Goal: Task Accomplishment & Management: Manage account settings

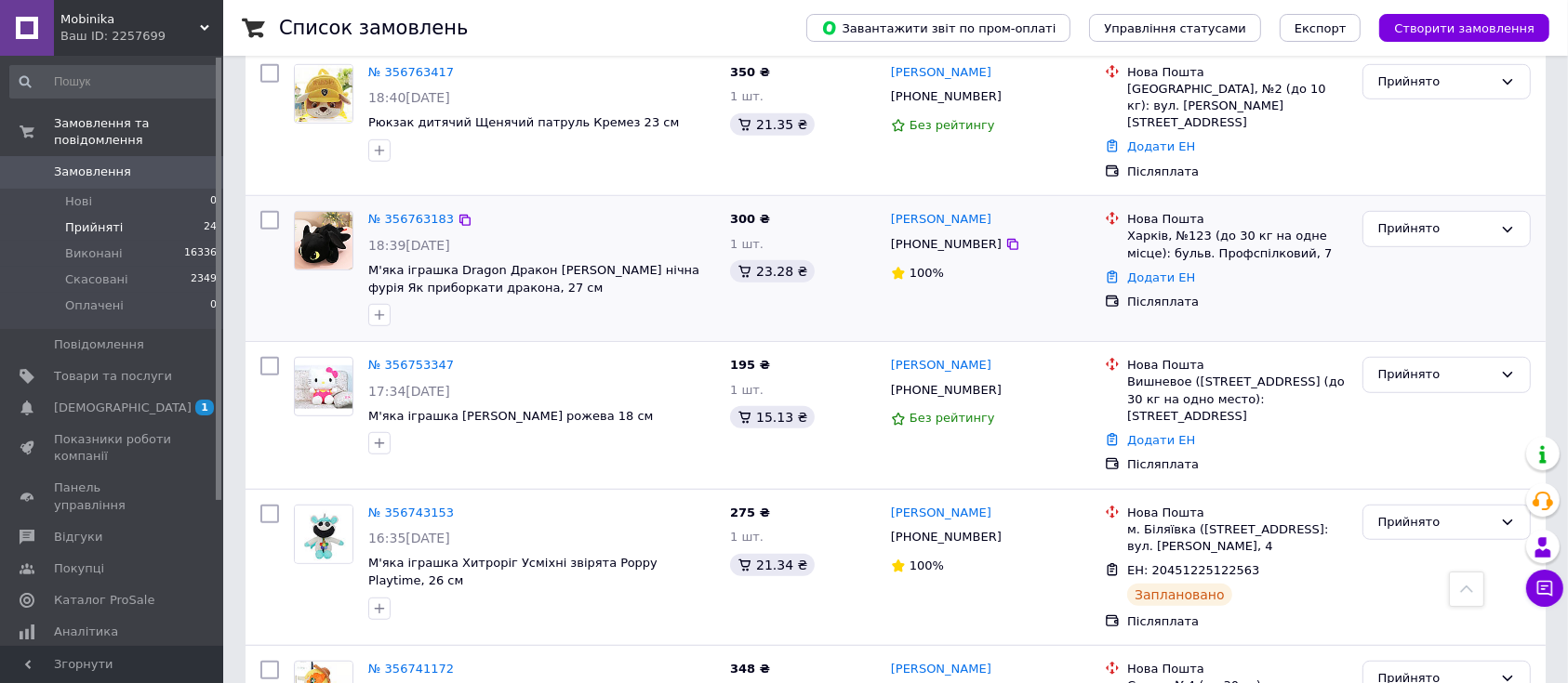
scroll to position [1104, 0]
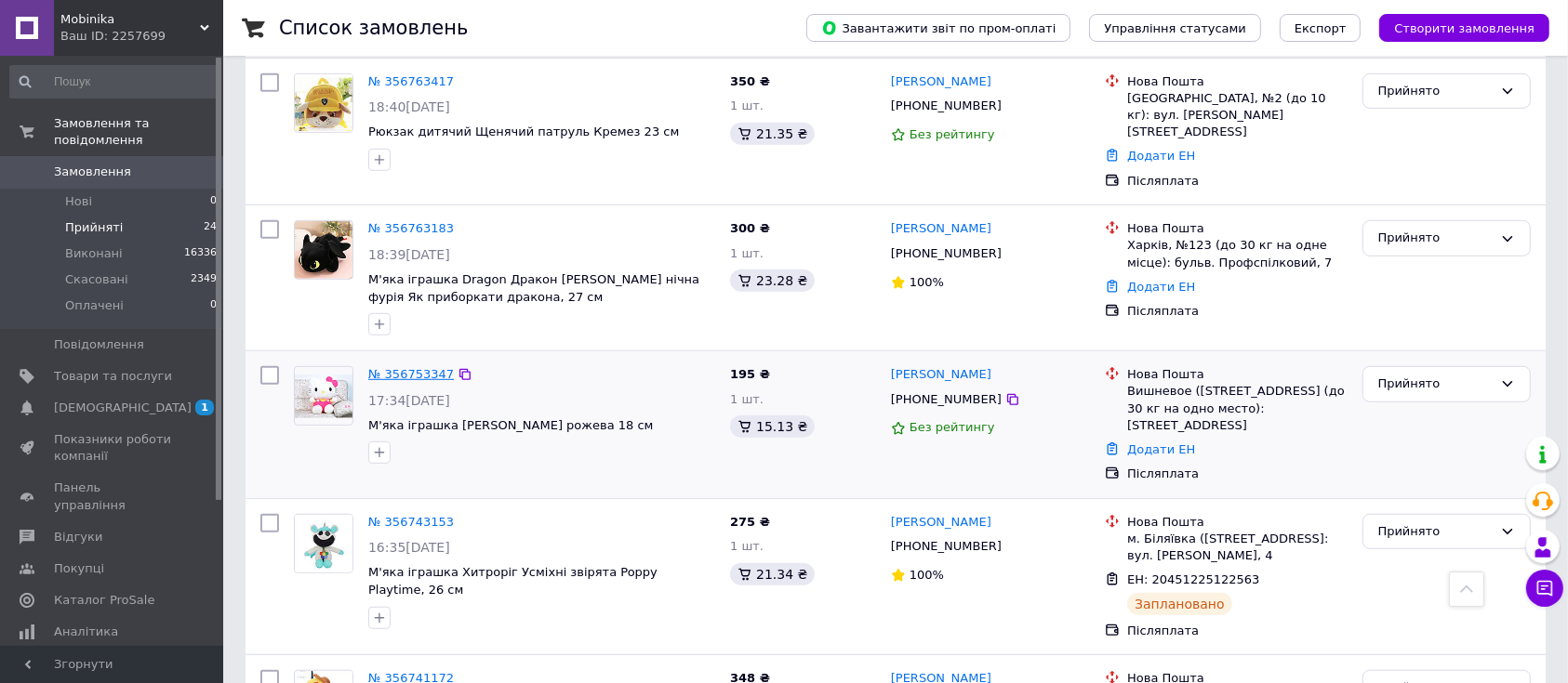
click at [422, 367] on link "№ 356753347" at bounding box center [411, 374] width 85 height 14
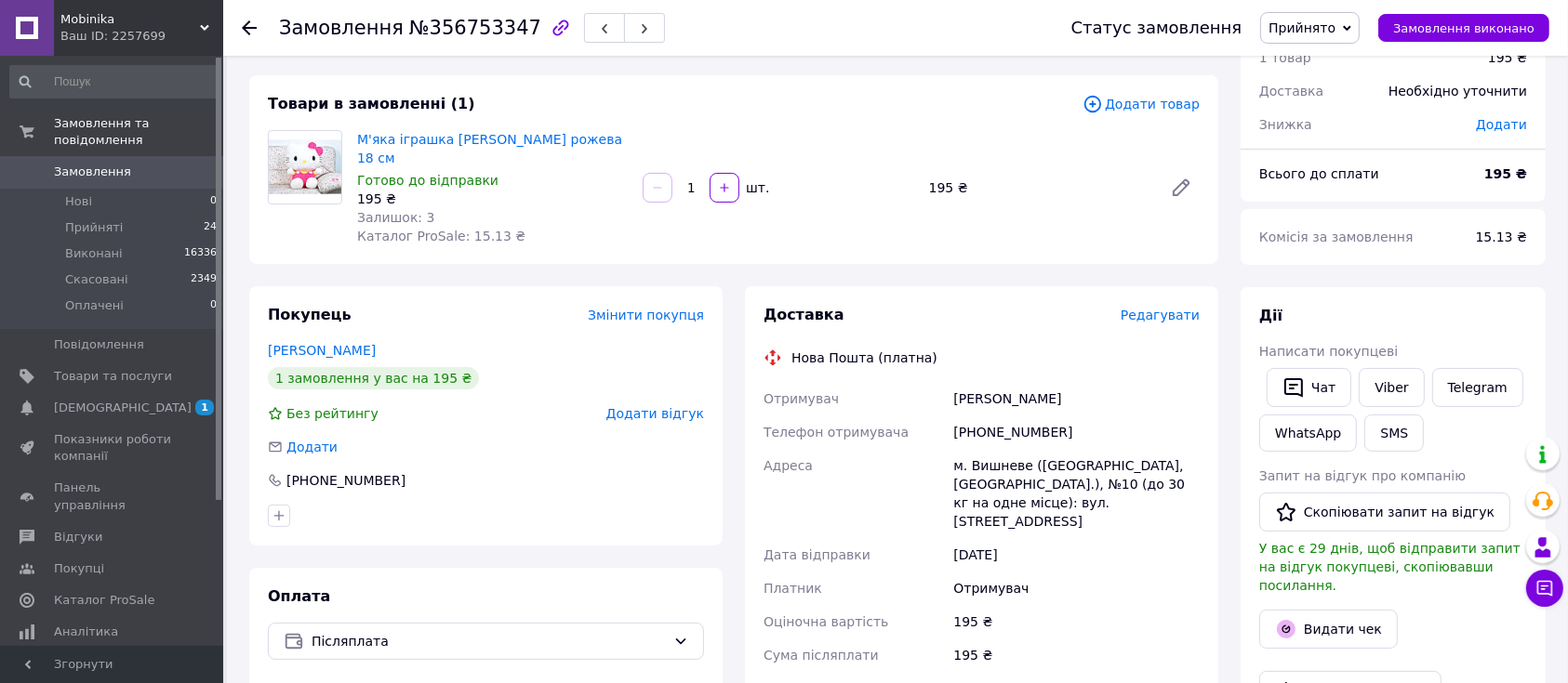
scroll to position [123, 0]
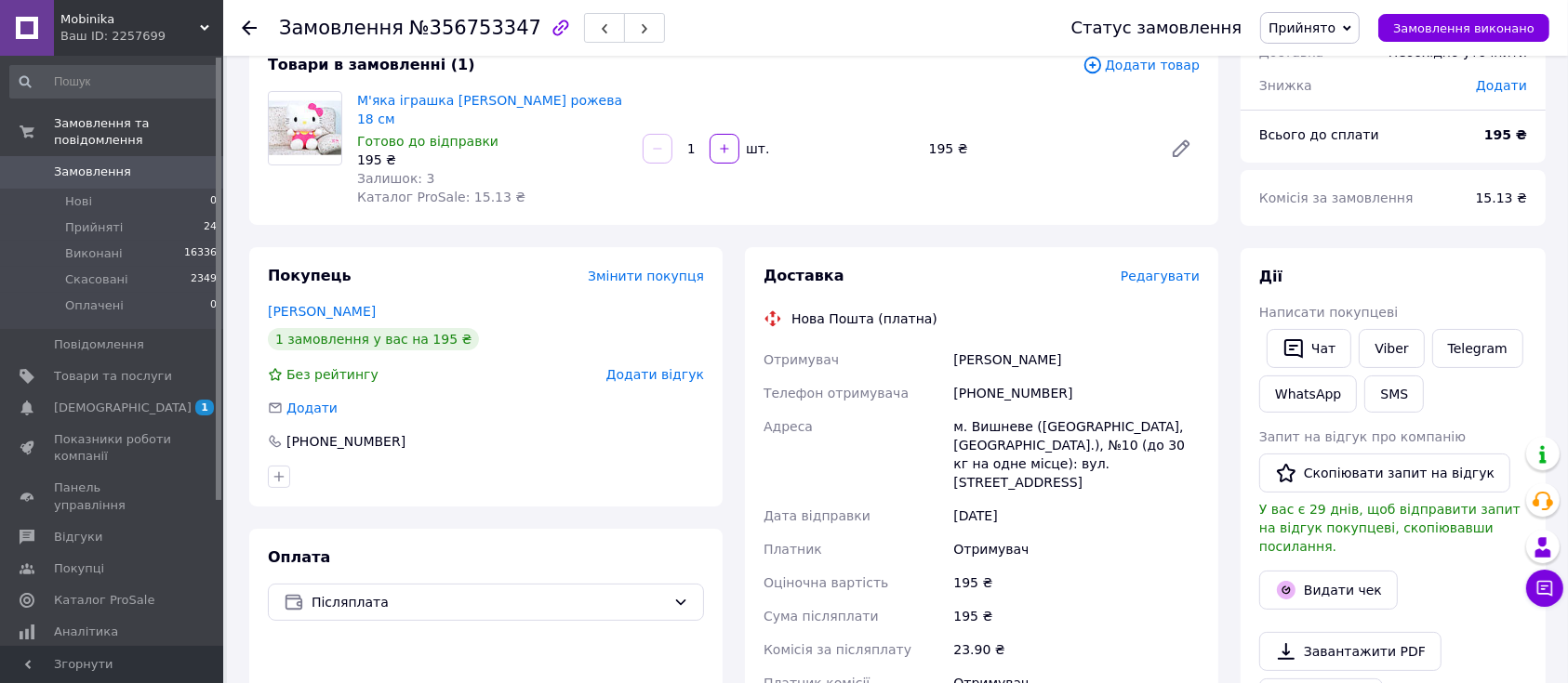
click at [1004, 376] on div "[PHONE_NUMBER]" at bounding box center [1076, 393] width 254 height 33
copy div "380963375809"
click at [962, 343] on div "Лис Ангелина" at bounding box center [1076, 360] width 254 height 33
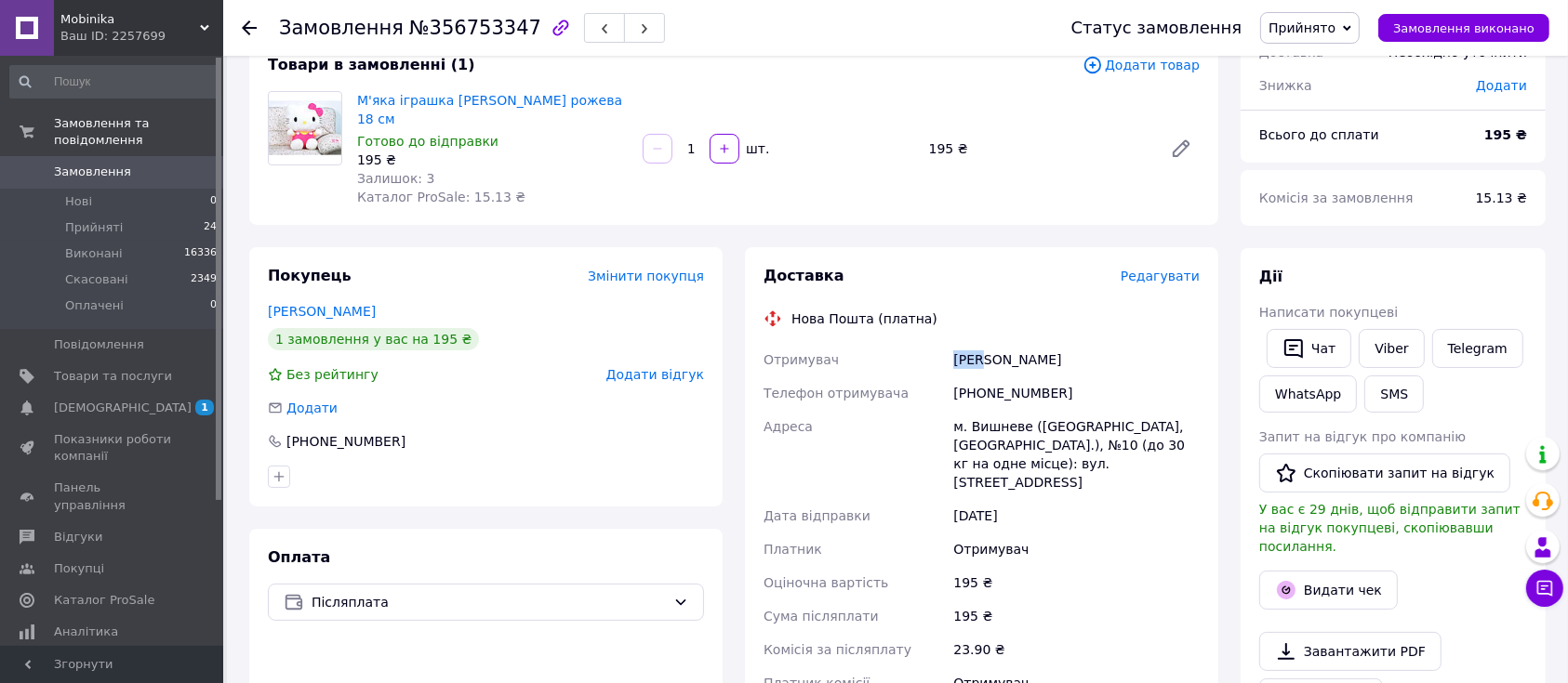
copy div "Лис"
click at [1012, 343] on div "Лис Ангелина" at bounding box center [1076, 360] width 254 height 33
copy div "Ангелина"
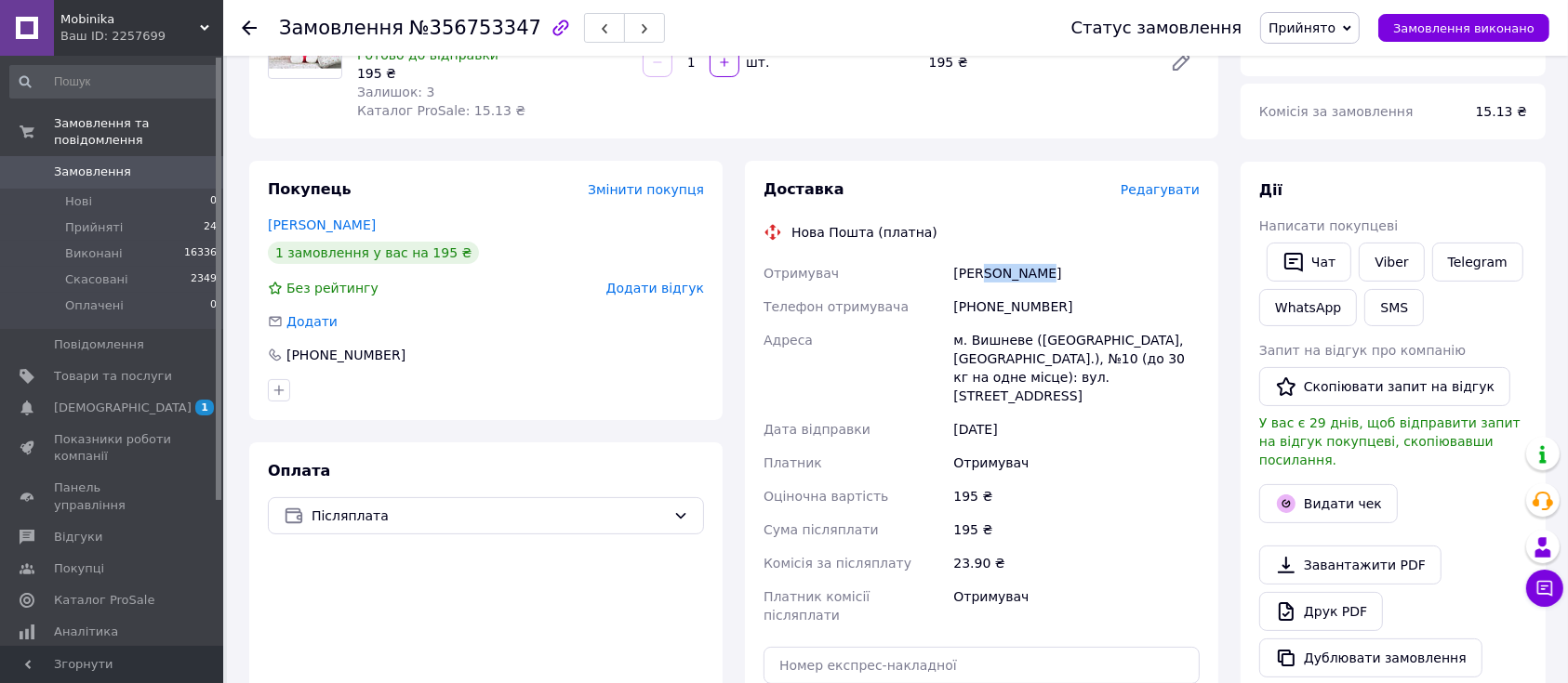
scroll to position [247, 0]
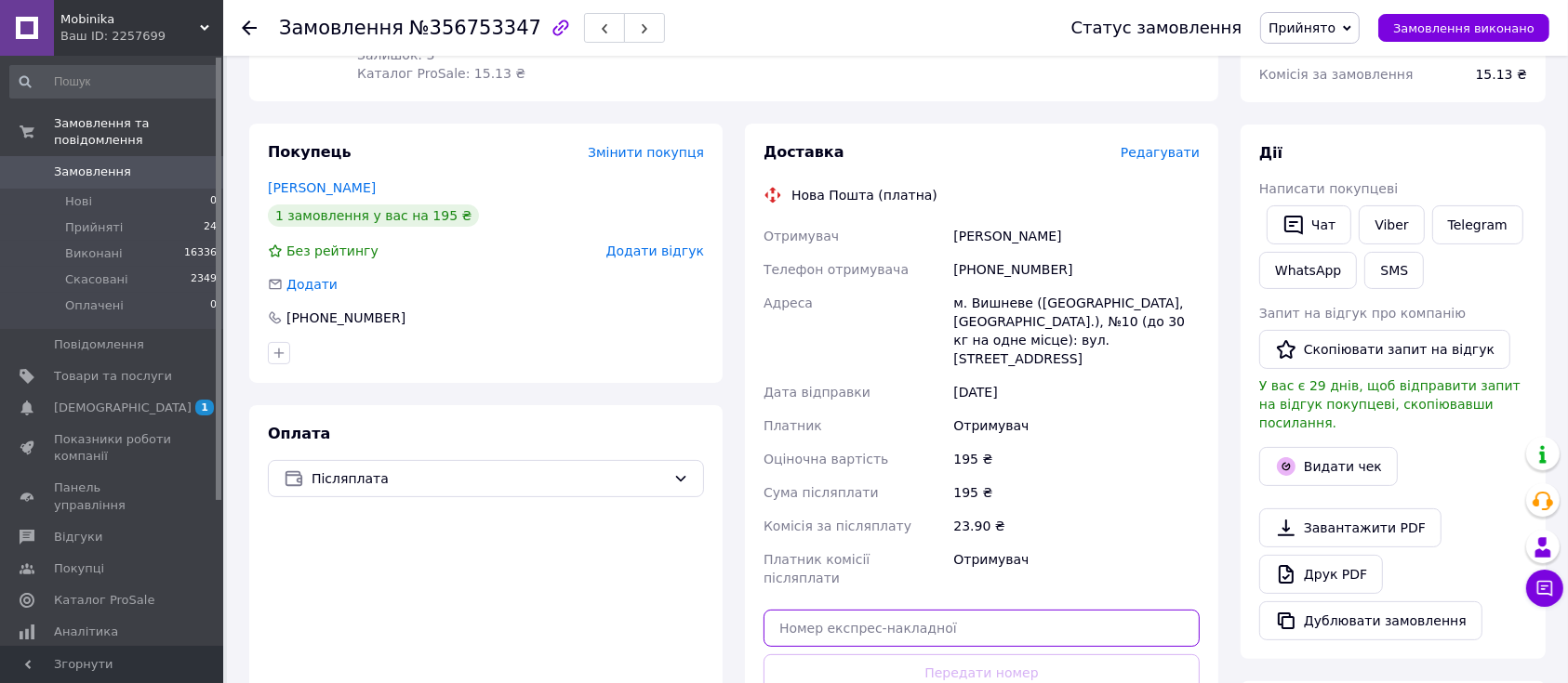
click at [847, 610] on input "text" at bounding box center [982, 628] width 436 height 37
paste input "20451225162986"
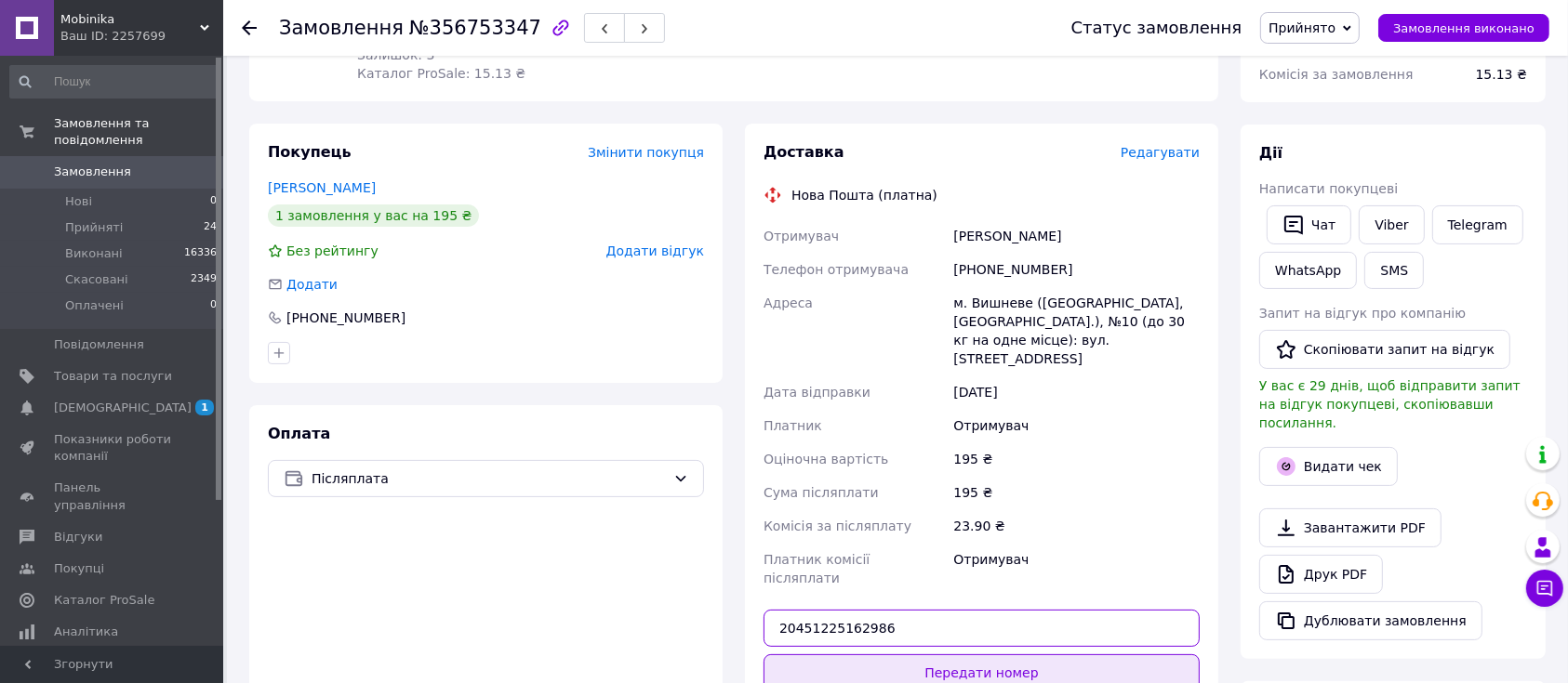
type input "20451225162986"
click at [968, 655] on button "Передати номер" at bounding box center [982, 673] width 436 height 37
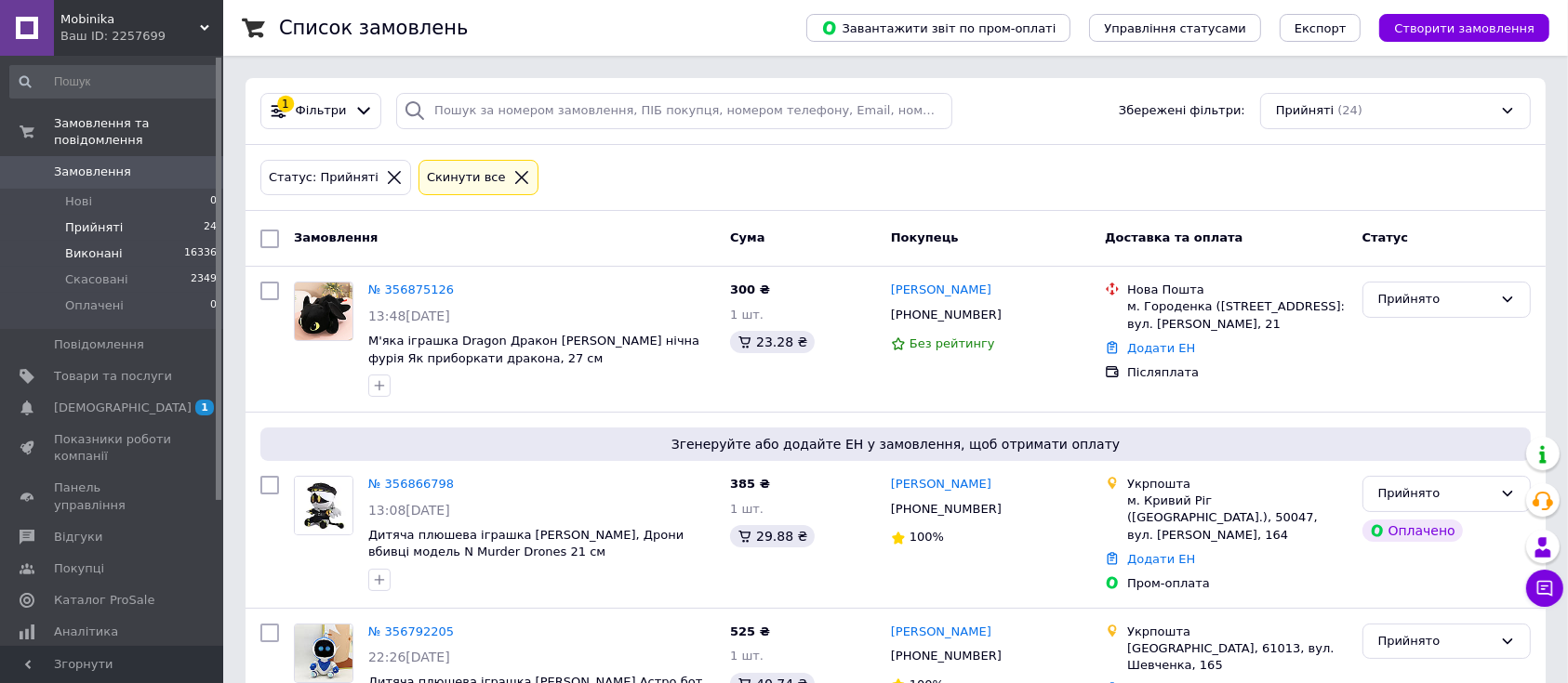
click at [126, 241] on li "Виконані 16336" at bounding box center [114, 254] width 228 height 26
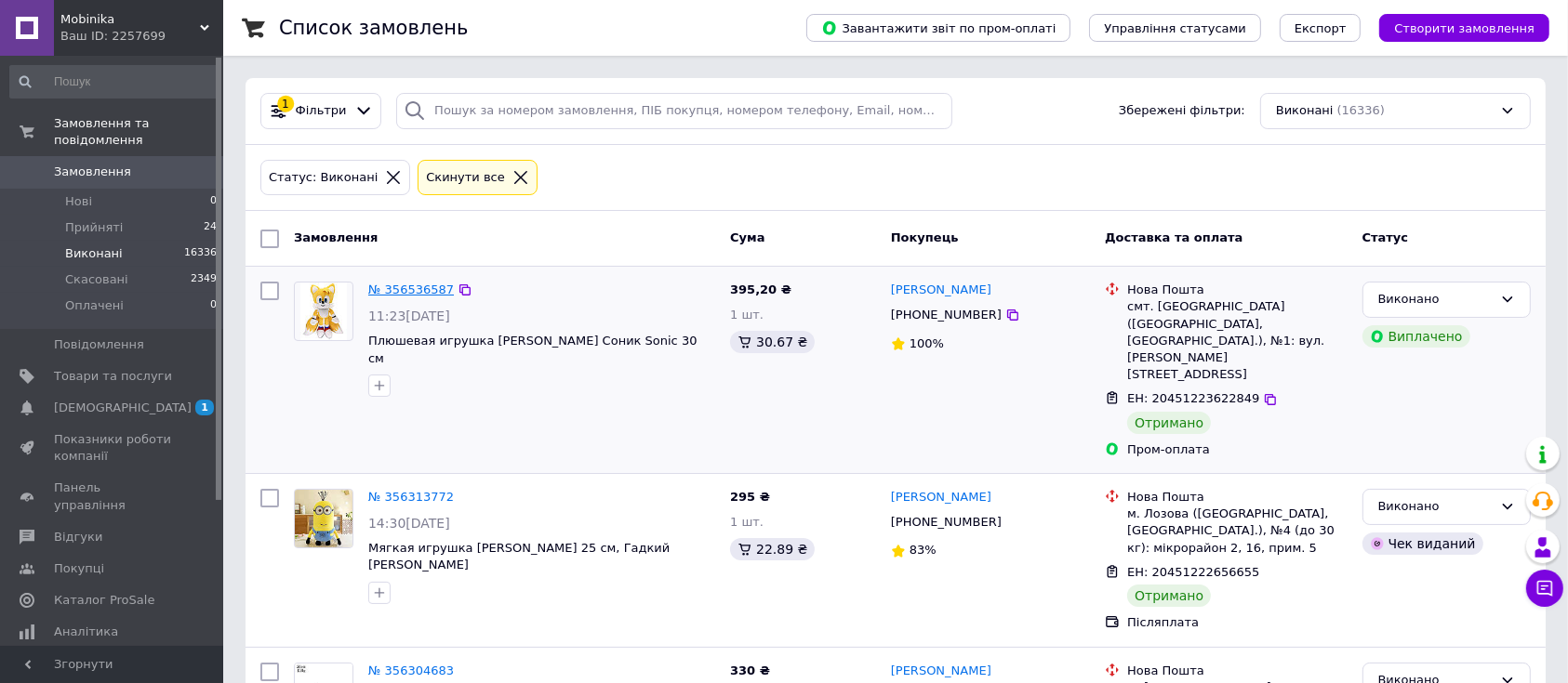
click at [406, 287] on link "№ 356536587" at bounding box center [411, 289] width 85 height 14
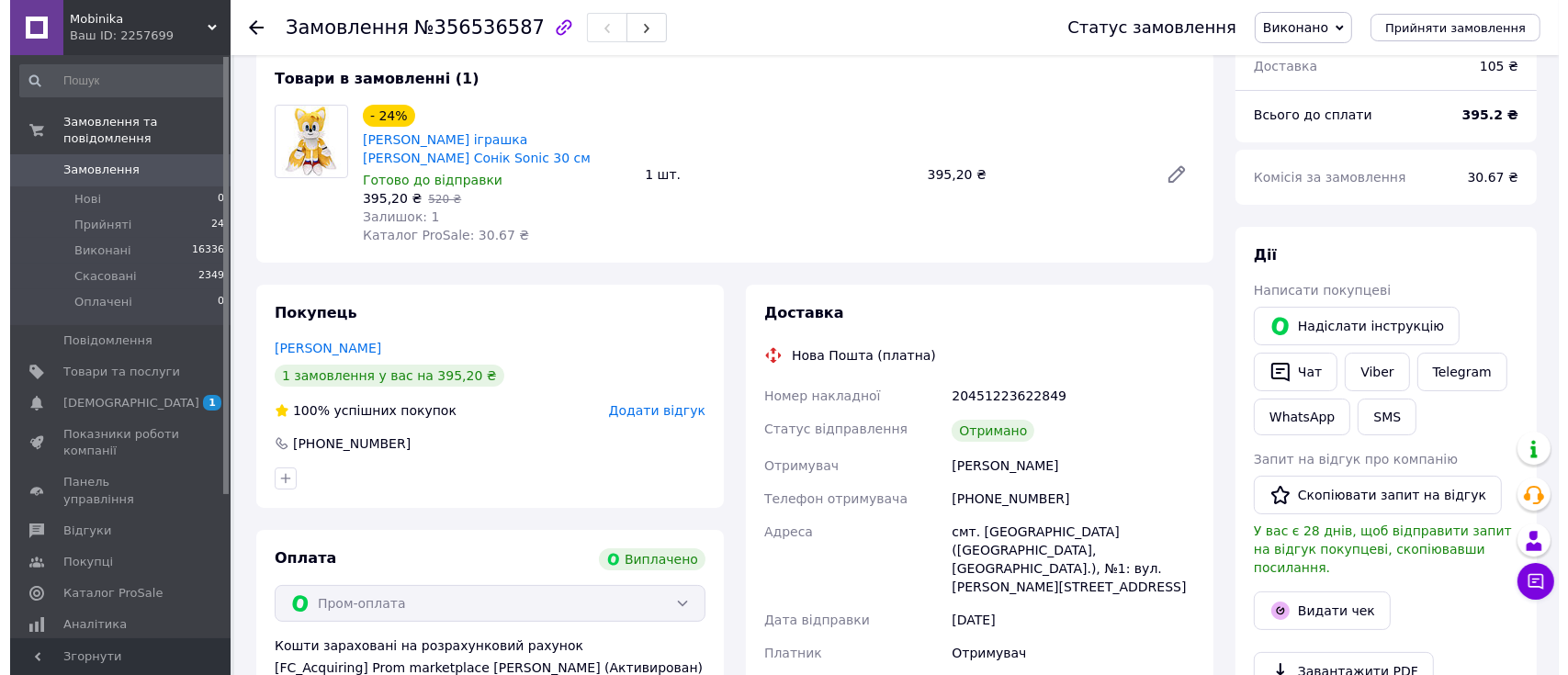
scroll to position [244, 0]
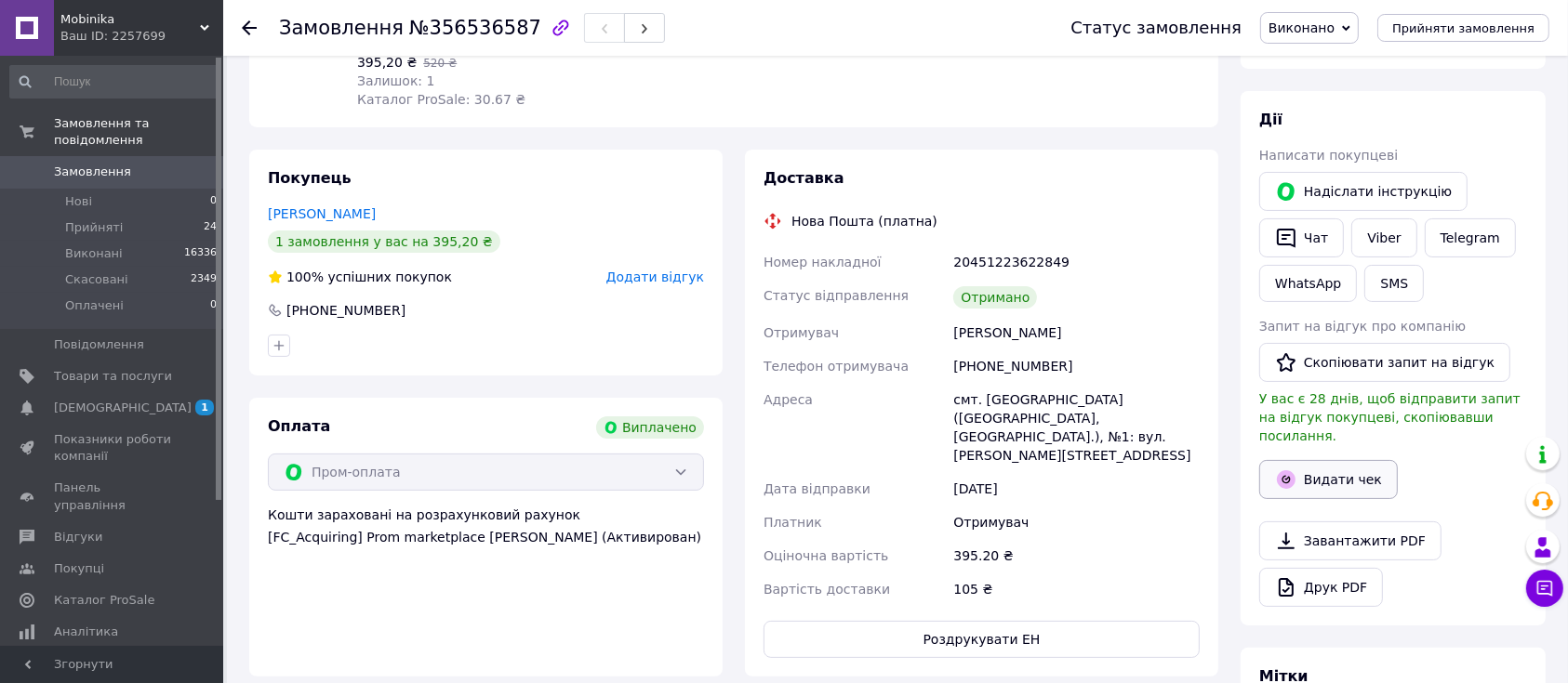
click at [1331, 461] on button "Видати чек" at bounding box center [1328, 480] width 138 height 39
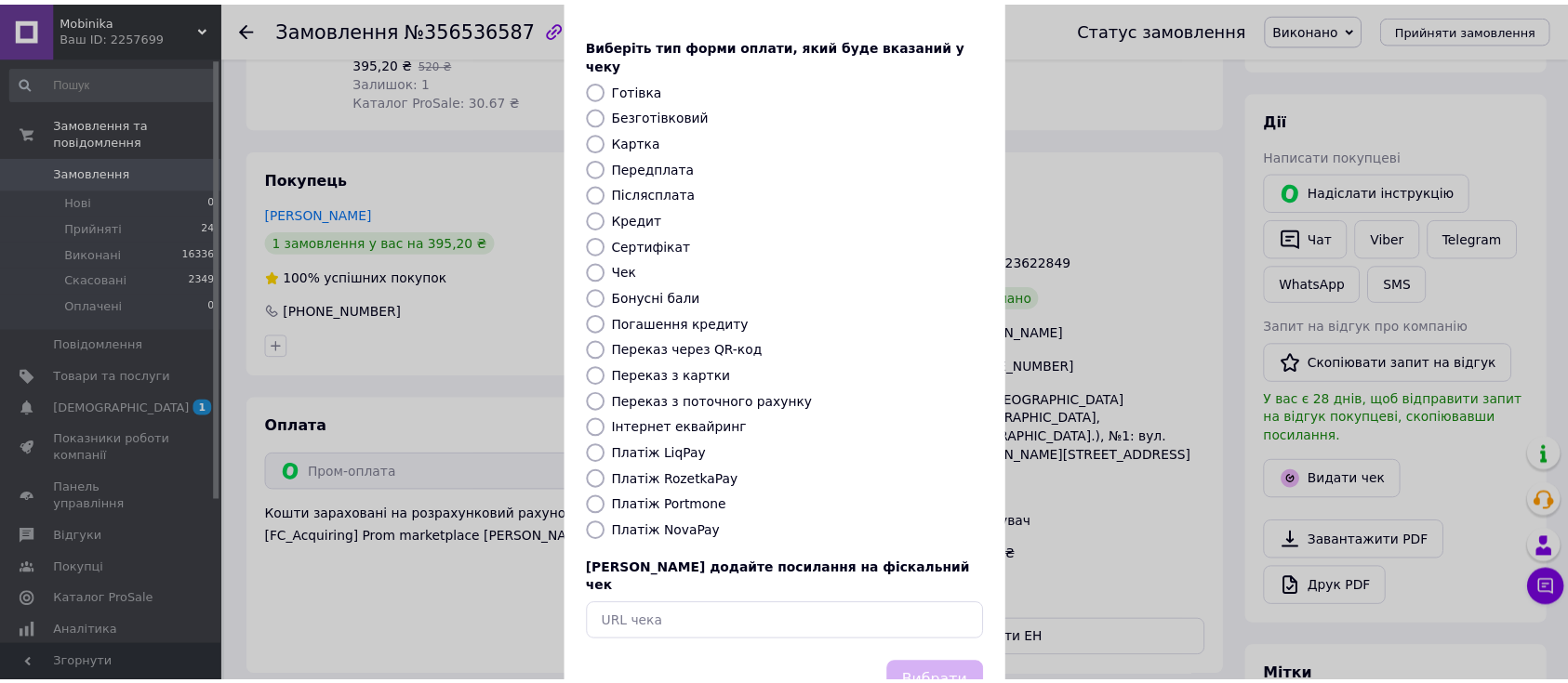
scroll to position [115, 0]
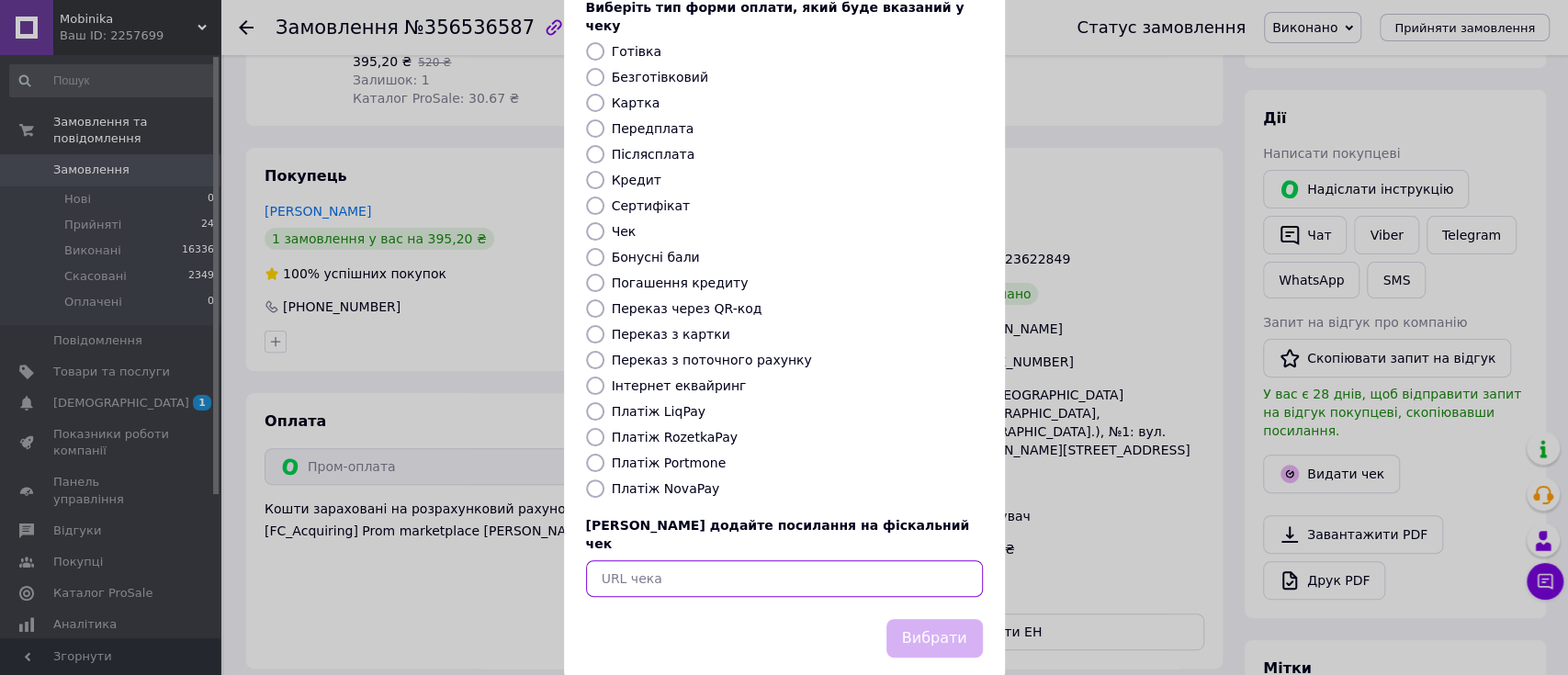
click at [659, 561] on input "text" at bounding box center [784, 579] width 397 height 37
paste input "https://kasa.vchasno.ua/check-viewer/NqPS0rTLDSY"
type input "https://kasa.vchasno.ua/check-viewer/NqPS0rTLDSY"
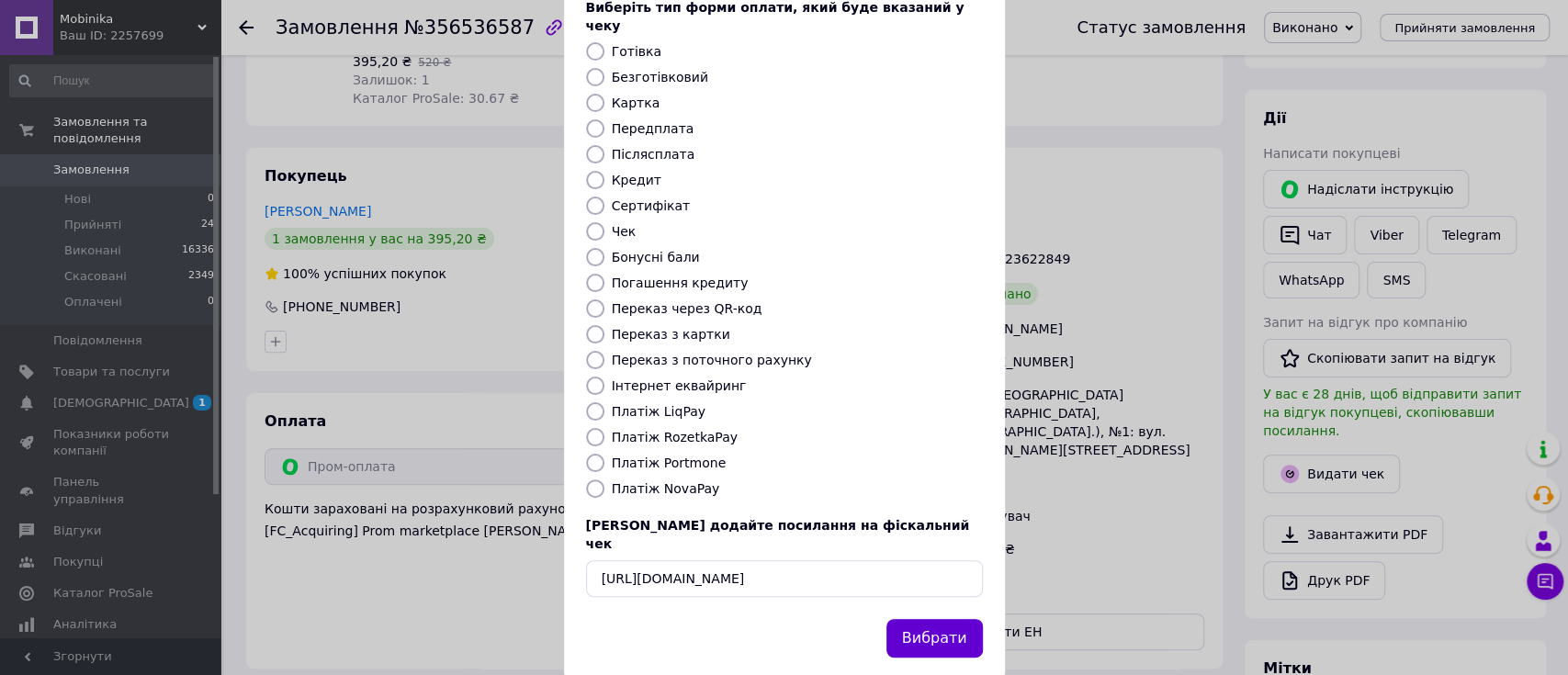
click at [923, 619] on button "Вибрати" at bounding box center [935, 638] width 97 height 40
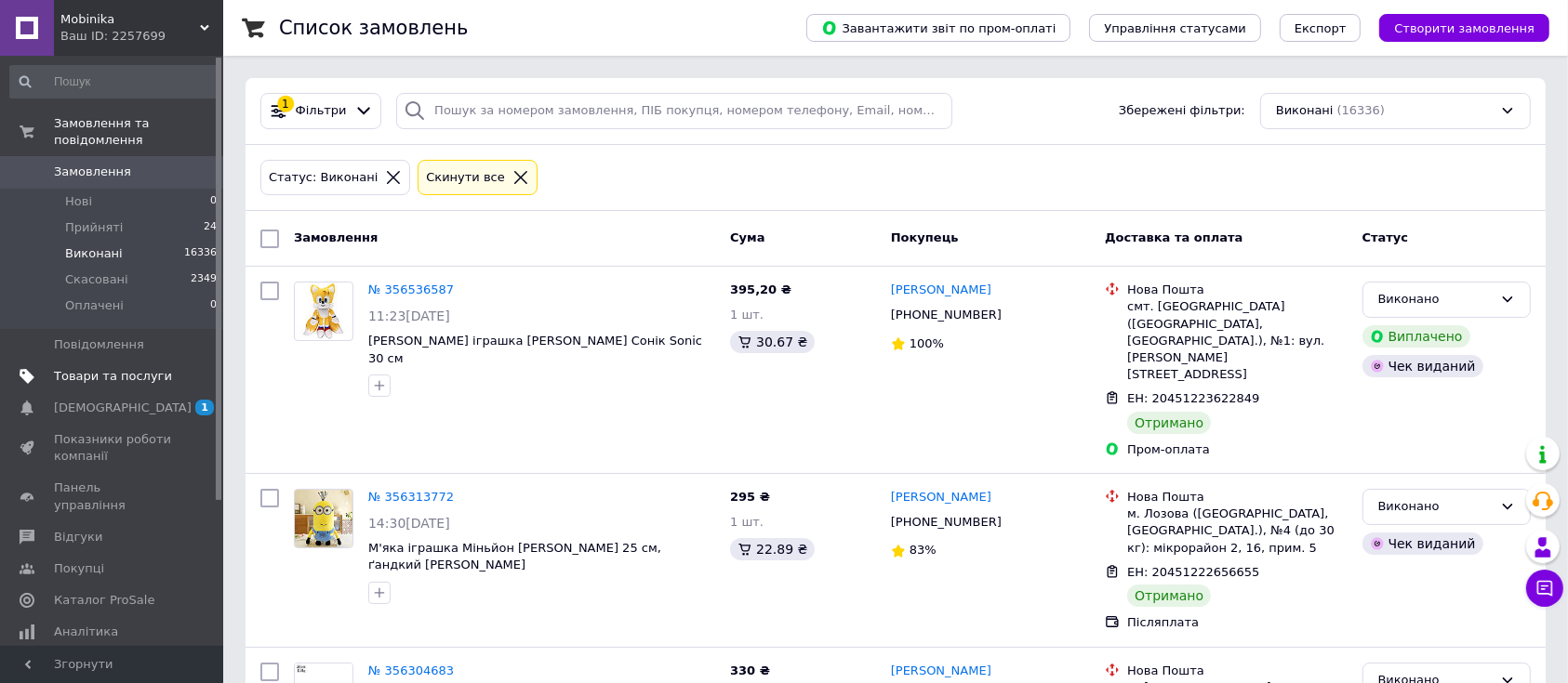
click at [85, 368] on span "Товари та послуги" at bounding box center [113, 376] width 118 height 17
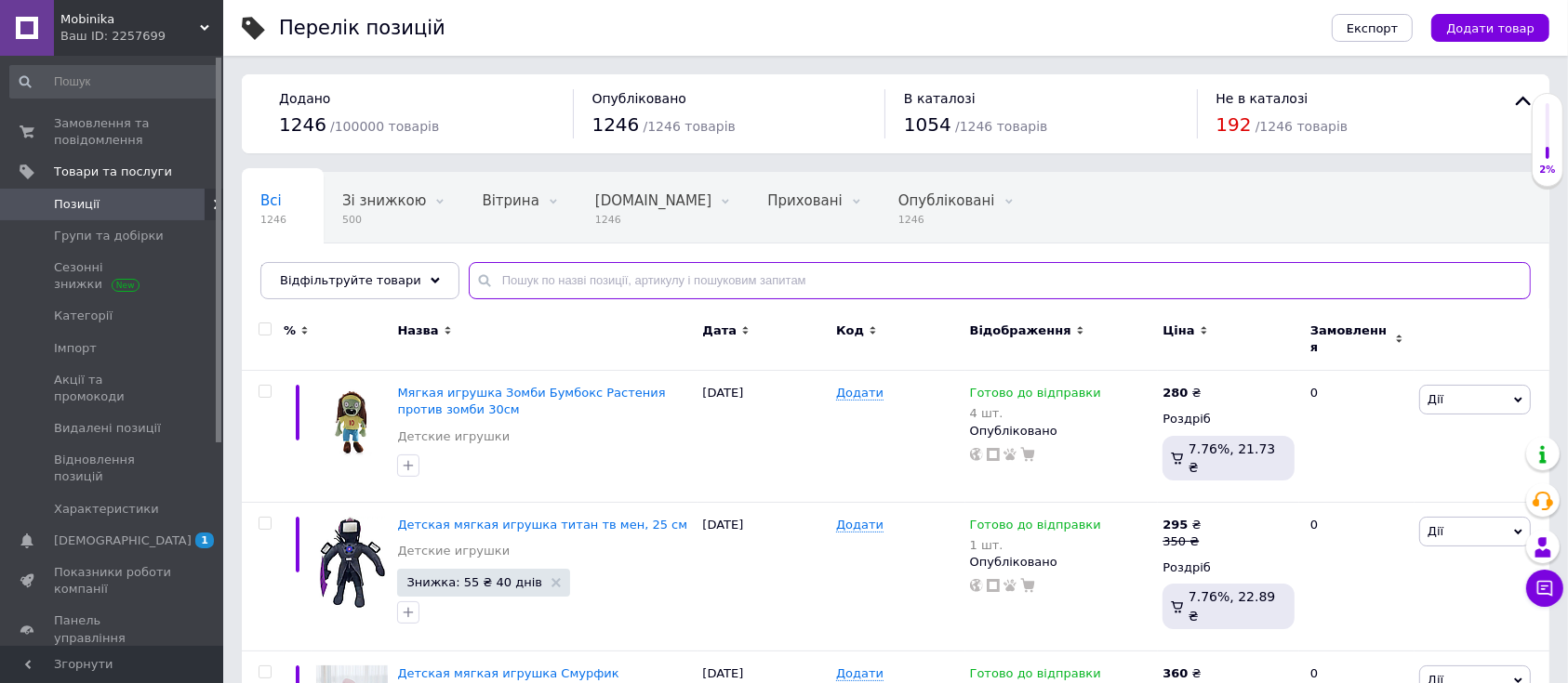
click at [587, 274] on input "text" at bounding box center [999, 280] width 1062 height 37
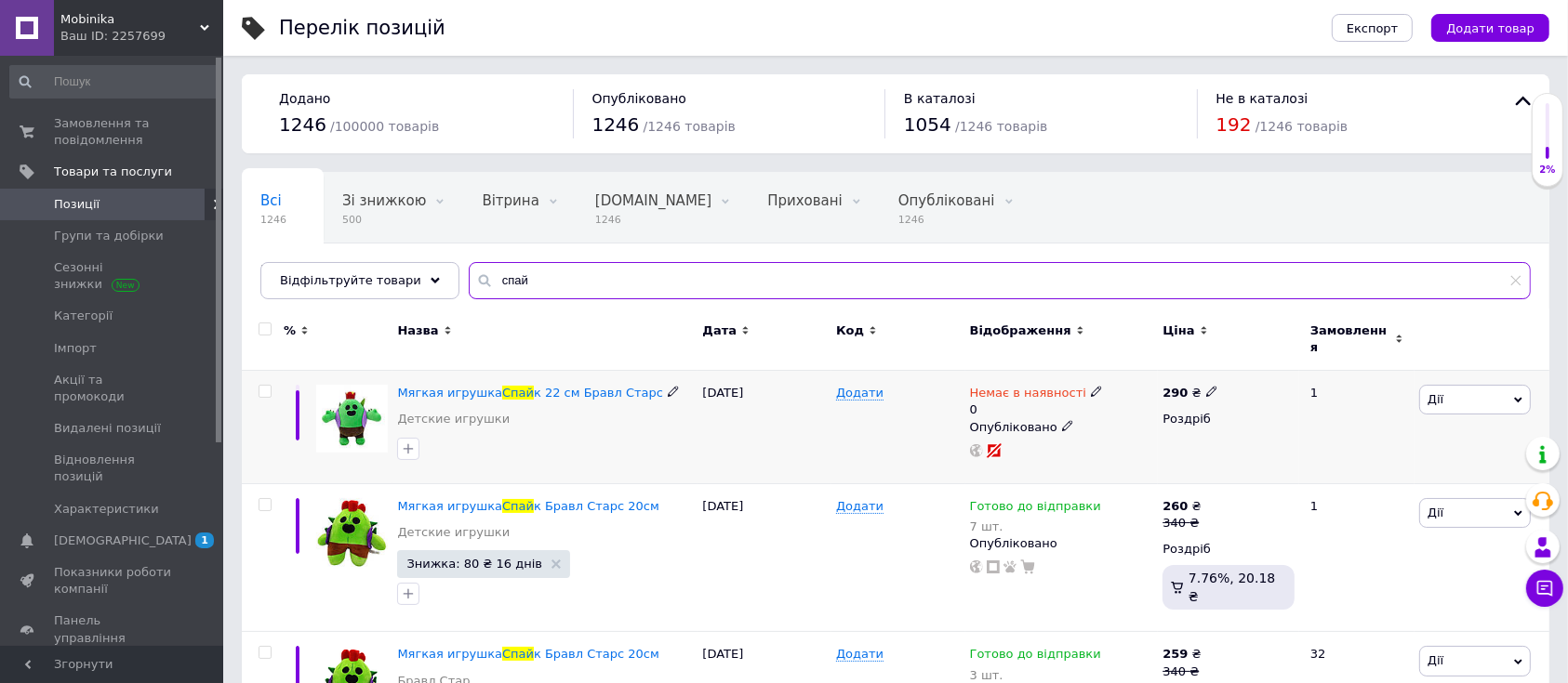
scroll to position [97, 0]
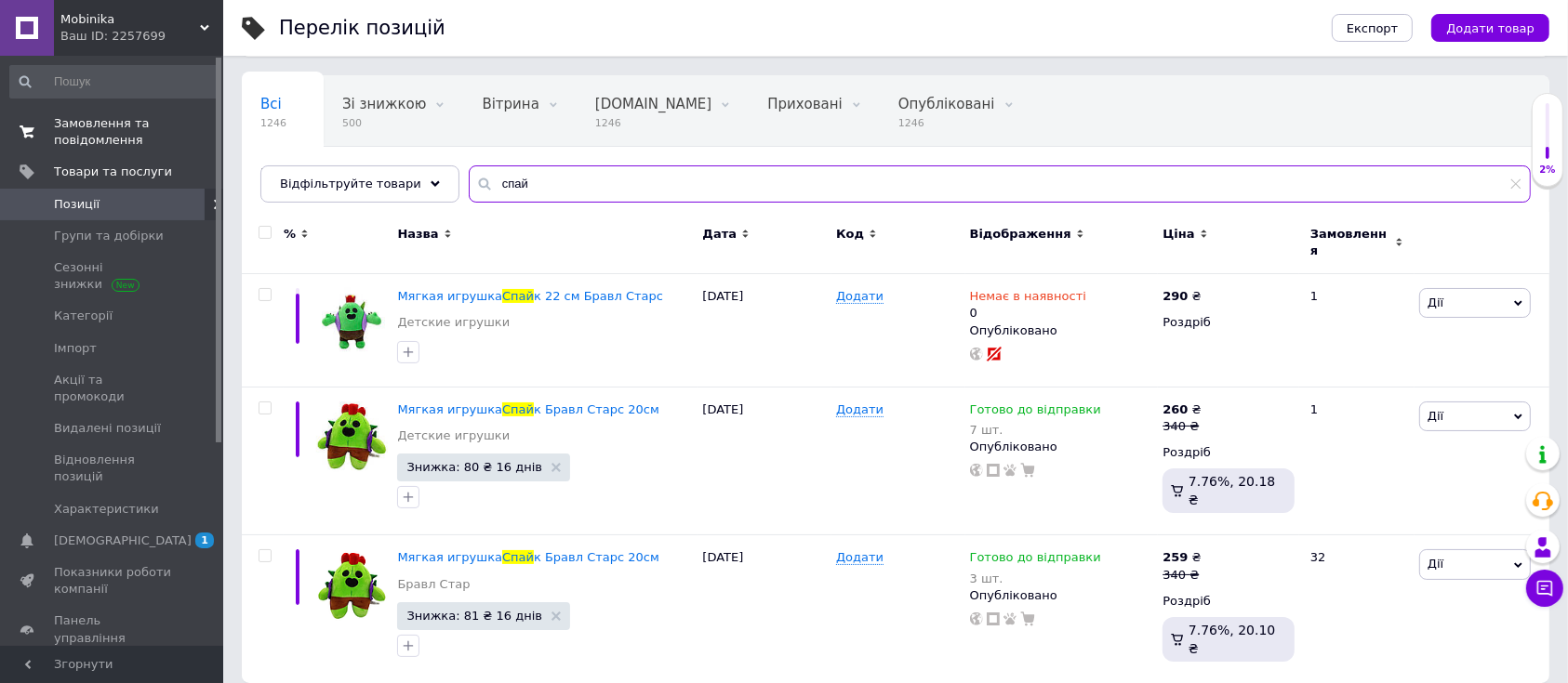
type input "спай"
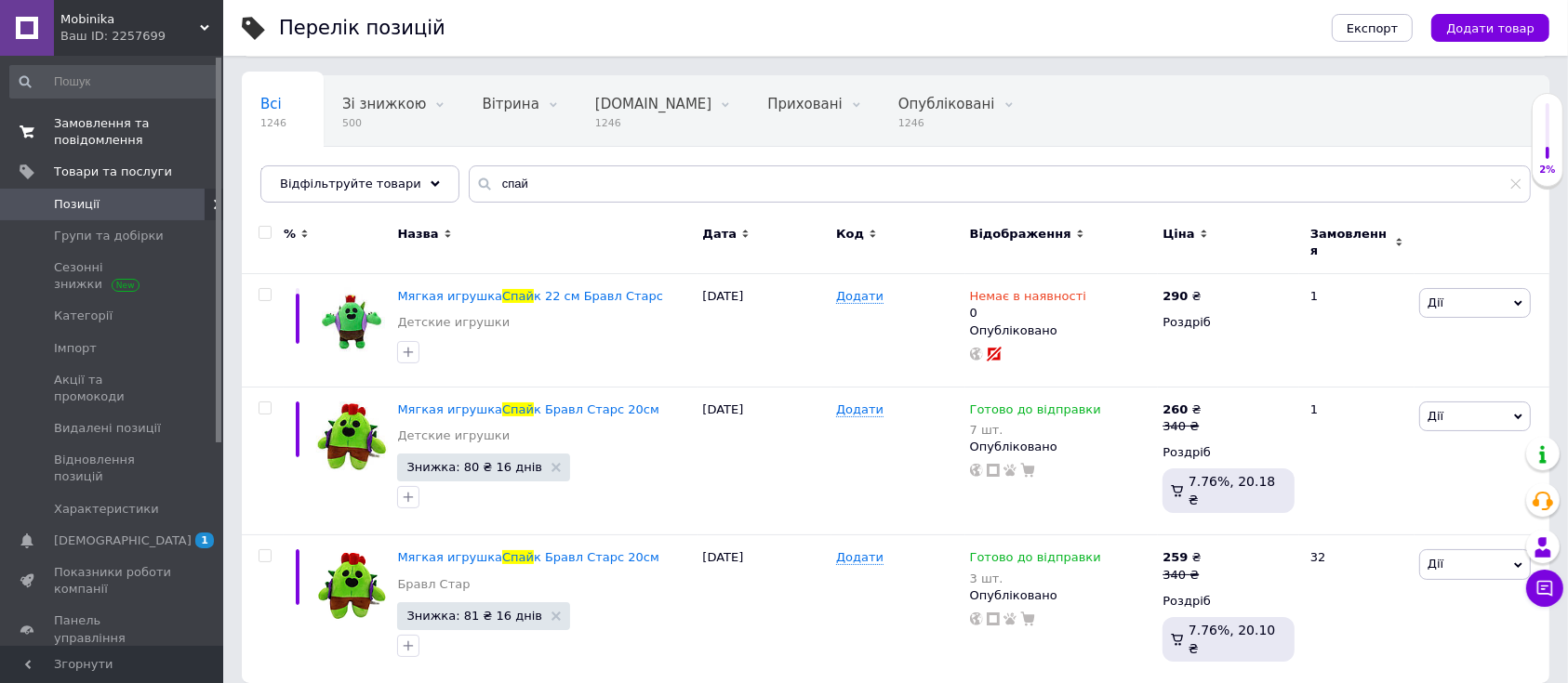
click at [87, 130] on span "Замовлення та повідомлення" at bounding box center [113, 132] width 118 height 33
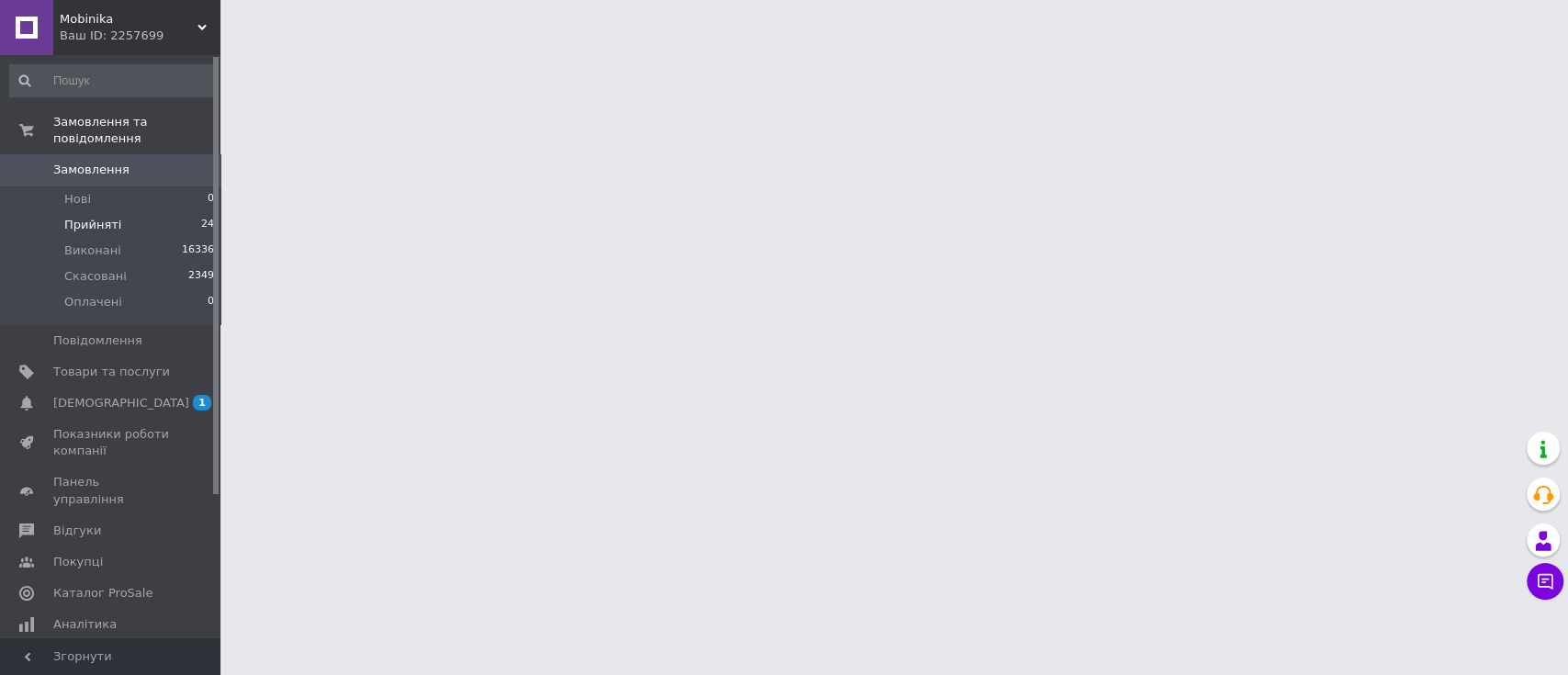
click at [119, 212] on li "Прийняті 24" at bounding box center [112, 225] width 225 height 26
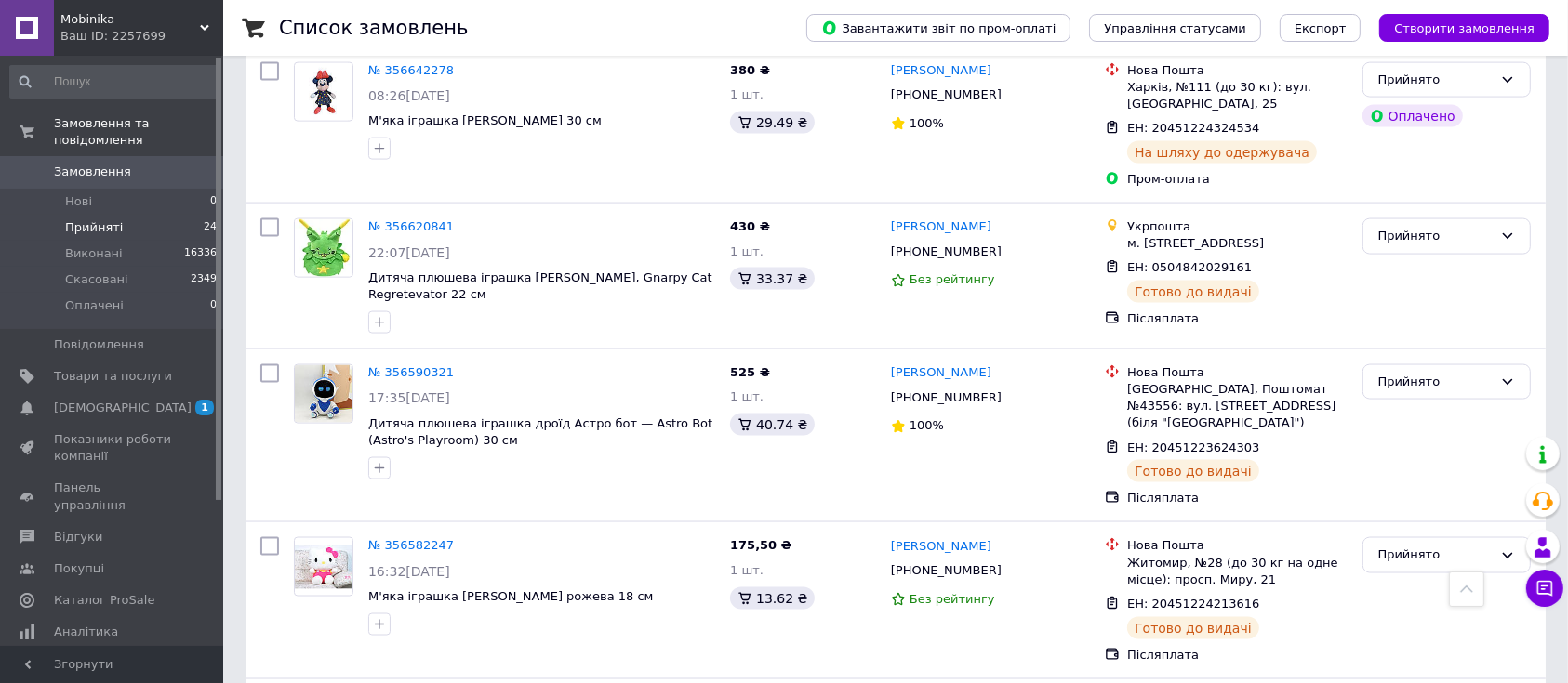
scroll to position [2990, 0]
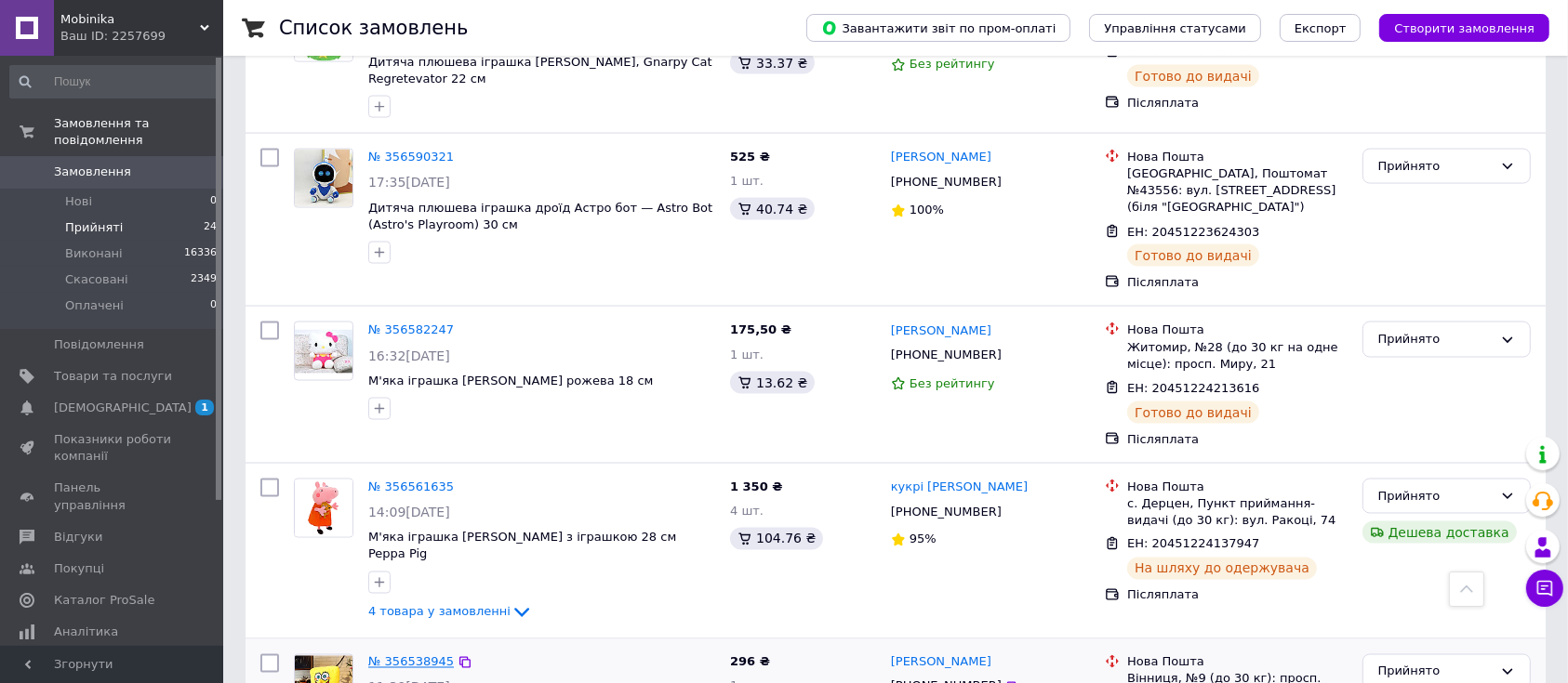
click at [388, 656] on link "№ 356538945" at bounding box center [411, 662] width 85 height 14
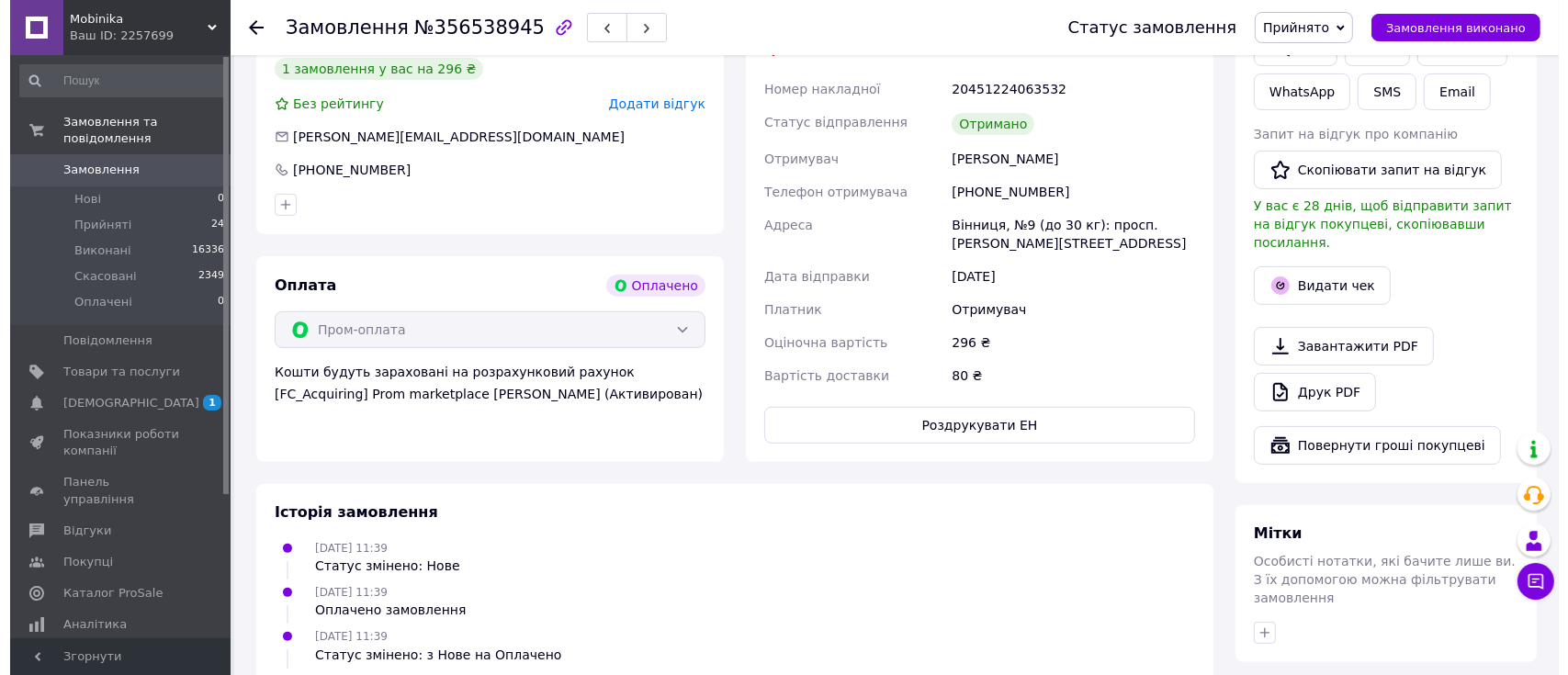
scroll to position [244, 0]
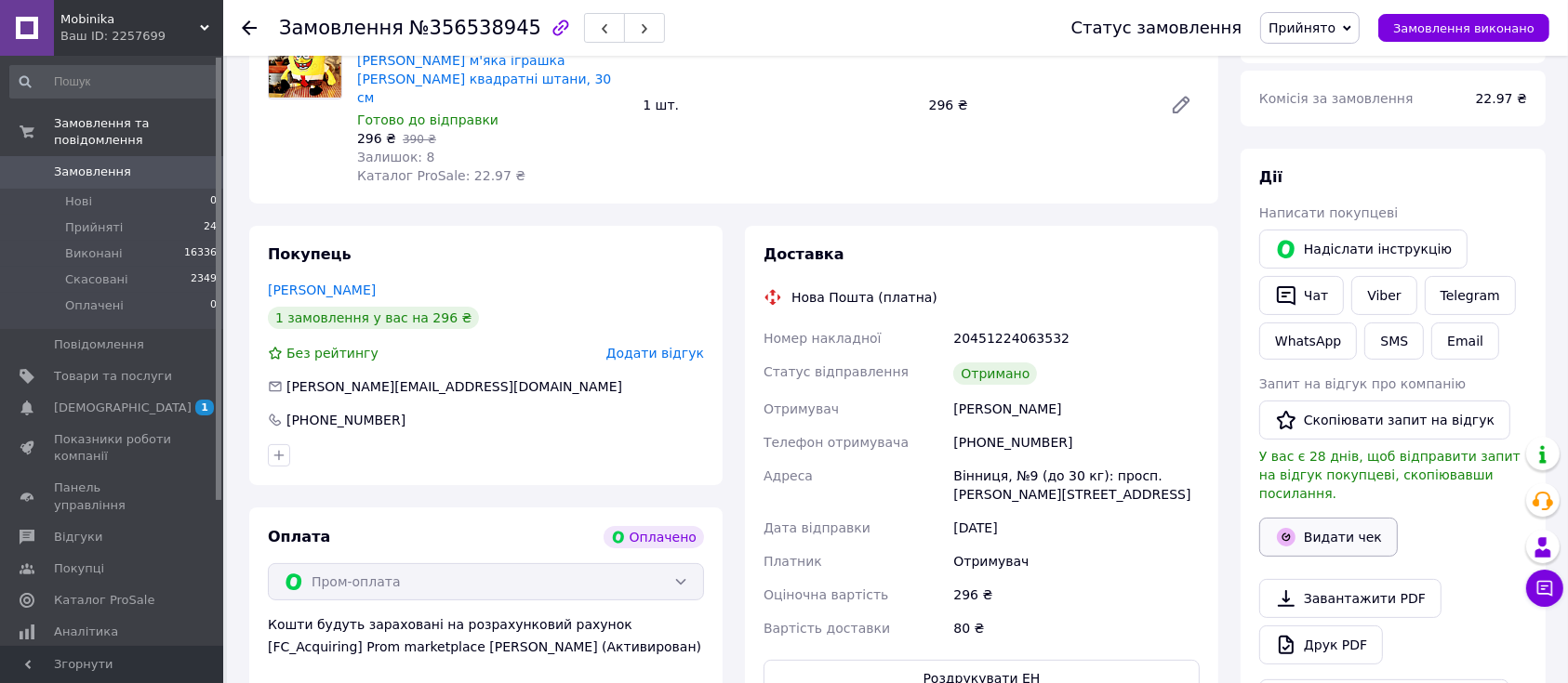
click at [1347, 522] on button "Видати чек" at bounding box center [1328, 537] width 138 height 39
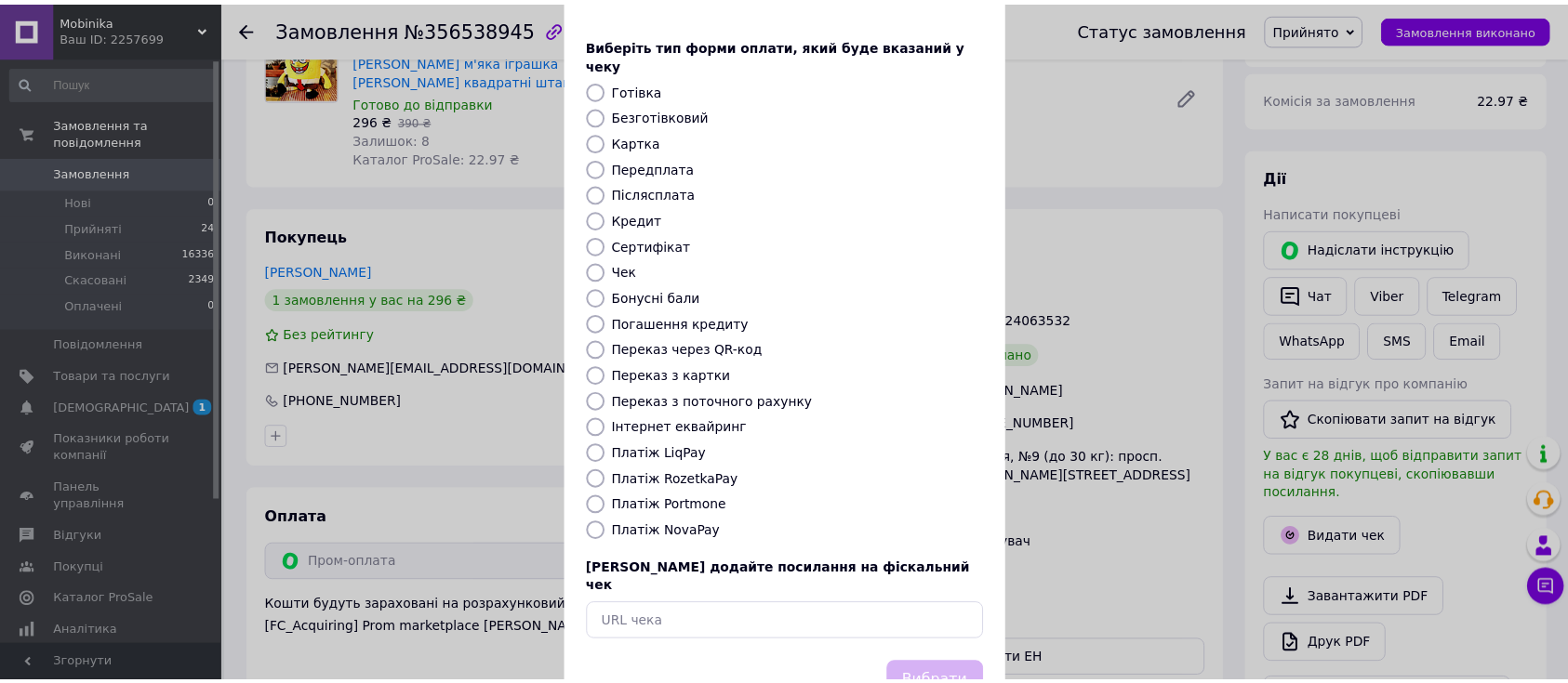
scroll to position [115, 0]
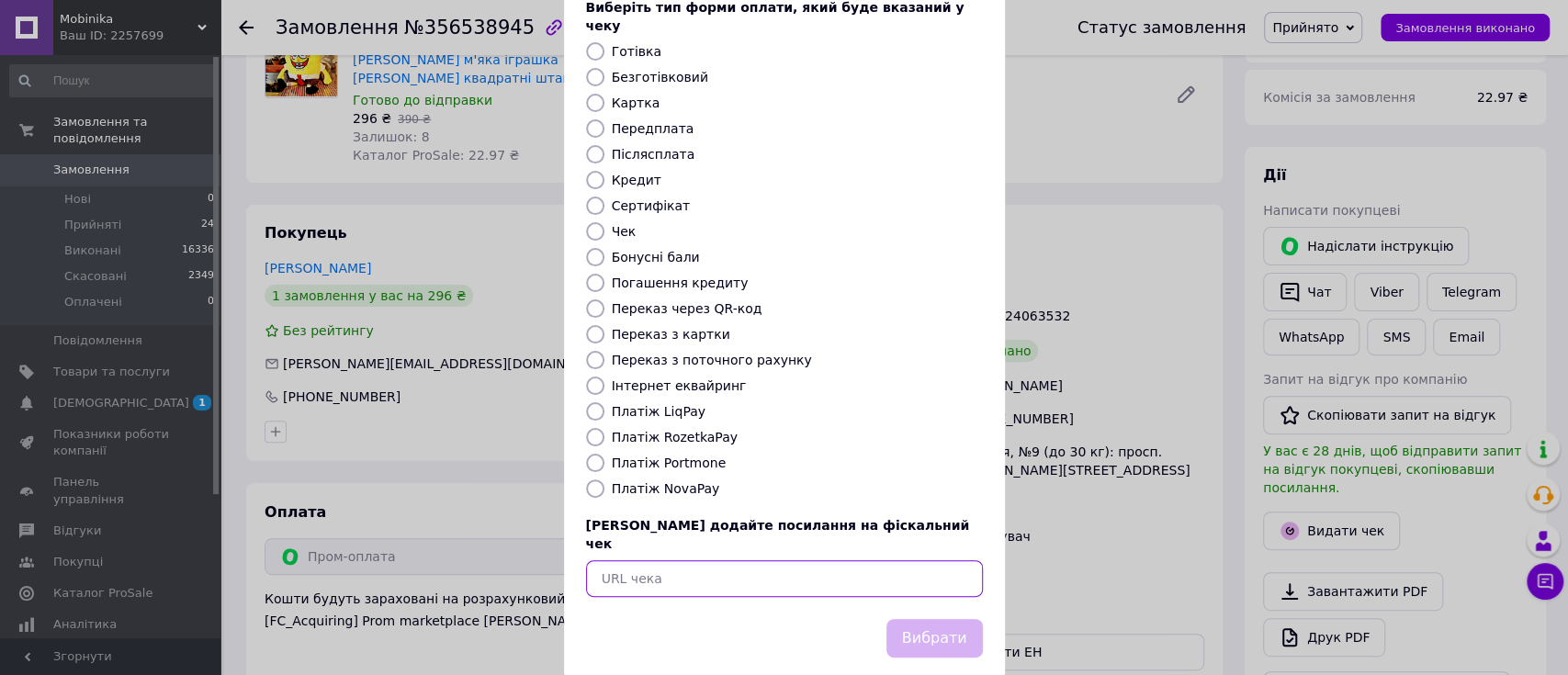
click at [721, 561] on input "text" at bounding box center [784, 579] width 397 height 37
paste input "https://kasa.vchasno.ua/check-viewer/TIYrrGJe5d4"
type input "https://kasa.vchasno.ua/check-viewer/TIYrrGJe5d4"
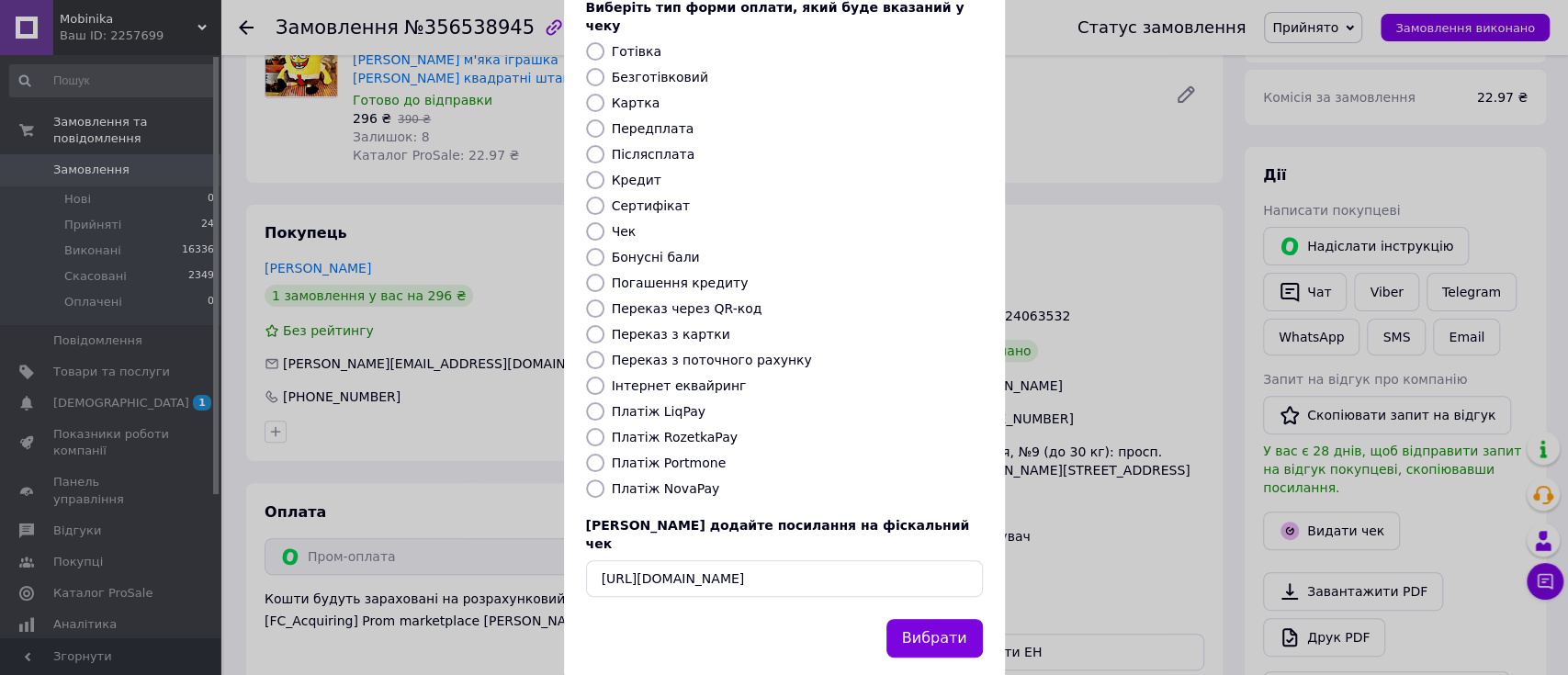
click at [923, 619] on button "Вибрати" at bounding box center [935, 638] width 97 height 40
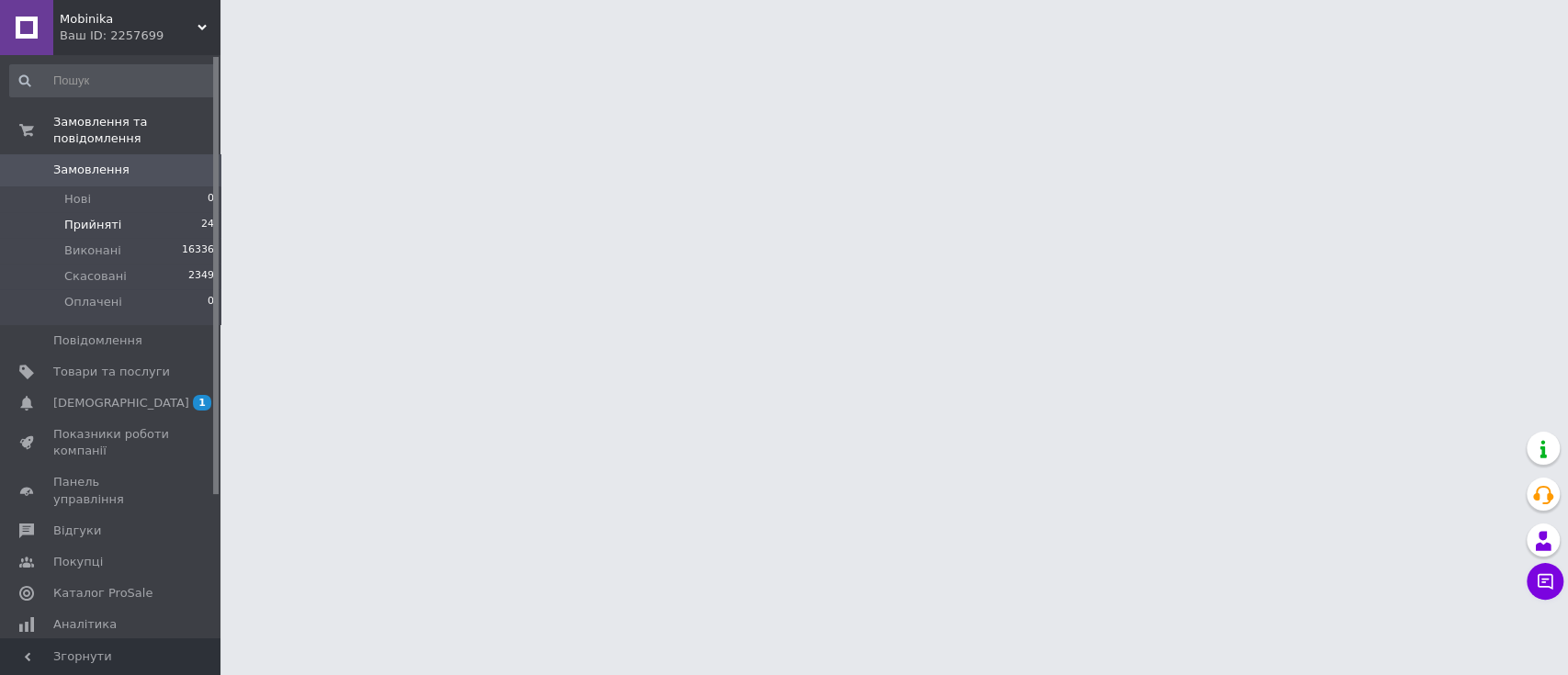
click at [84, 217] on span "Прийняті" at bounding box center [92, 225] width 57 height 16
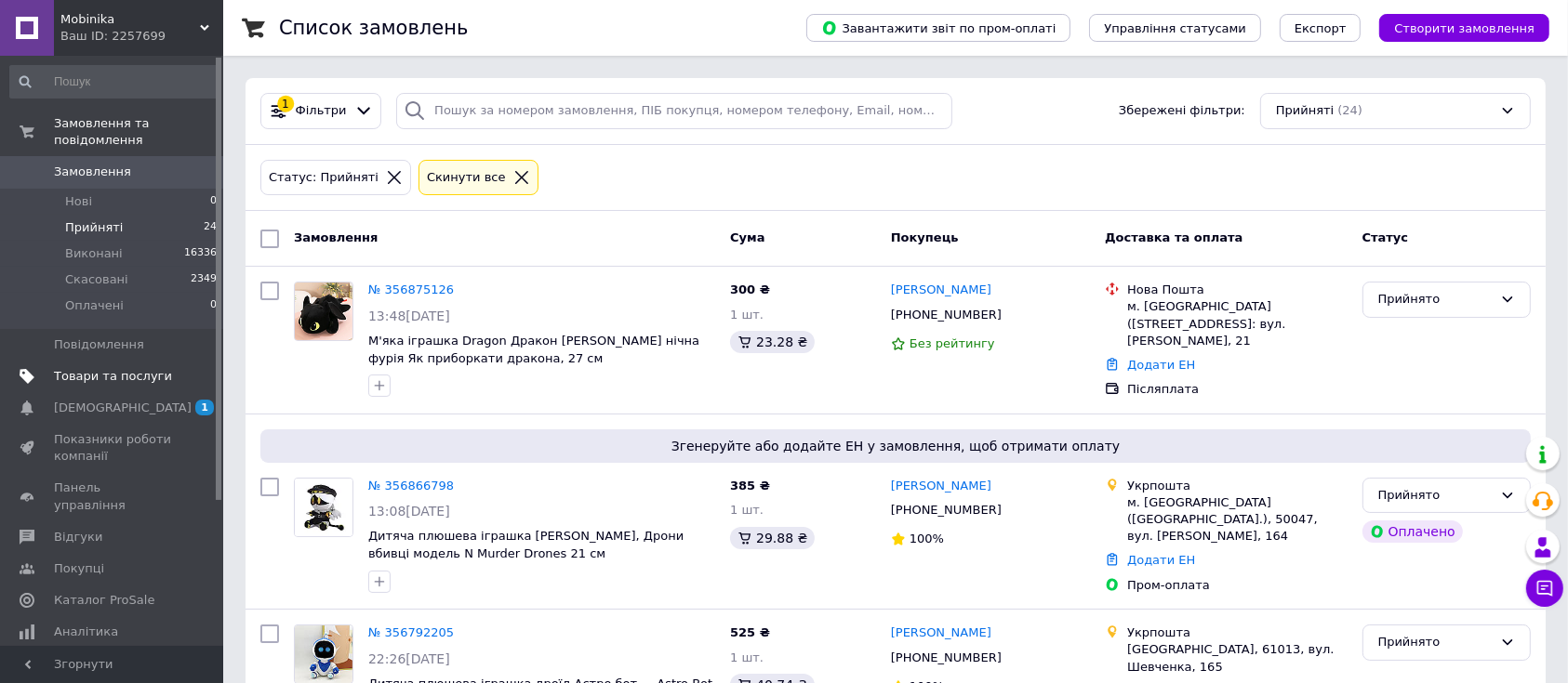
click at [83, 368] on span "Товари та послуги" at bounding box center [113, 376] width 118 height 17
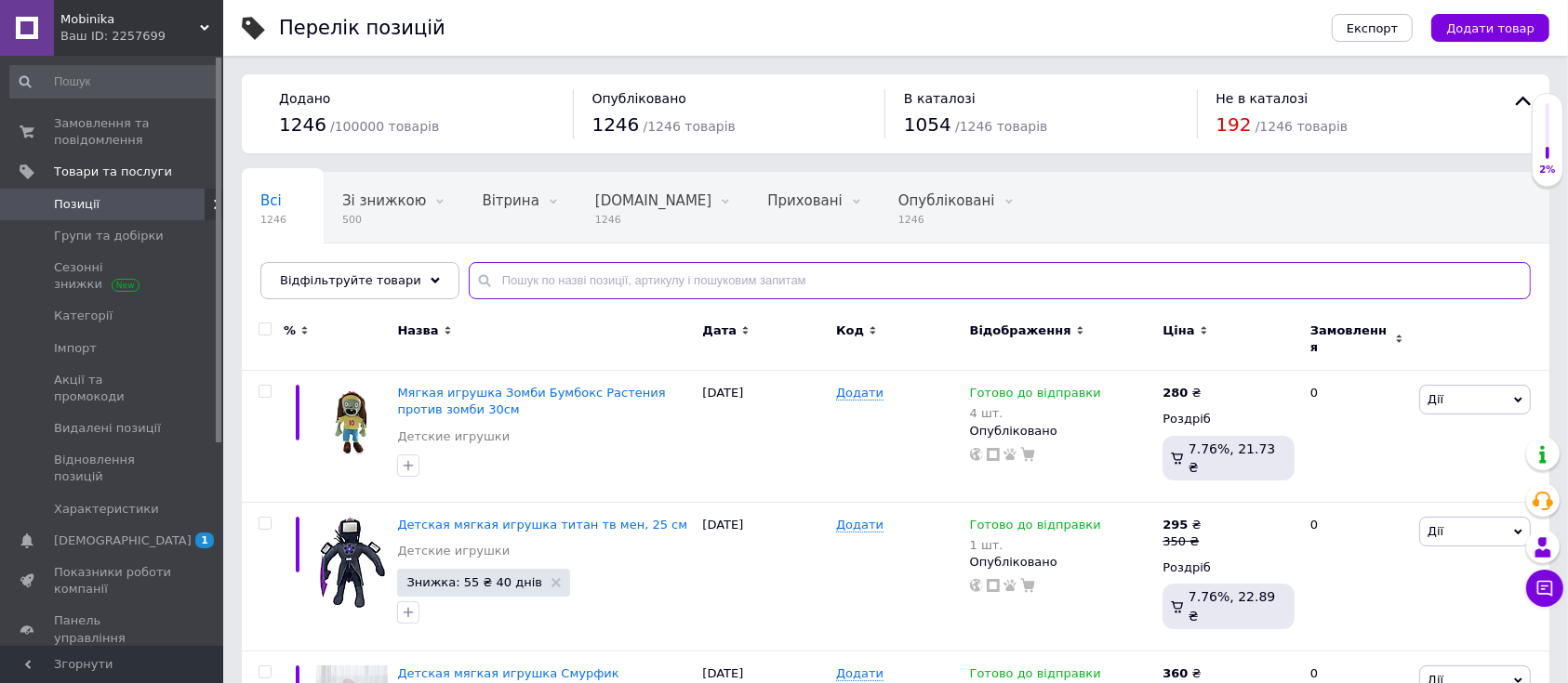
click at [543, 281] on input "text" at bounding box center [999, 280] width 1062 height 37
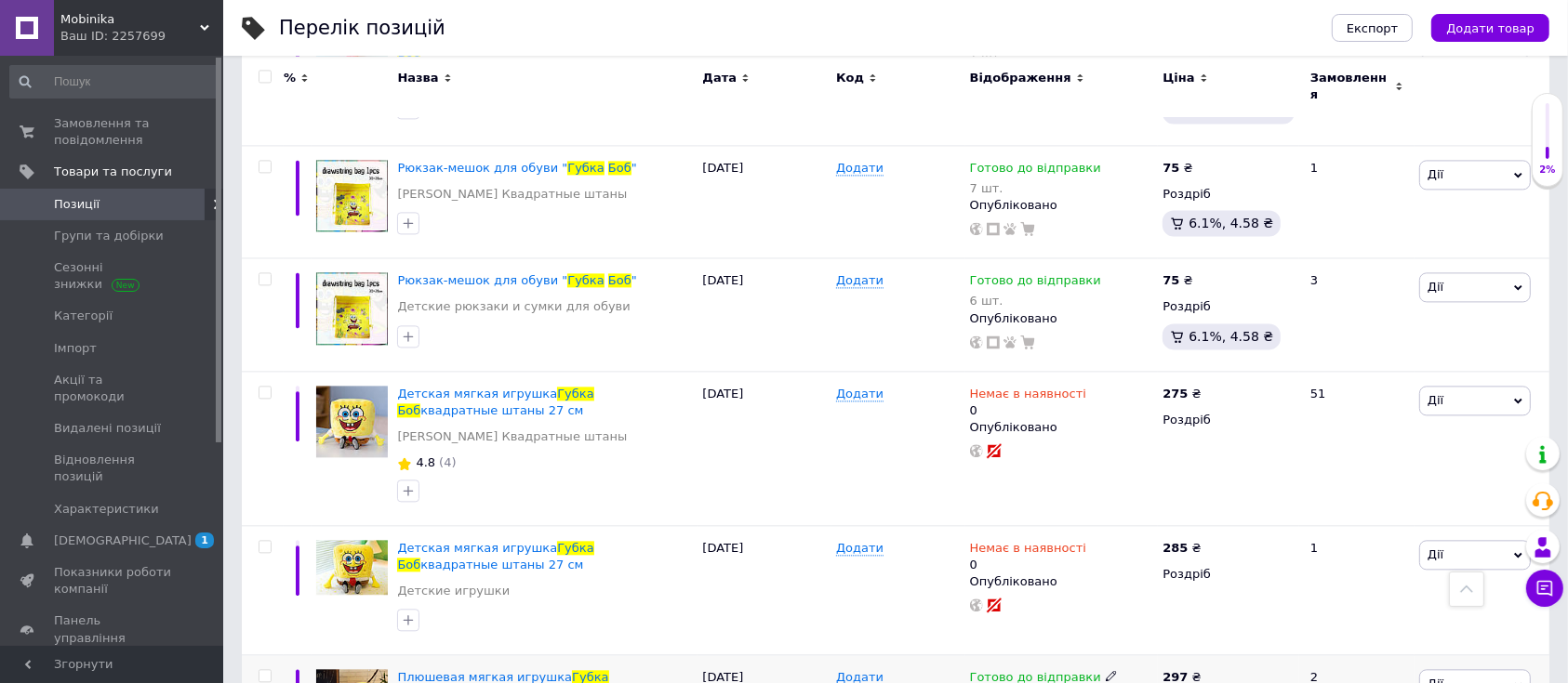
scroll to position [4090, 0]
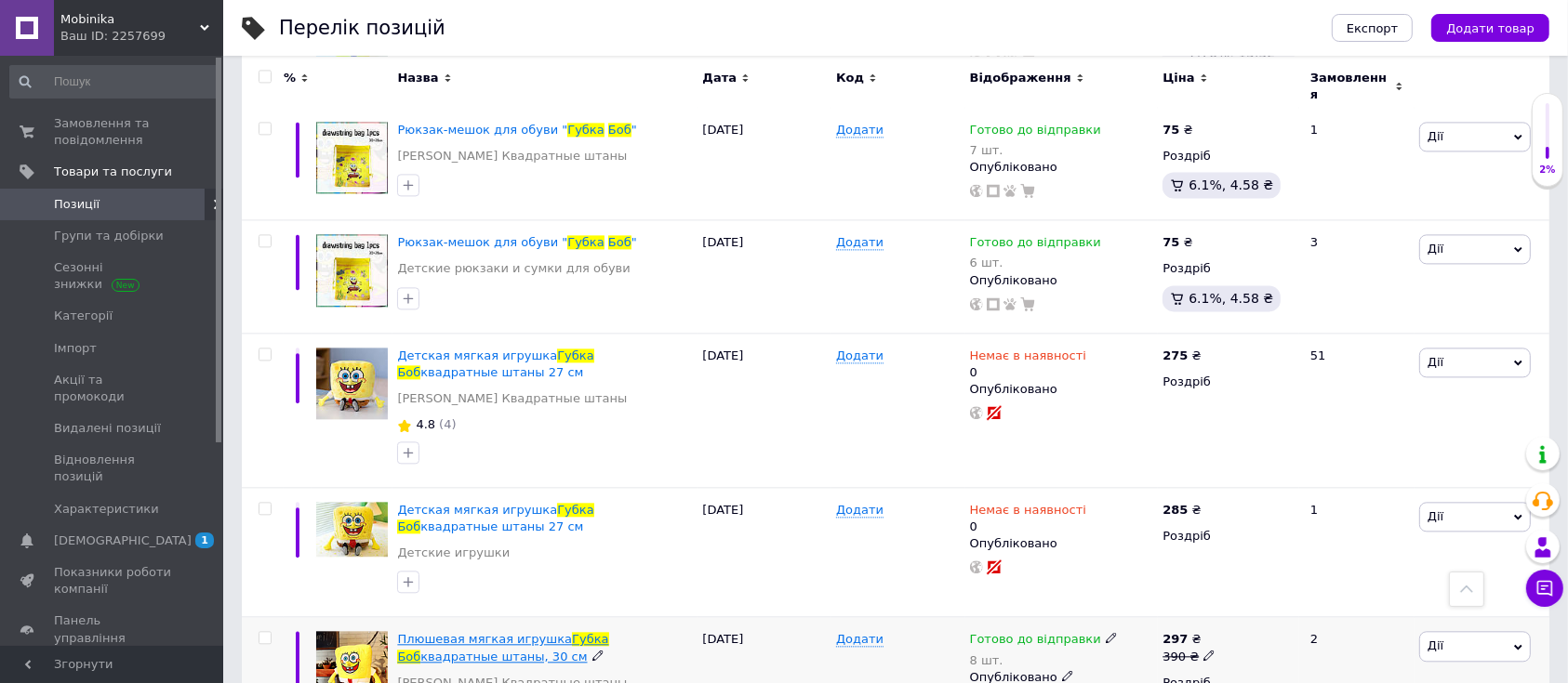
type input "губка боб"
click at [461, 632] on span "Плюшевая мягкая игрушка" at bounding box center [484, 639] width 175 height 14
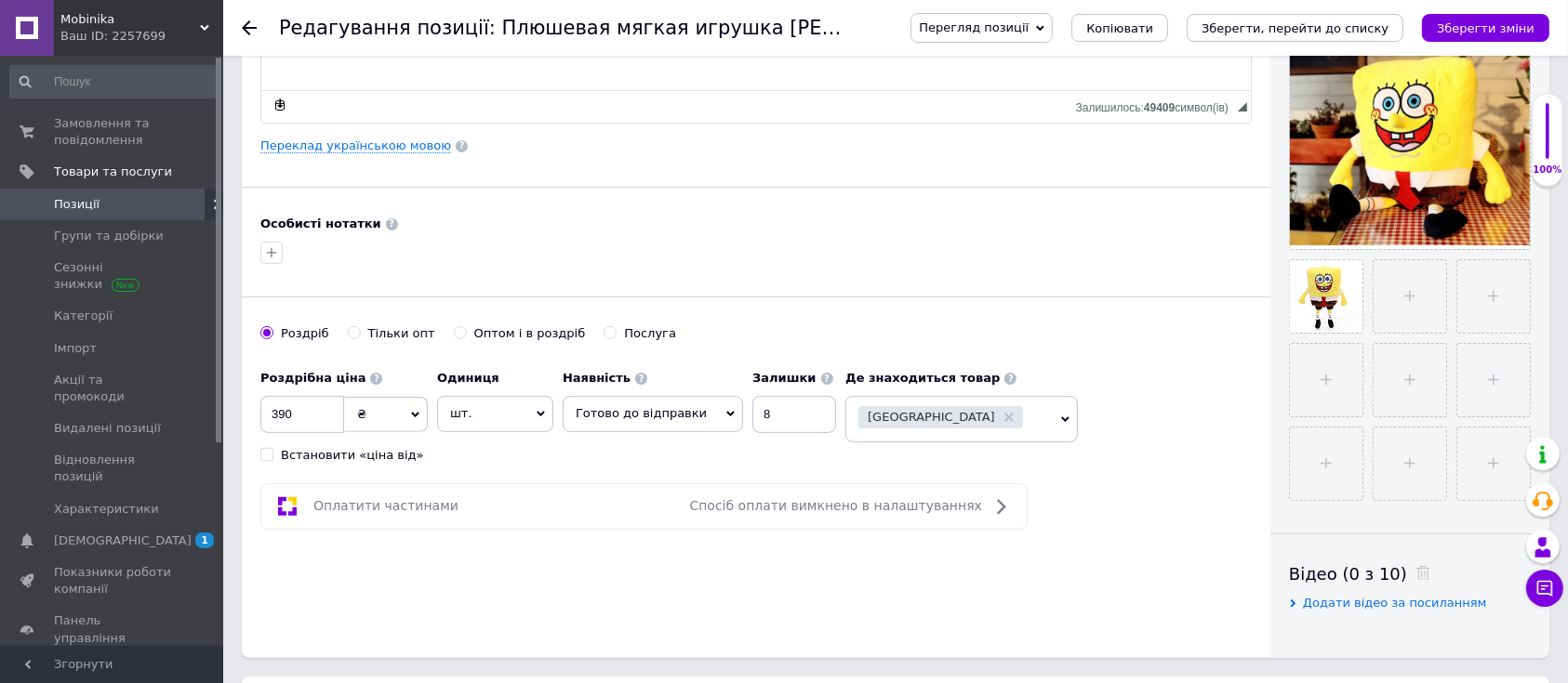
scroll to position [452, 0]
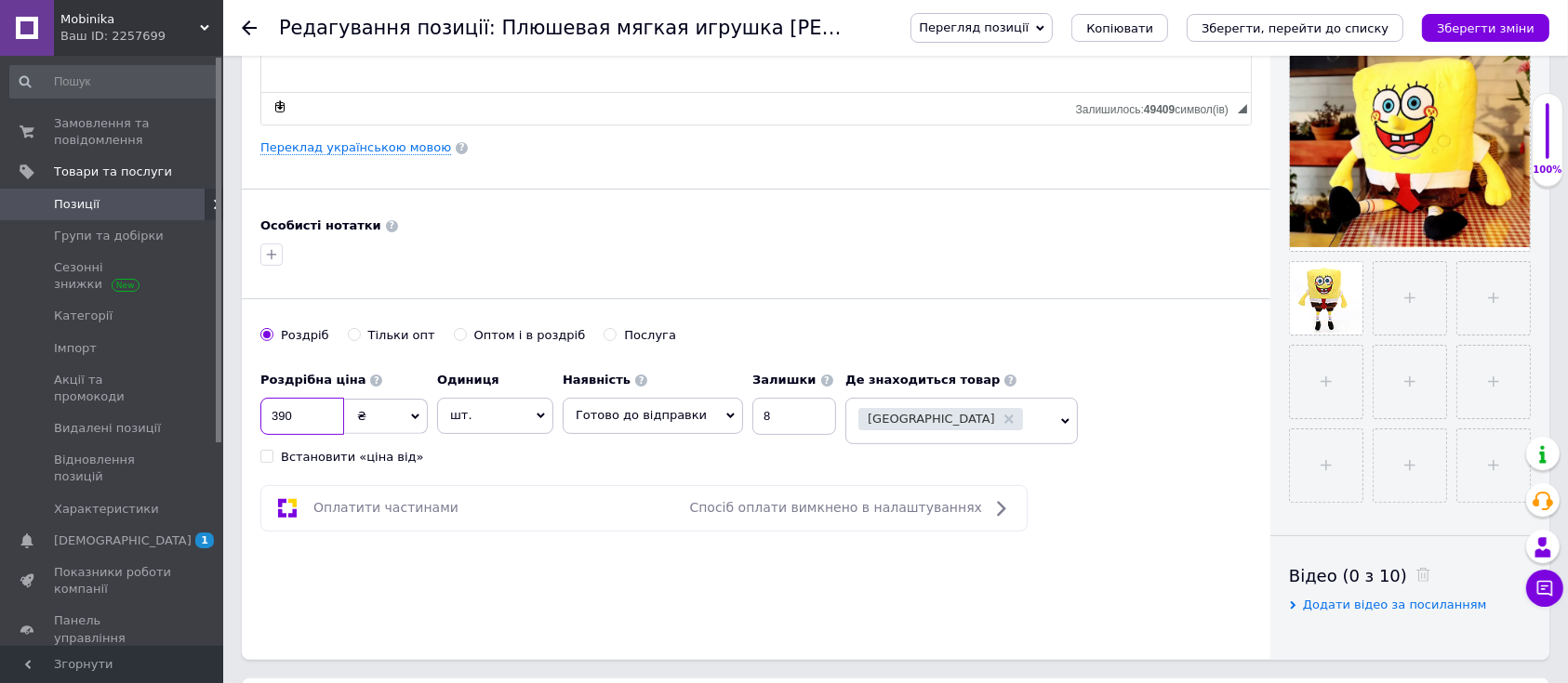
click at [320, 398] on input "390" at bounding box center [302, 416] width 83 height 37
type input "395"
click at [1518, 22] on icon "Зберегти зміни" at bounding box center [1487, 28] width 98 height 14
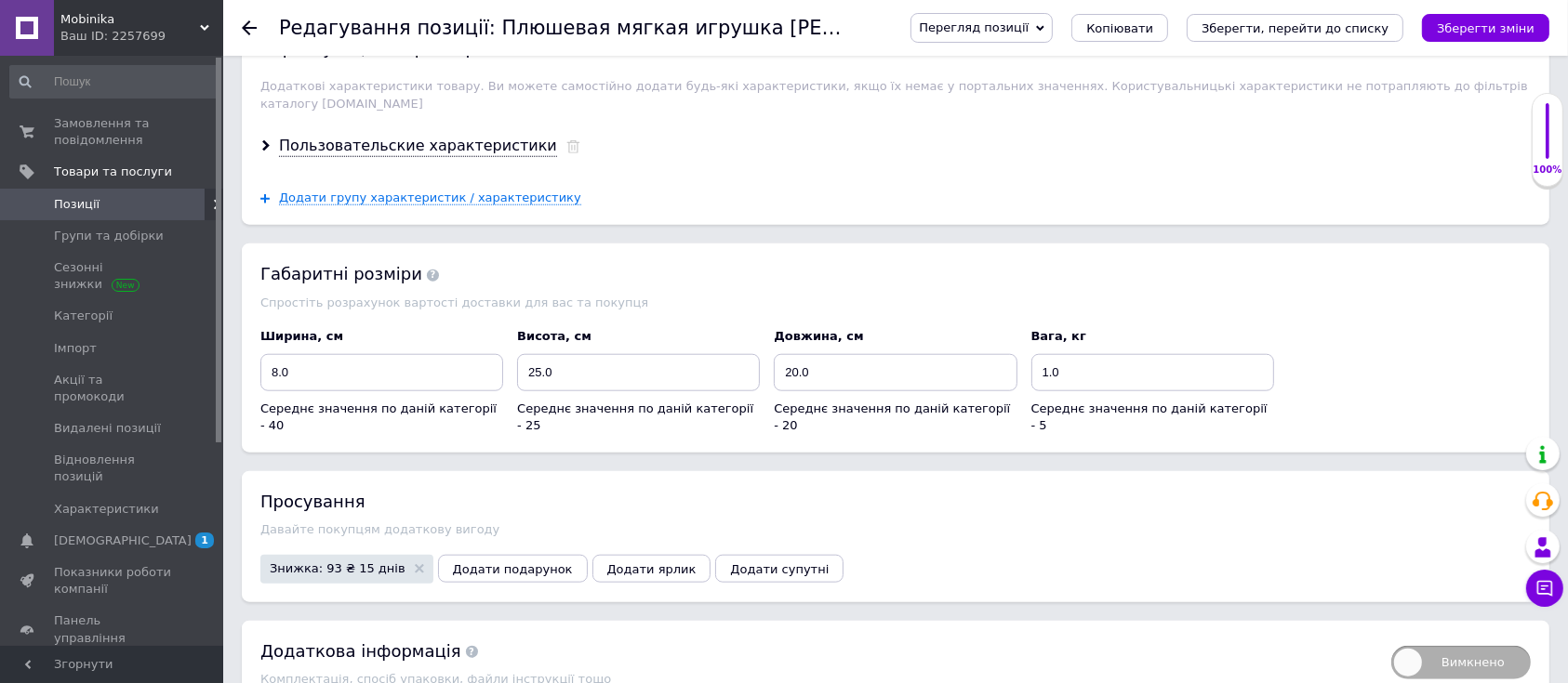
scroll to position [1815, 0]
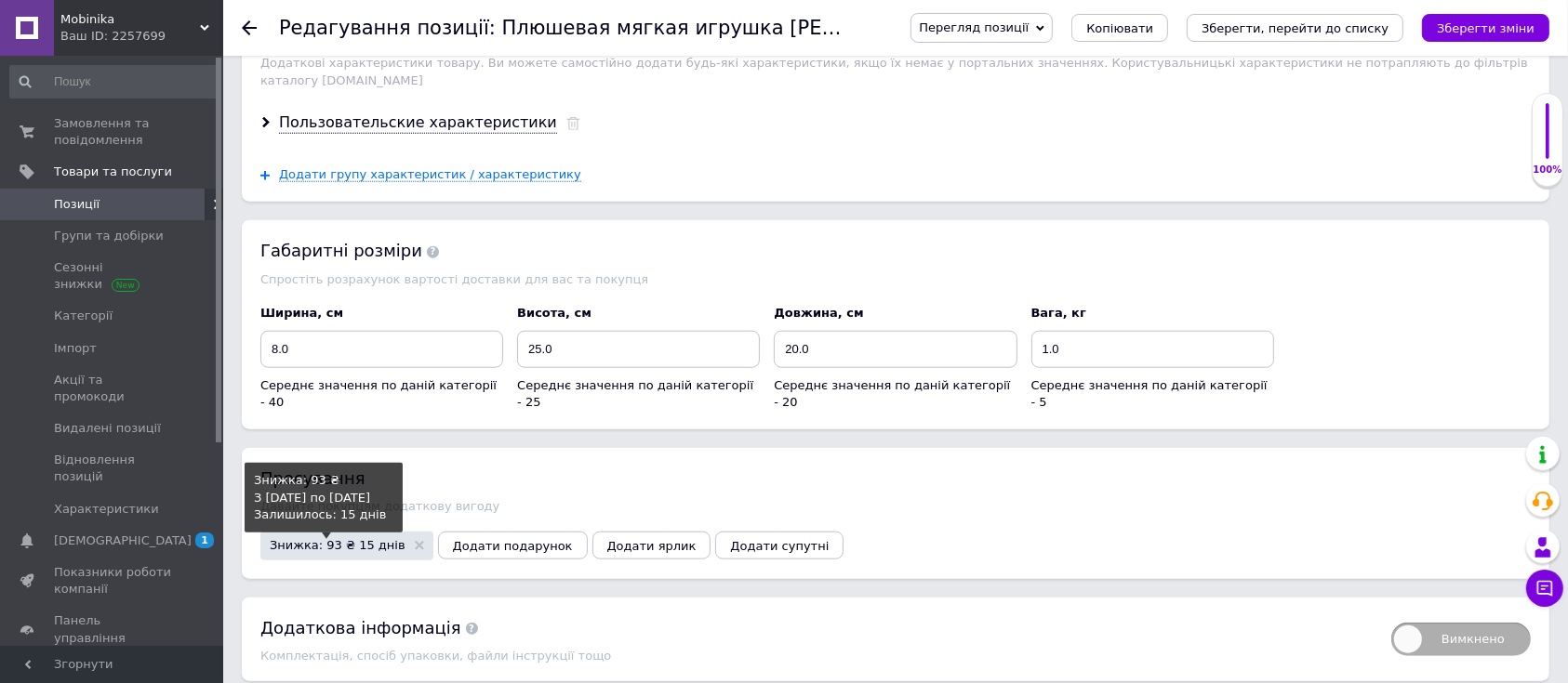
click at [299, 539] on span "Знижка: 93 ₴ 15 днів" at bounding box center [337, 545] width 135 height 12
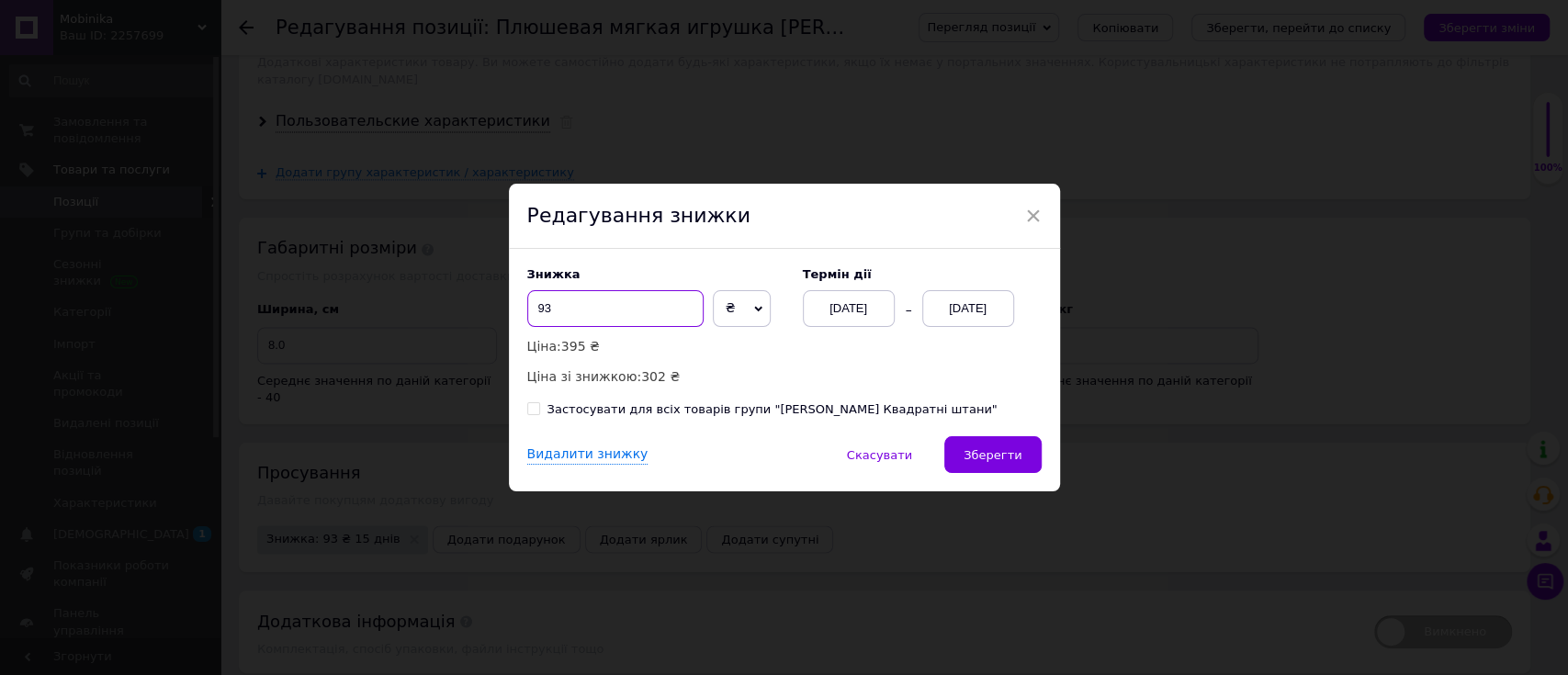
click at [603, 313] on input "93" at bounding box center [615, 309] width 176 height 37
type input "98"
click at [1005, 459] on span "Зберегти" at bounding box center [993, 455] width 58 height 14
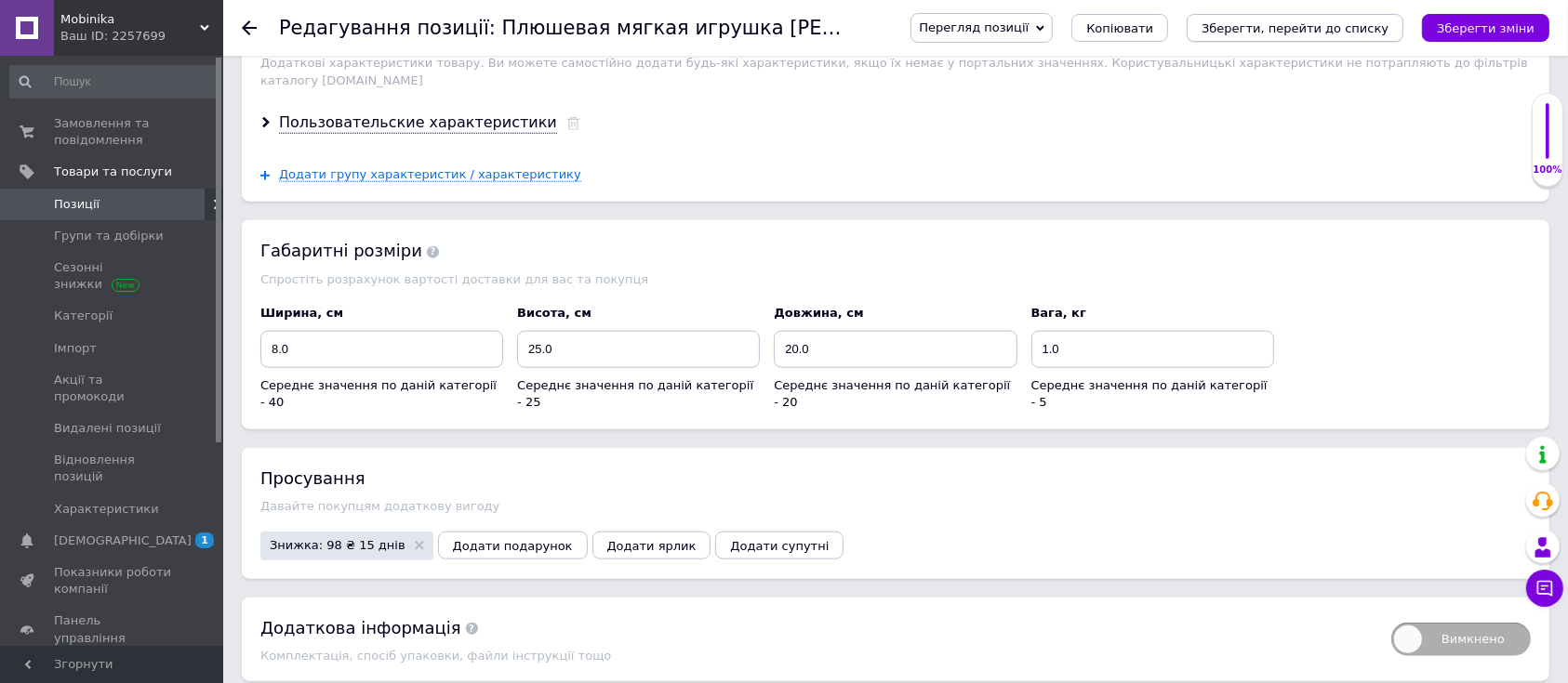
click at [1308, 25] on icon "Зберегти, перейти до списку" at bounding box center [1295, 28] width 187 height 14
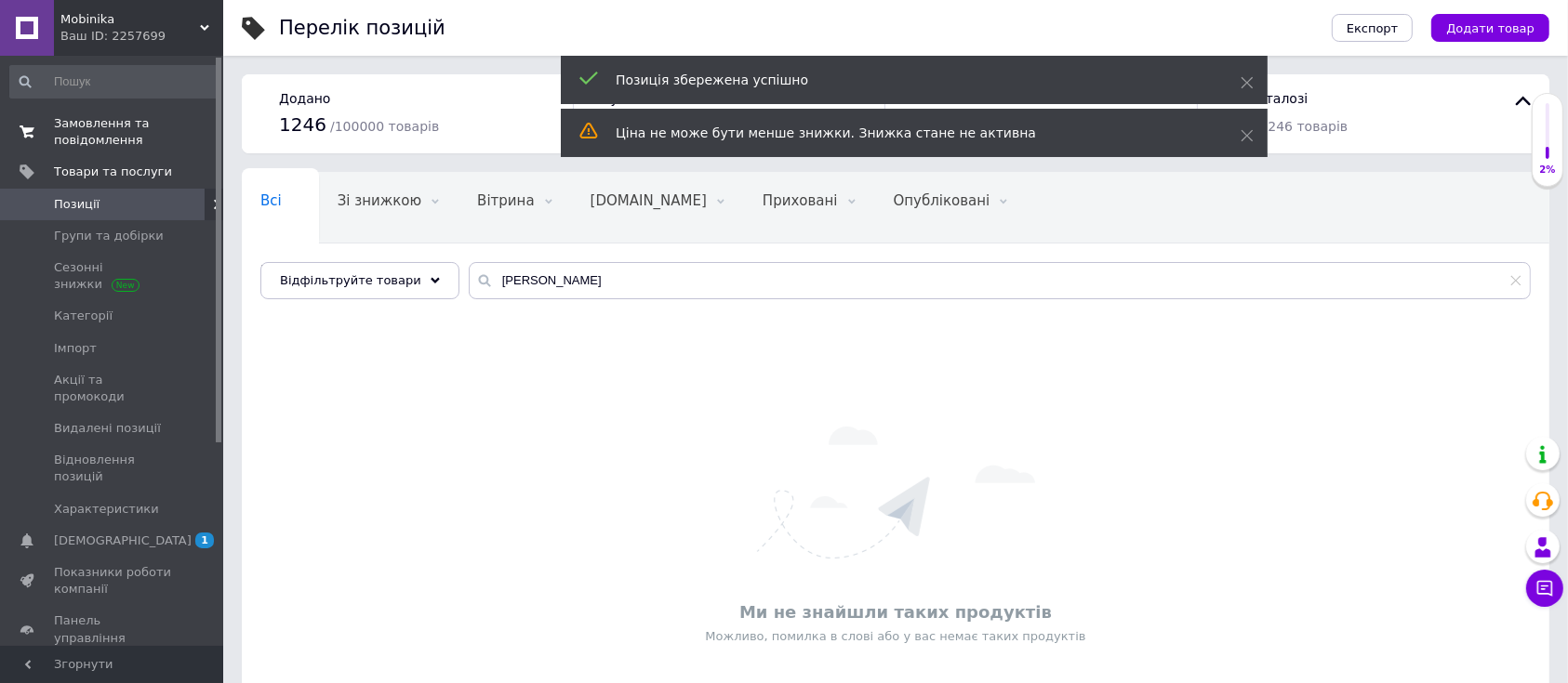
click at [93, 135] on span "Замовлення та повідомлення" at bounding box center [113, 132] width 118 height 33
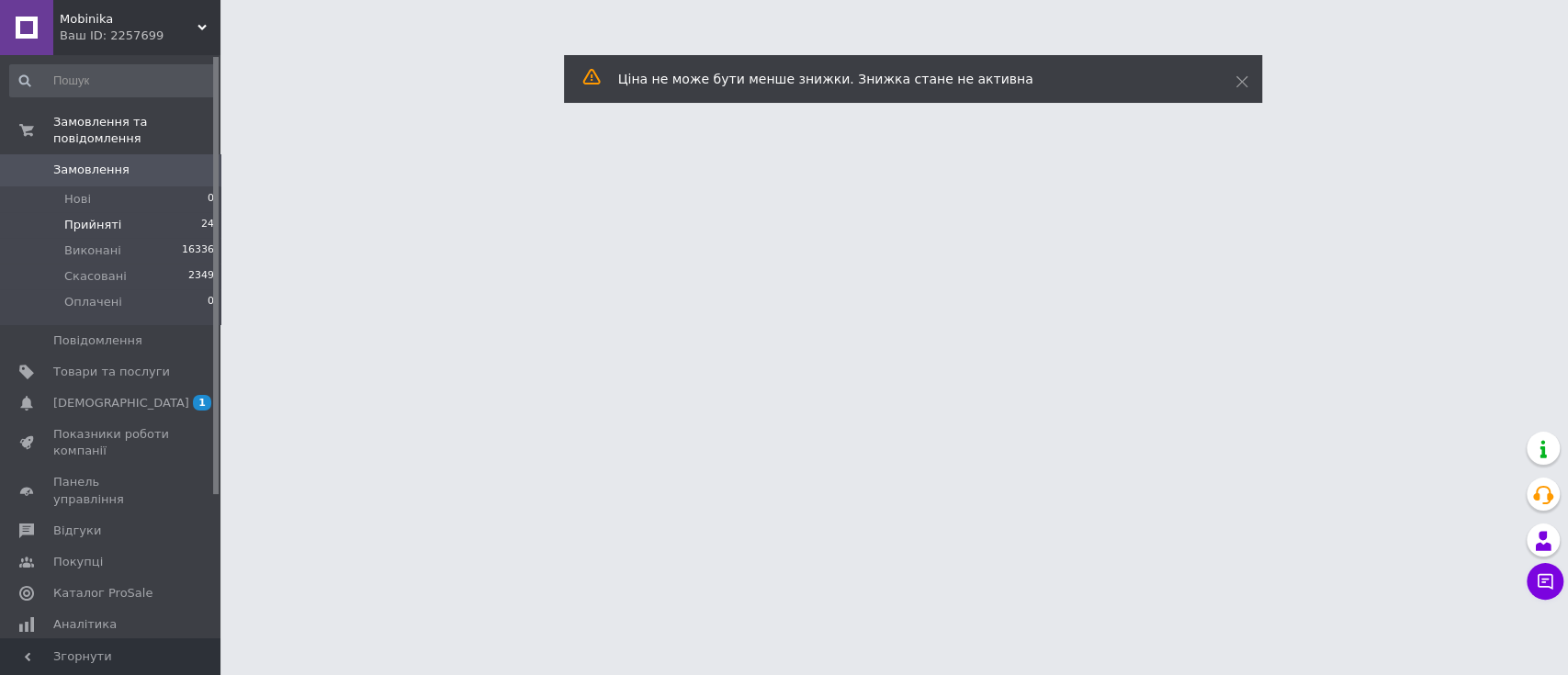
click at [96, 217] on span "Прийняті" at bounding box center [92, 225] width 57 height 16
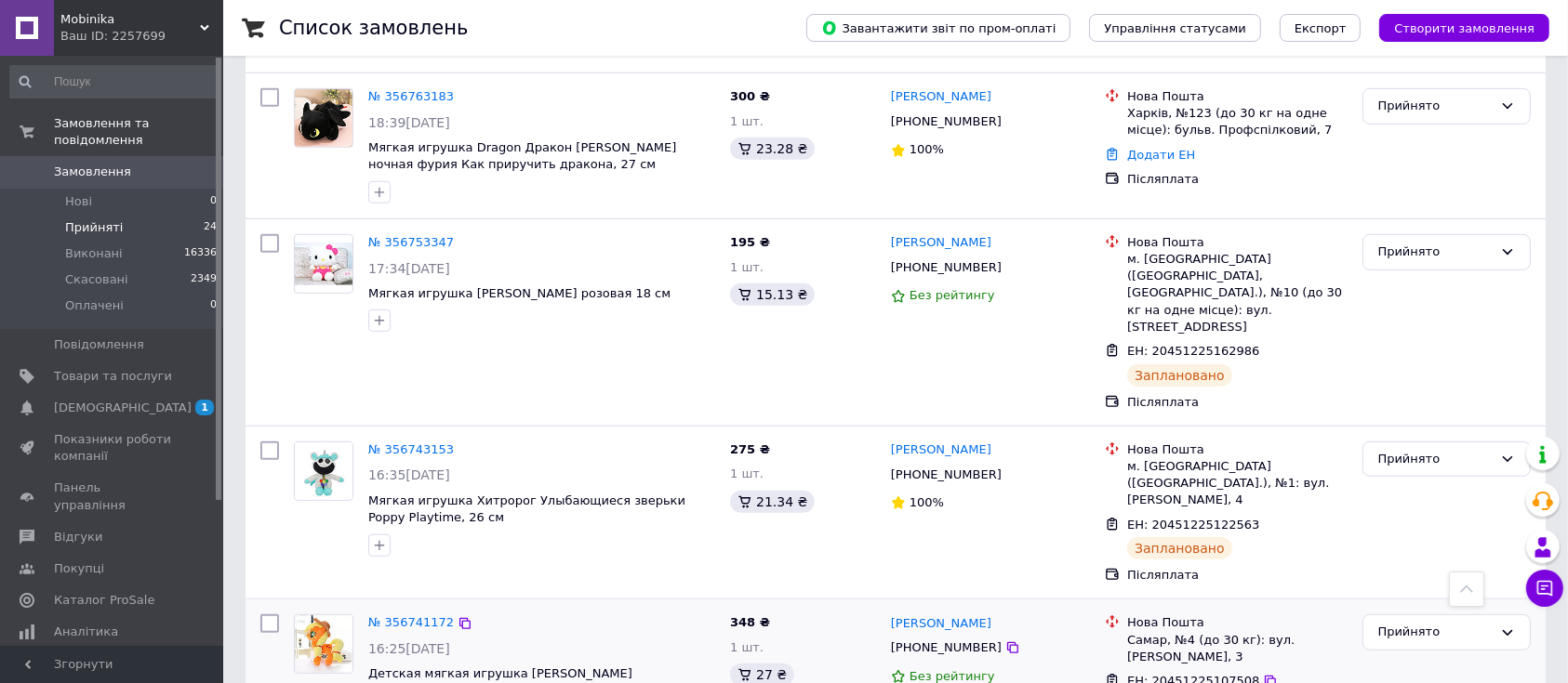
scroll to position [1006, 0]
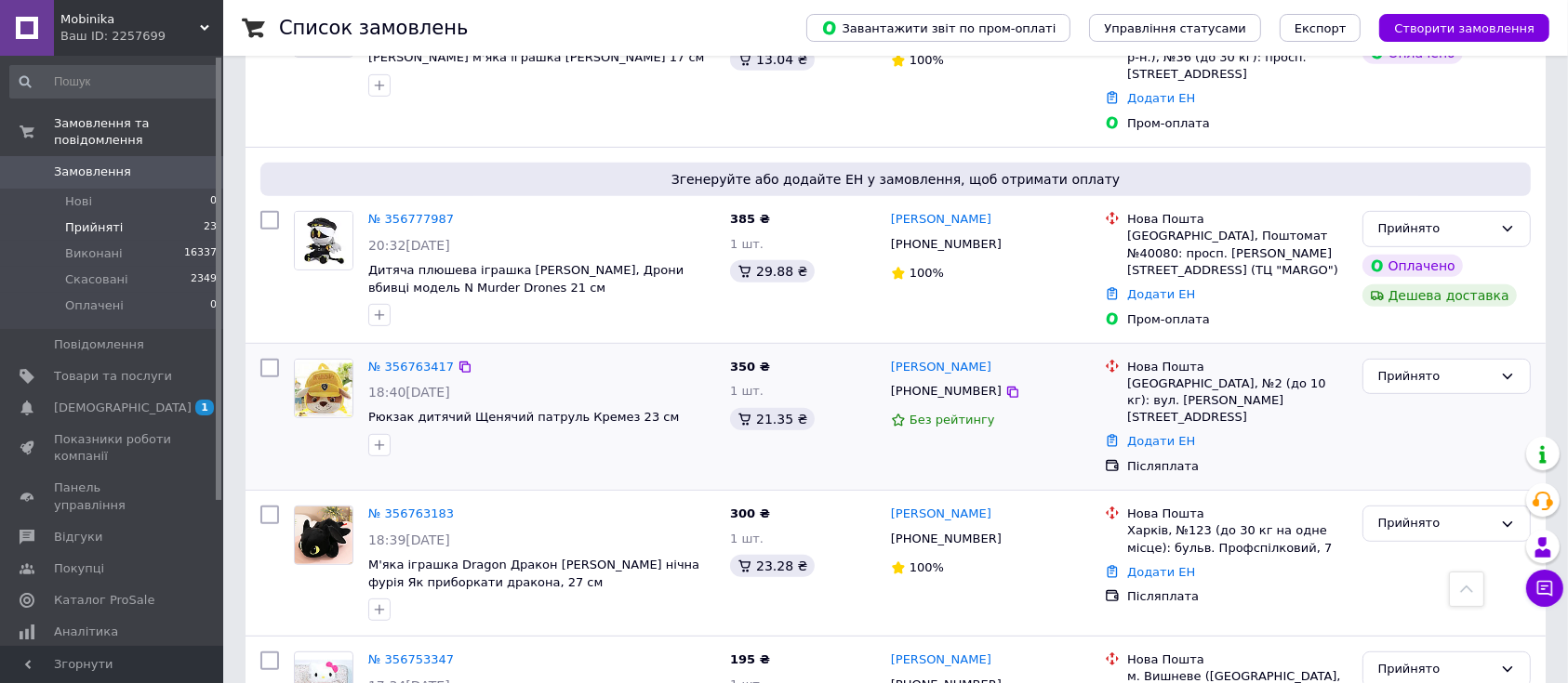
scroll to position [851, 0]
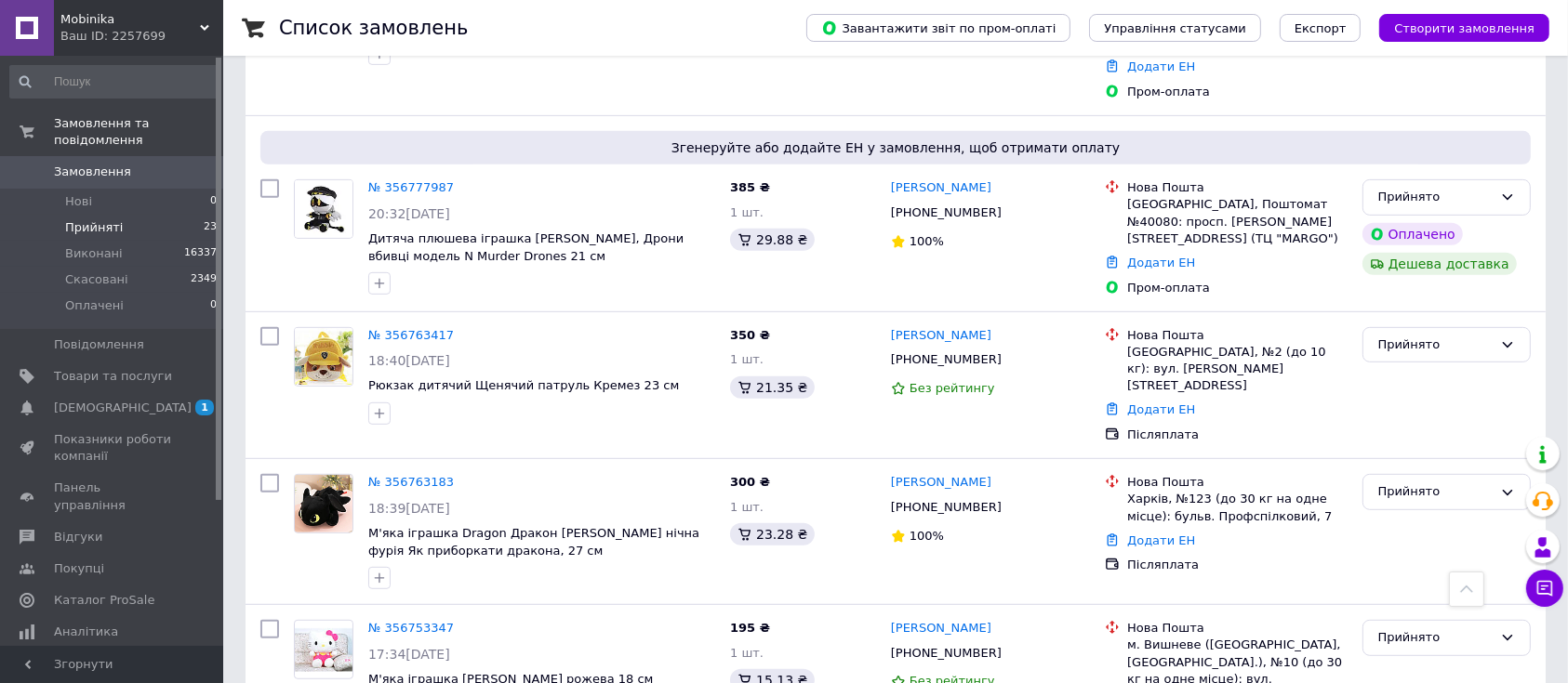
click at [407, 475] on link "№ 356763183" at bounding box center [411, 482] width 85 height 14
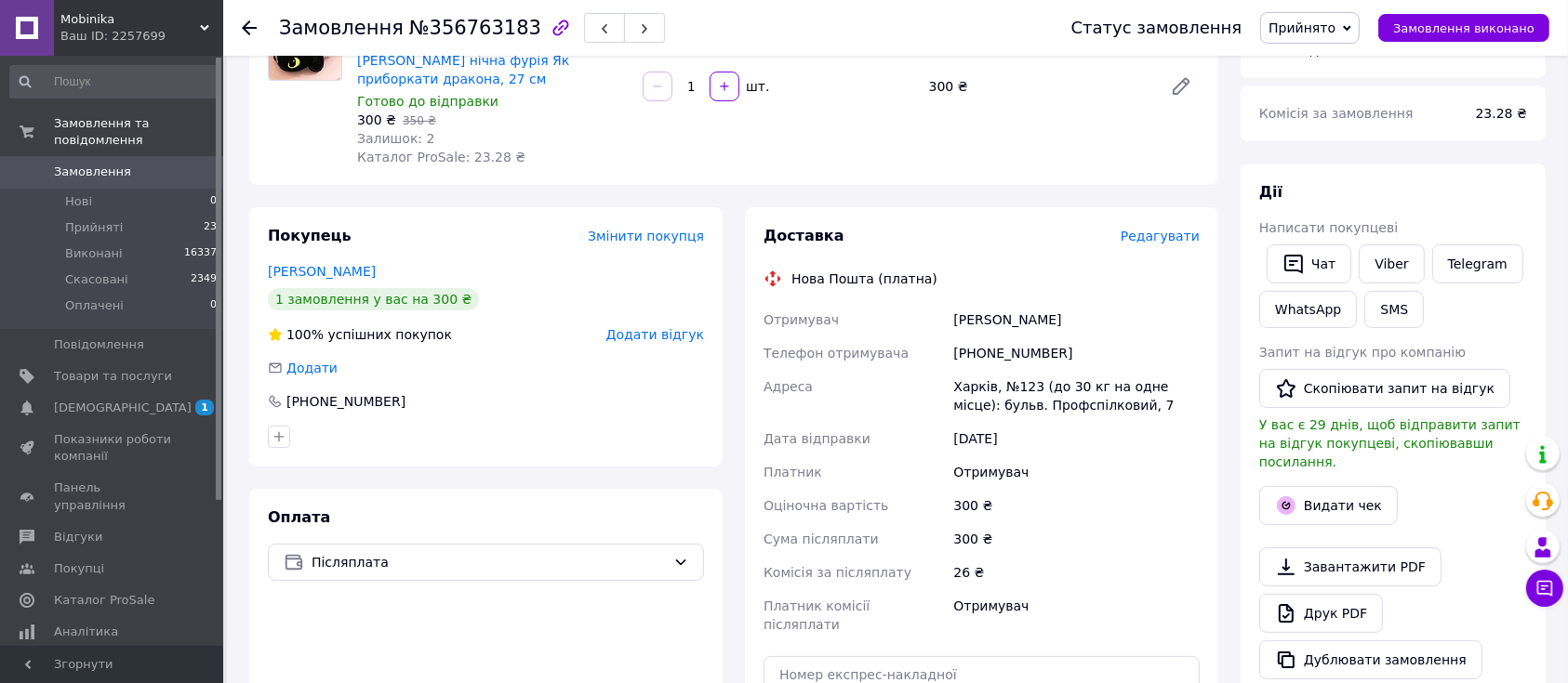
scroll to position [247, 0]
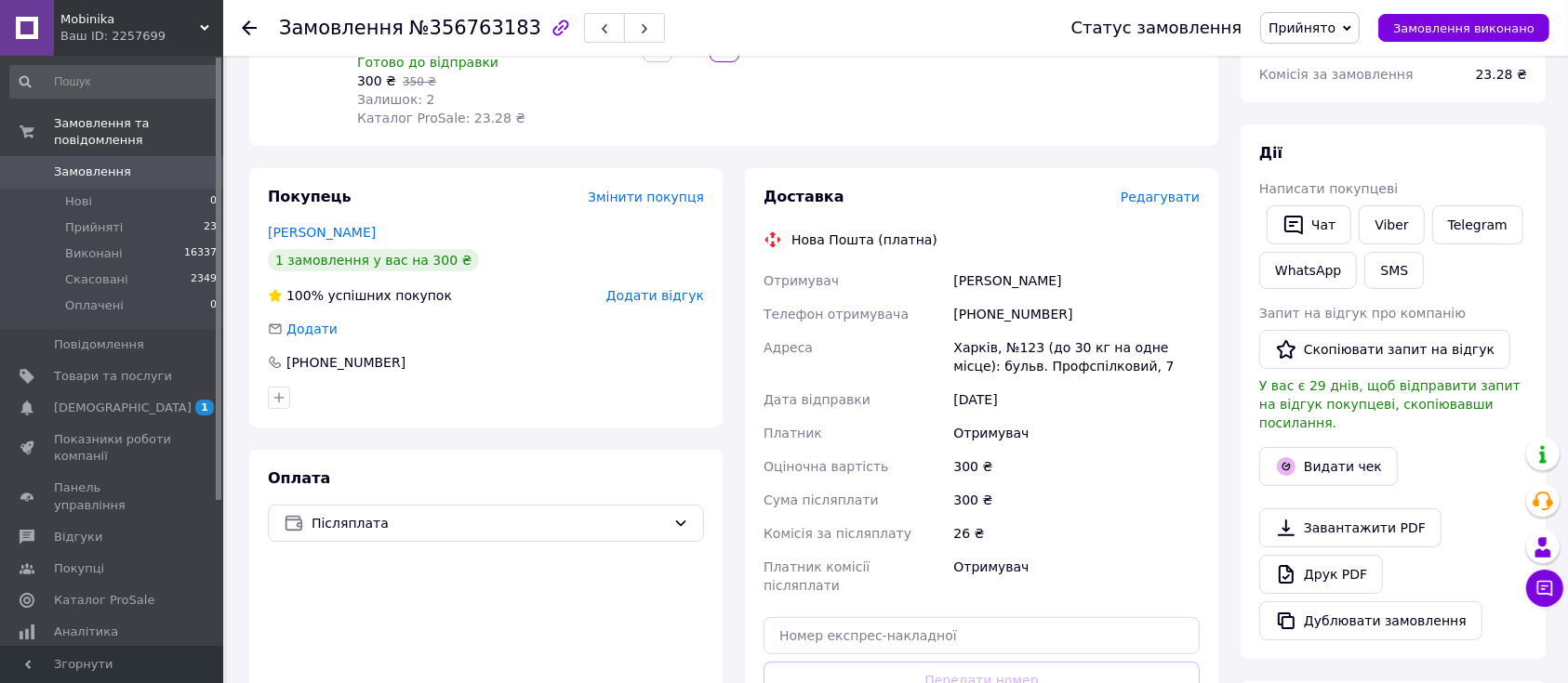
click at [1001, 298] on div "[PHONE_NUMBER]" at bounding box center [1076, 315] width 254 height 33
copy div "380687895481"
click at [962, 264] on div "[PERSON_NAME]" at bounding box center [1076, 280] width 254 height 33
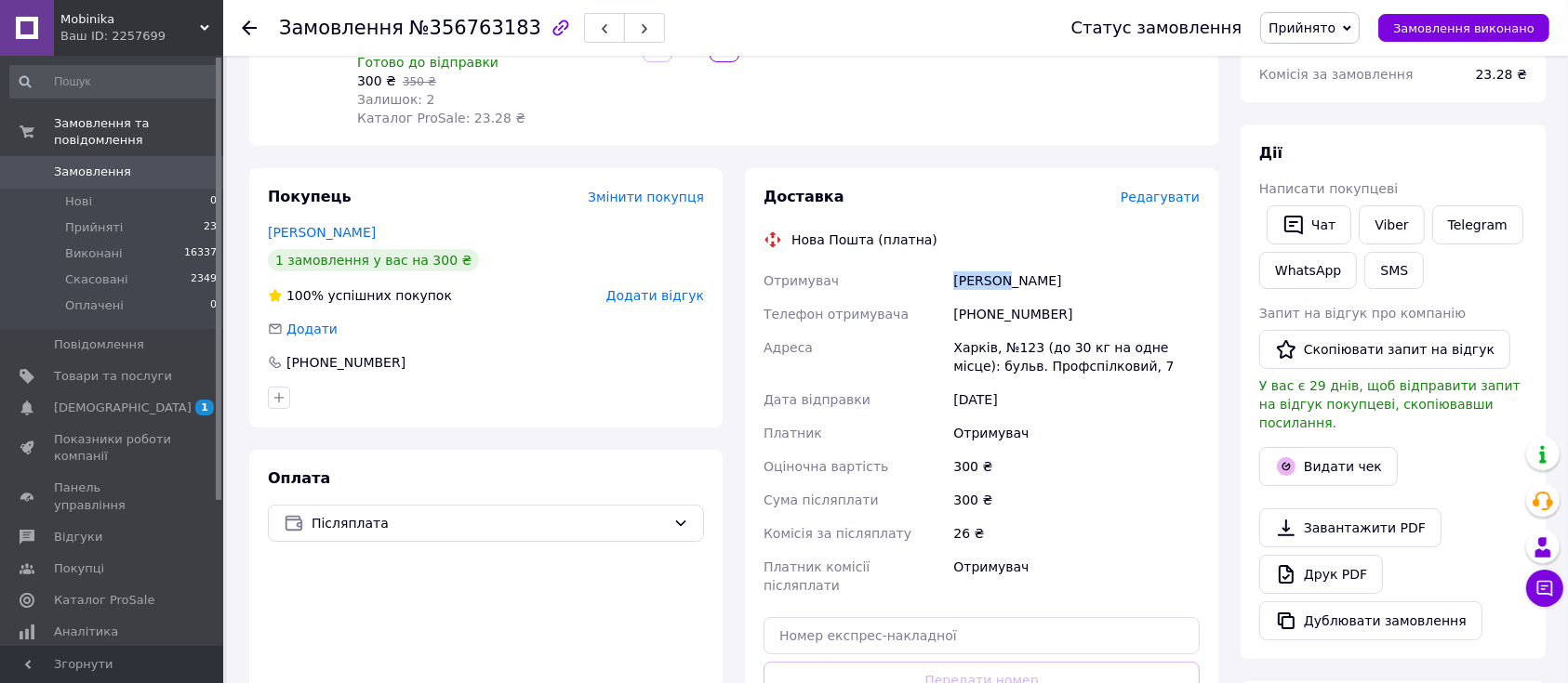
copy div "[PERSON_NAME]"
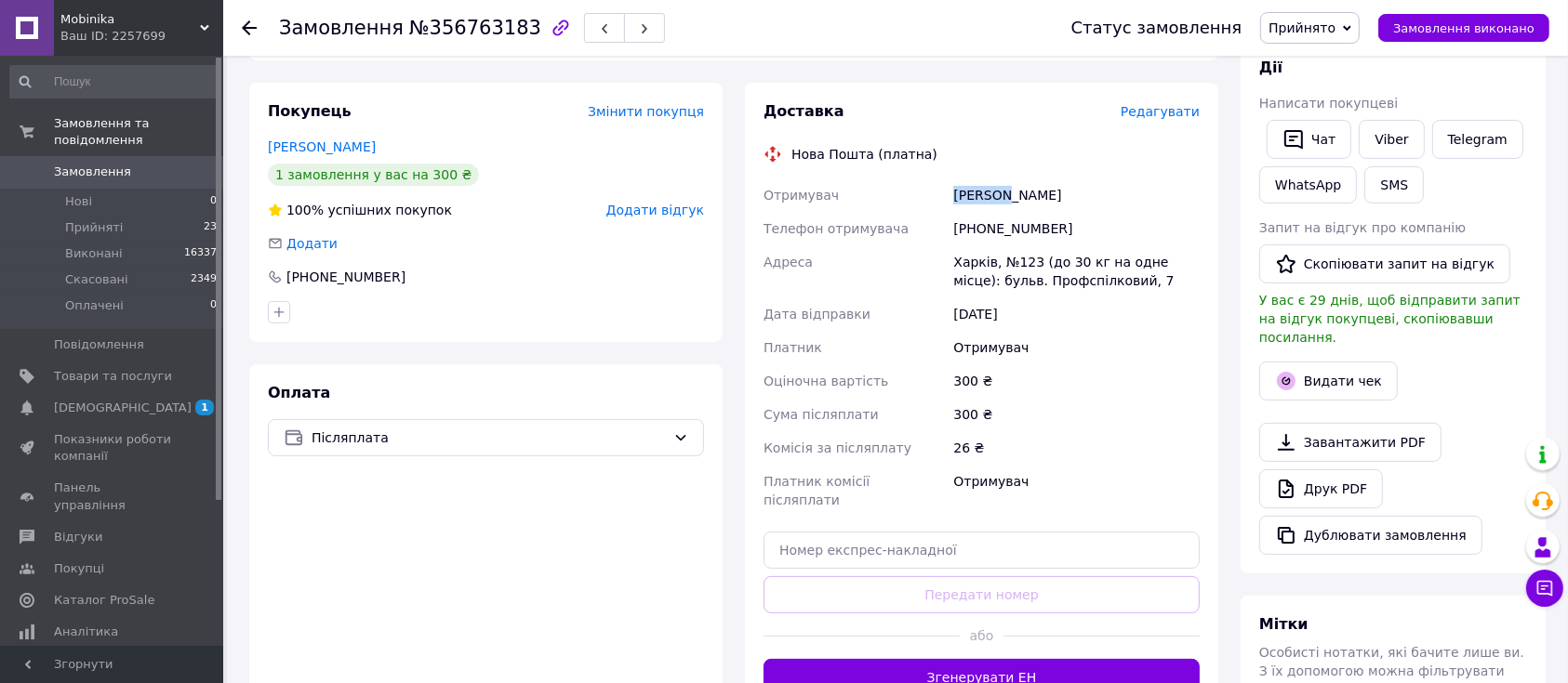
scroll to position [371, 0]
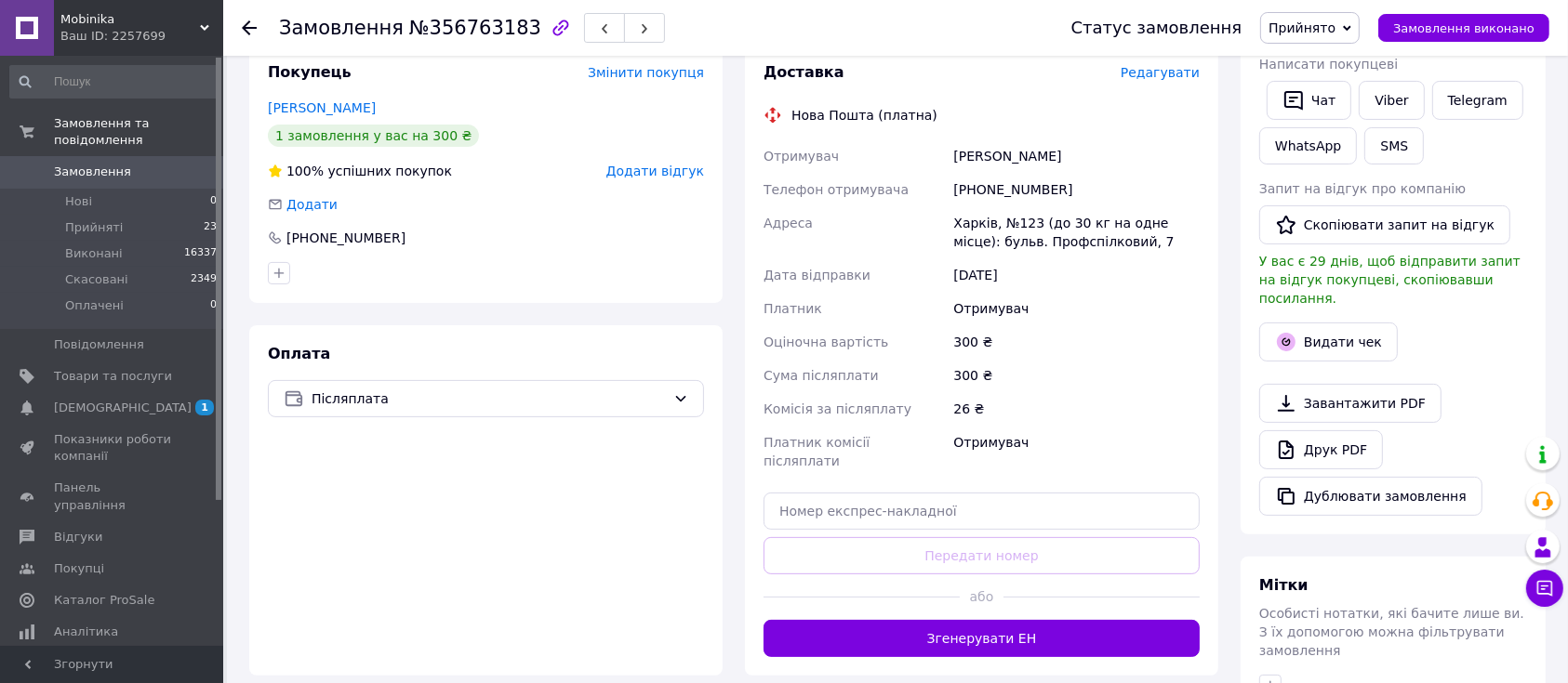
click at [1014, 139] on div "[PERSON_NAME]" at bounding box center [1076, 156] width 254 height 33
copy div "Поліна"
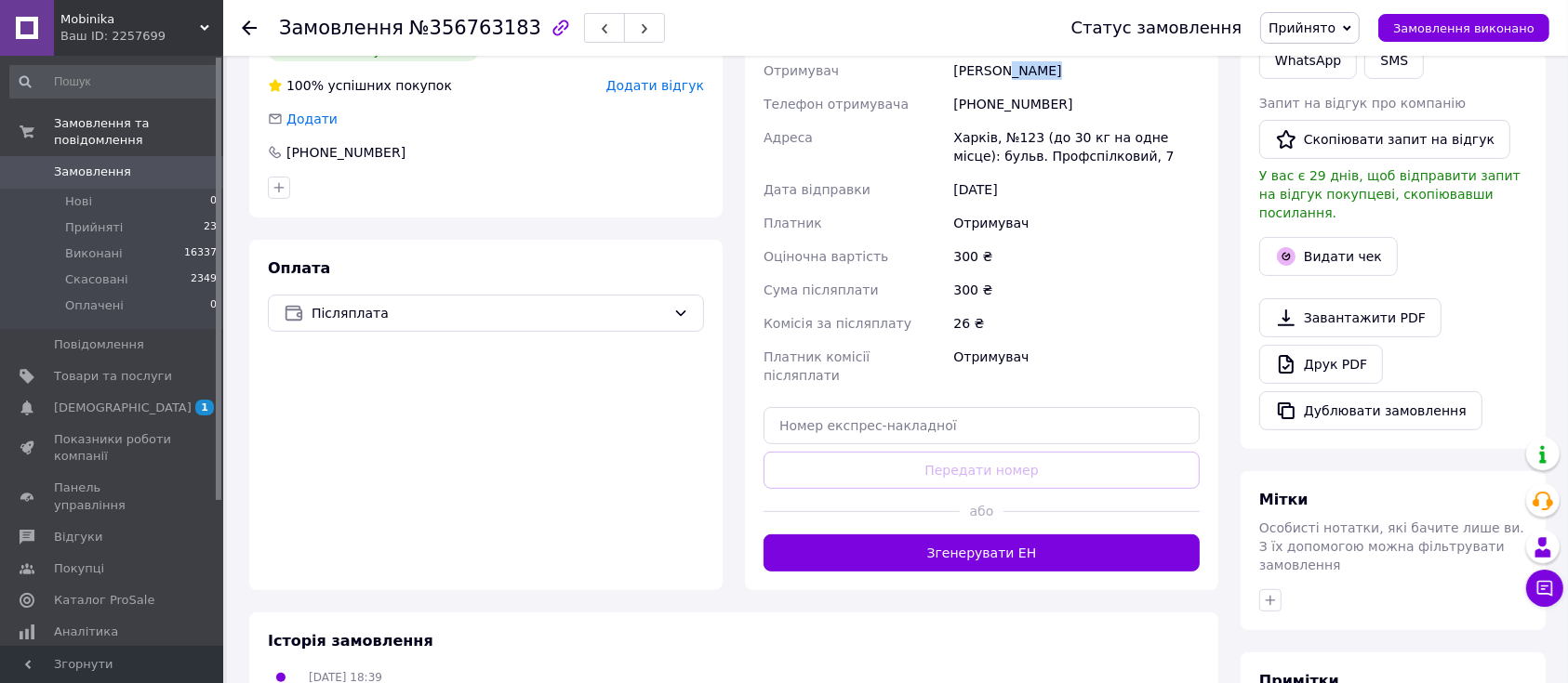
scroll to position [496, 0]
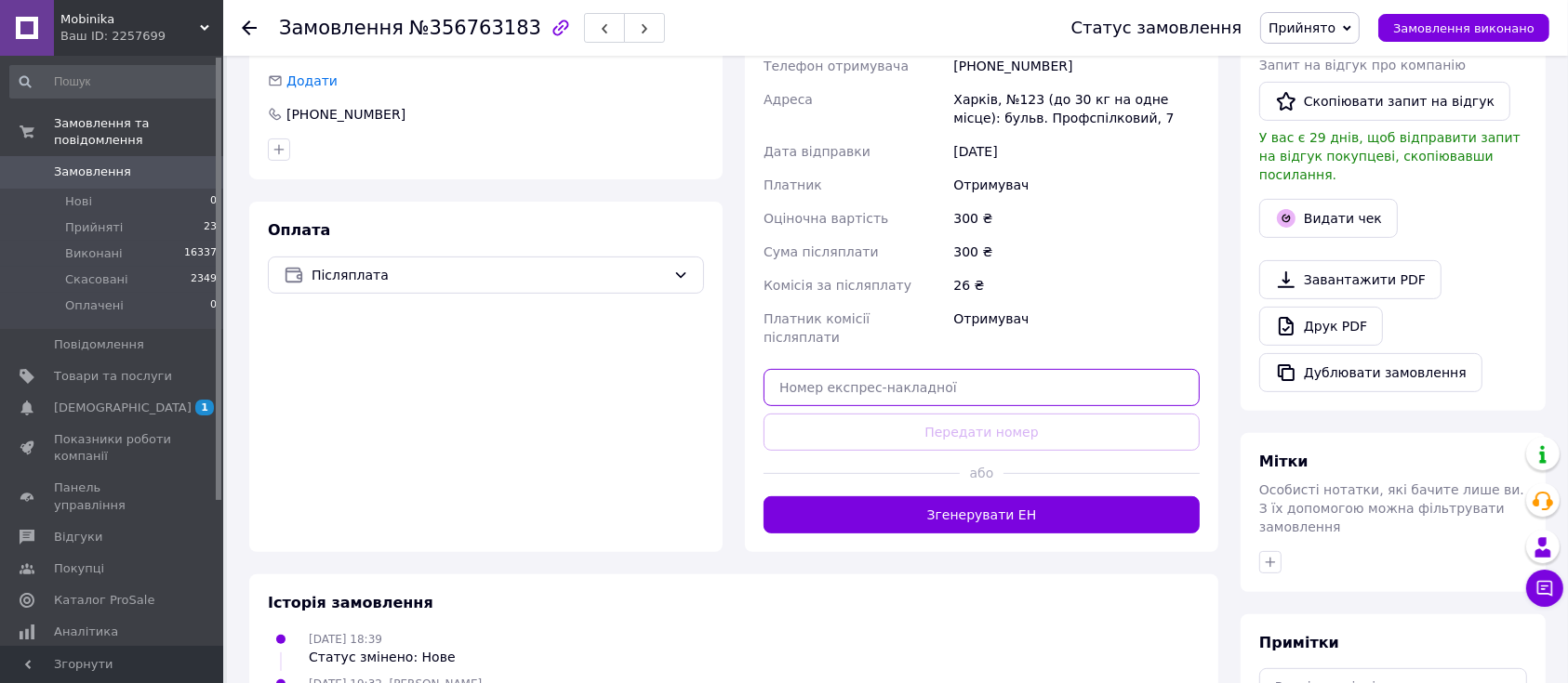
click at [895, 369] on input "text" at bounding box center [982, 388] width 436 height 37
paste input "20451225243163"
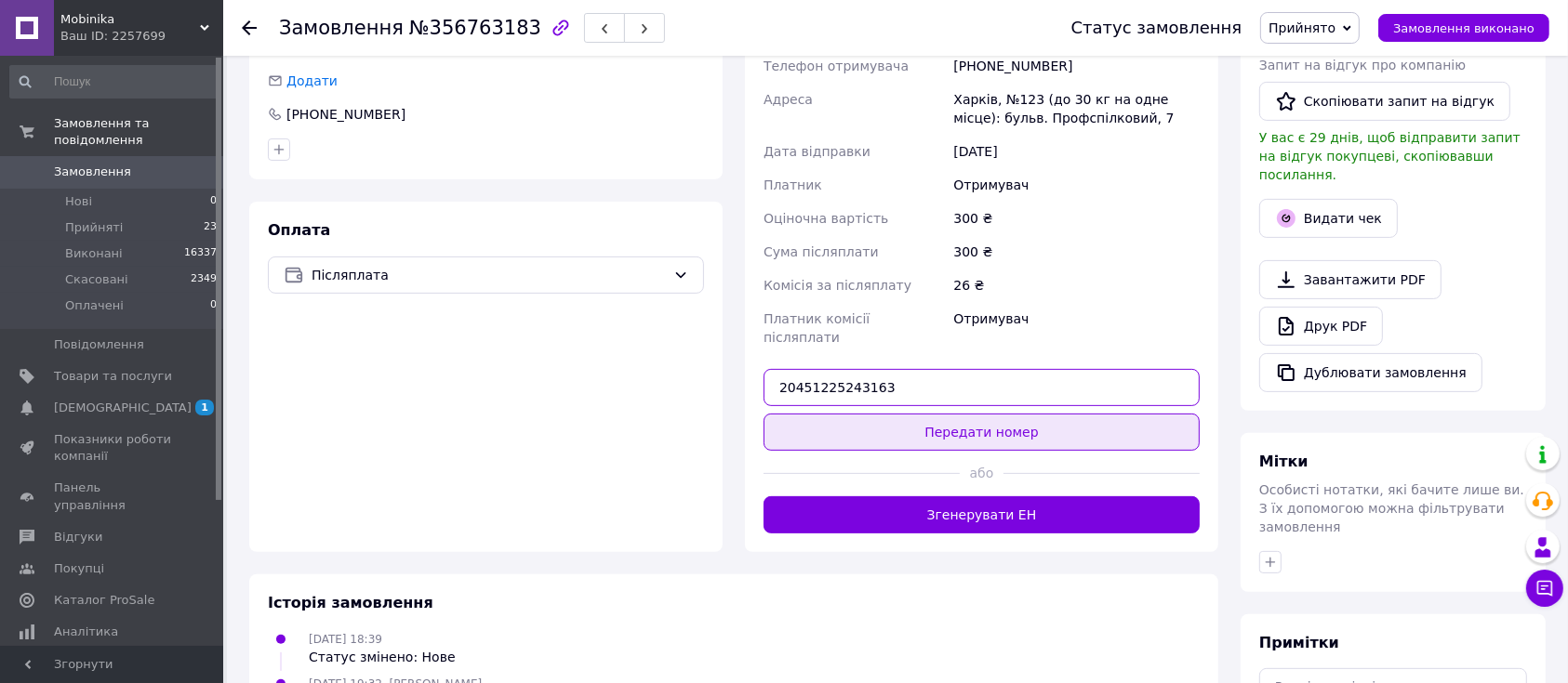
type input "20451225243163"
click at [937, 414] on button "Передати номер" at bounding box center [982, 432] width 436 height 37
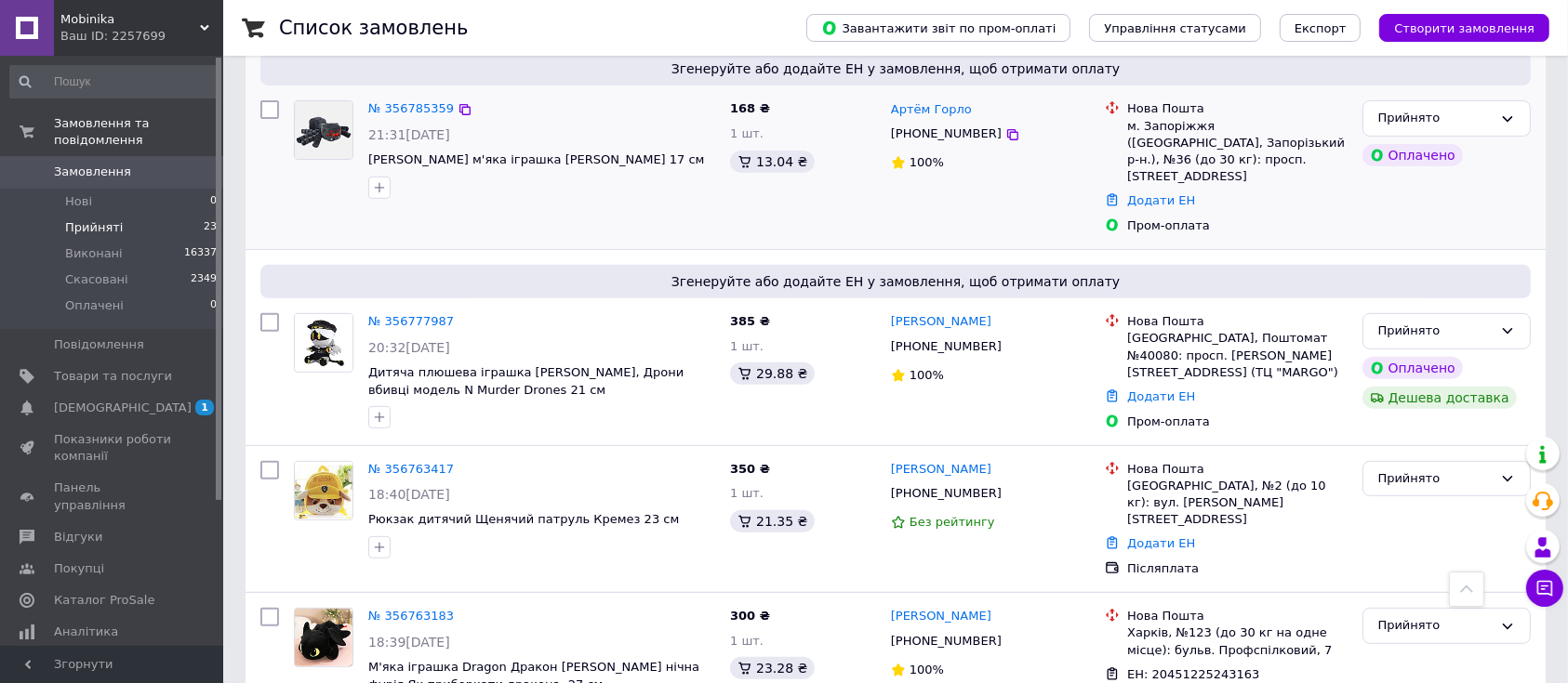
scroll to position [867, 0]
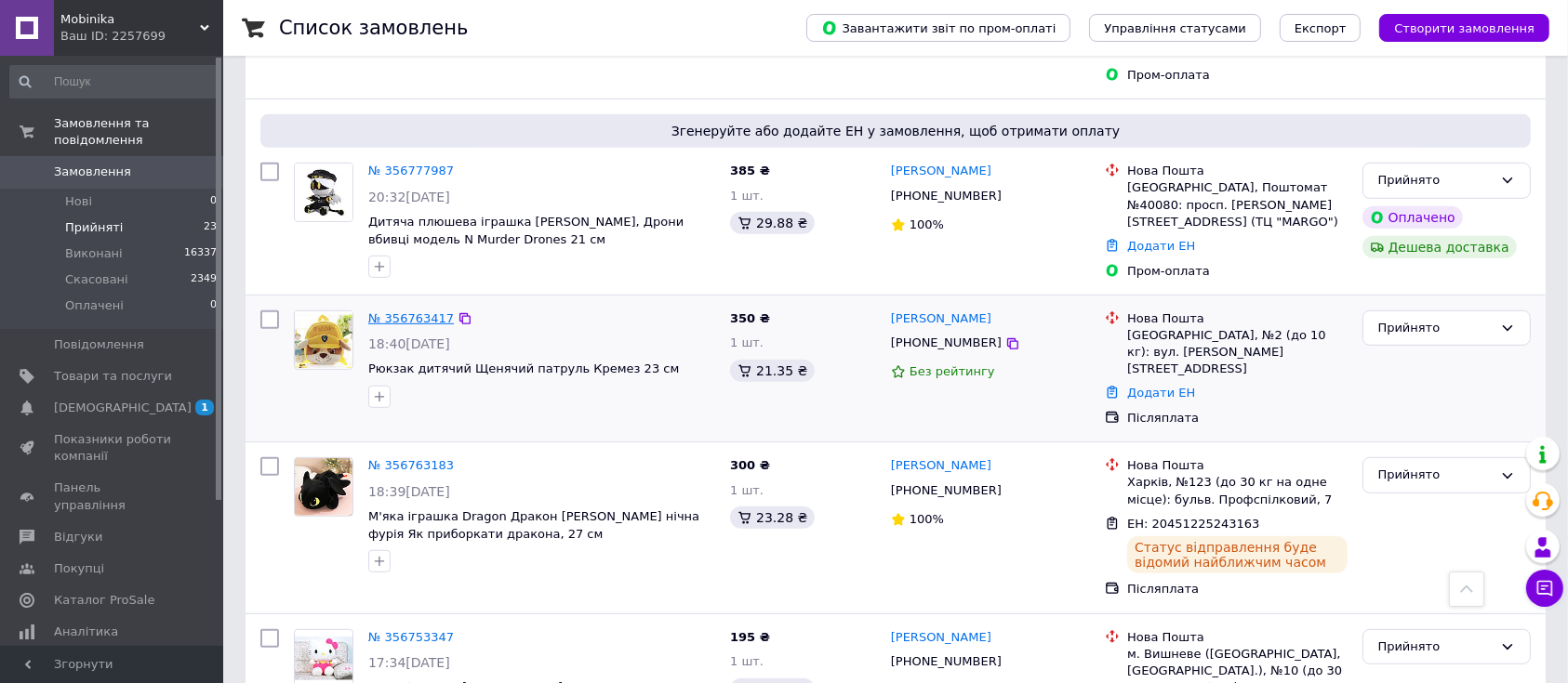
click at [414, 312] on link "№ 356763417" at bounding box center [411, 318] width 85 height 14
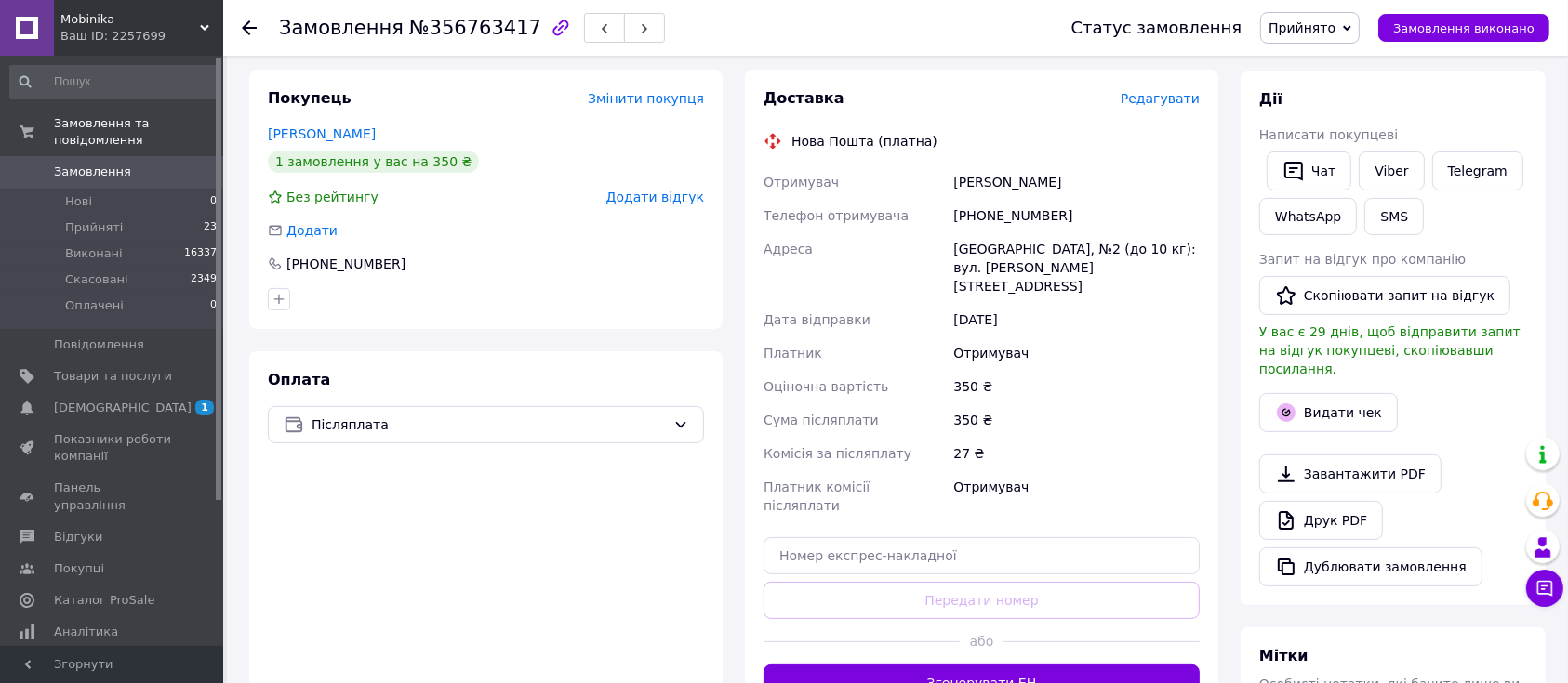
scroll to position [283, 0]
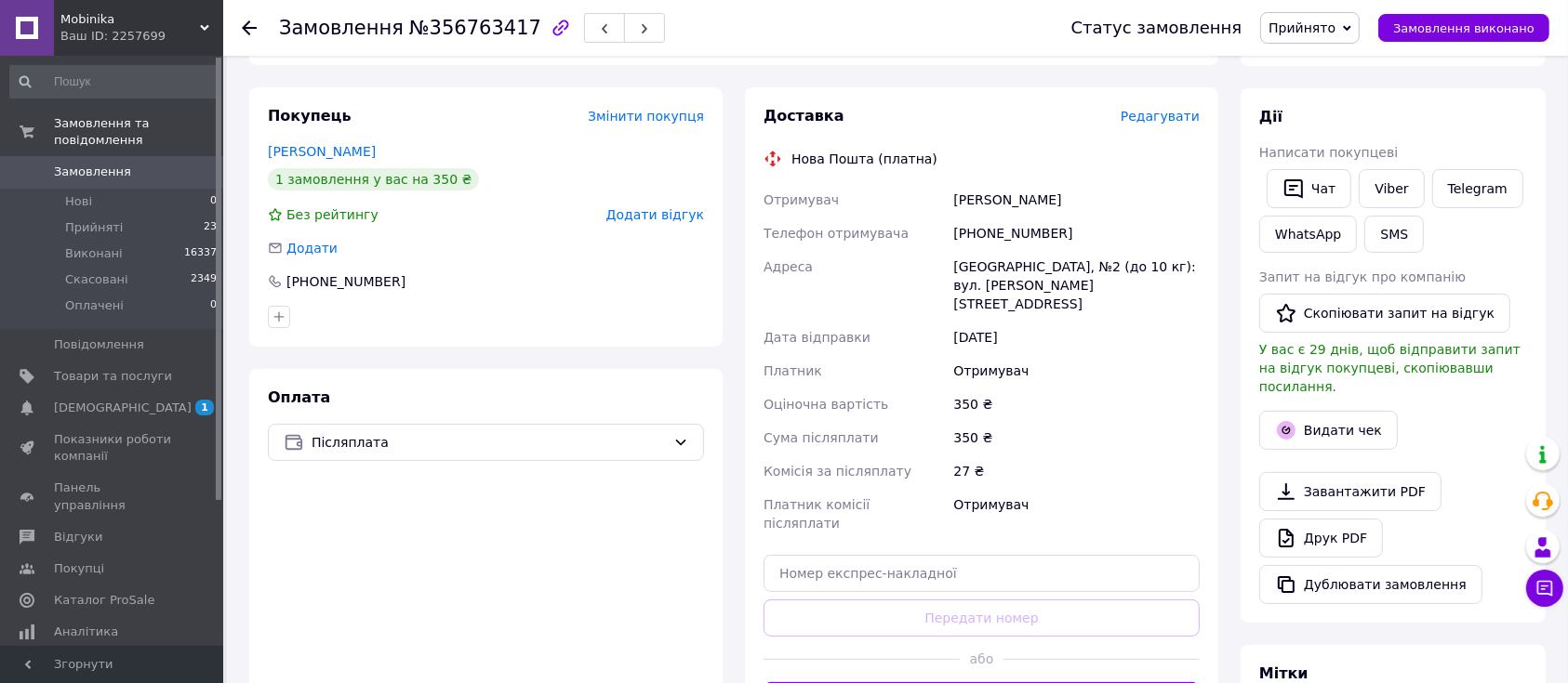
click at [1020, 228] on div "[PHONE_NUMBER]" at bounding box center [1076, 233] width 254 height 33
copy div "380982684244"
click at [986, 197] on div "[PERSON_NAME]" at bounding box center [1076, 200] width 254 height 33
click at [985, 197] on div "[PERSON_NAME]" at bounding box center [1076, 200] width 254 height 33
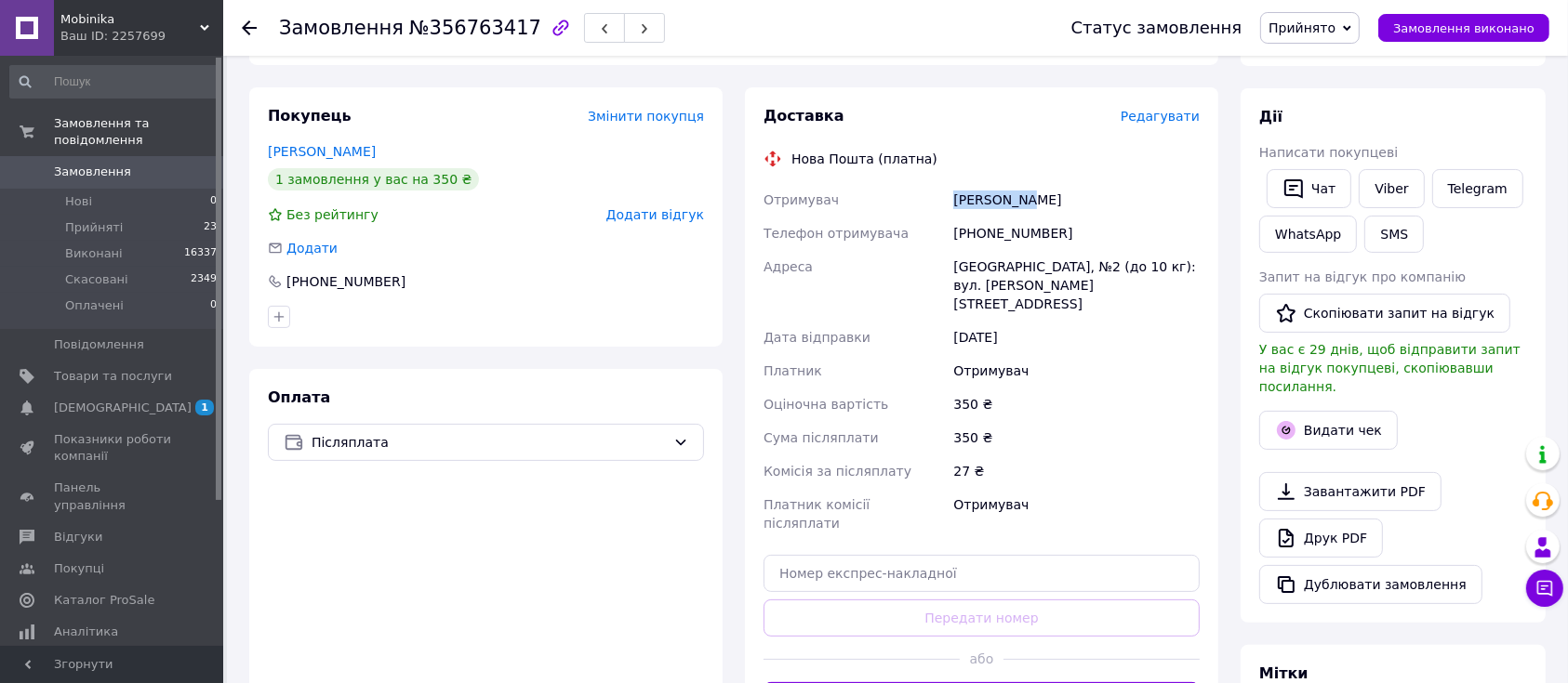
copy div "Любінецька"
click at [1049, 197] on div "[PERSON_NAME]" at bounding box center [1076, 200] width 254 height 33
click at [1049, 198] on div "[PERSON_NAME]" at bounding box center [1076, 200] width 254 height 33
copy div "Вікторія"
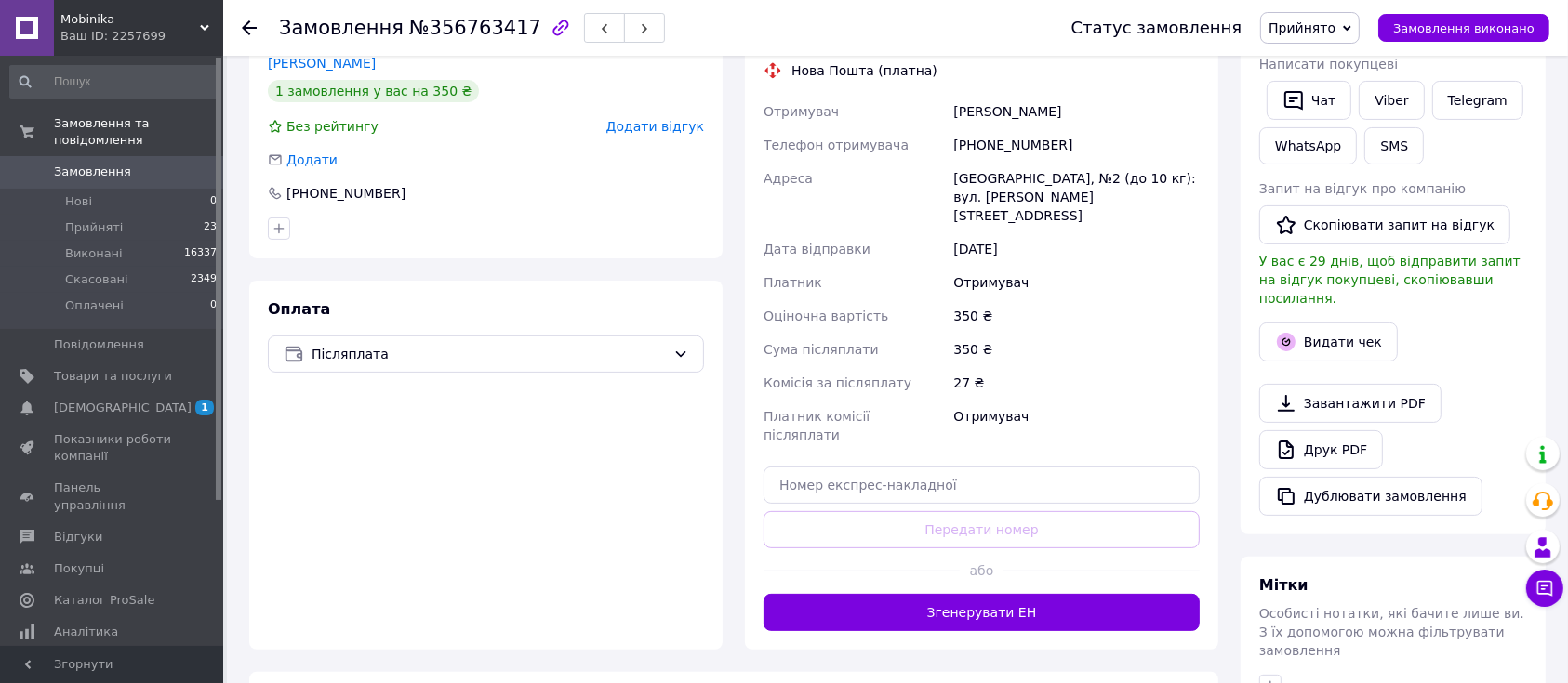
scroll to position [408, 0]
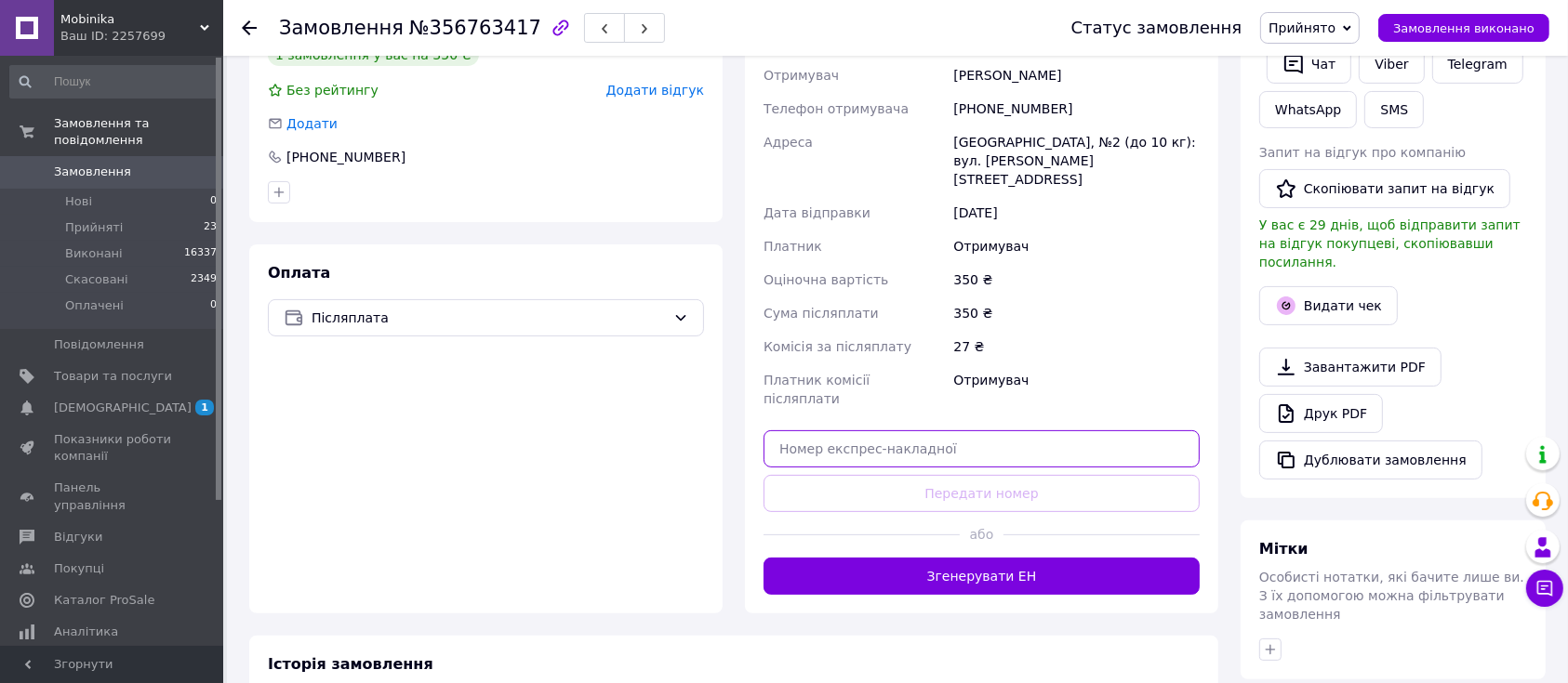
click at [871, 430] on input "text" at bounding box center [982, 449] width 436 height 37
paste input "20451225249735"
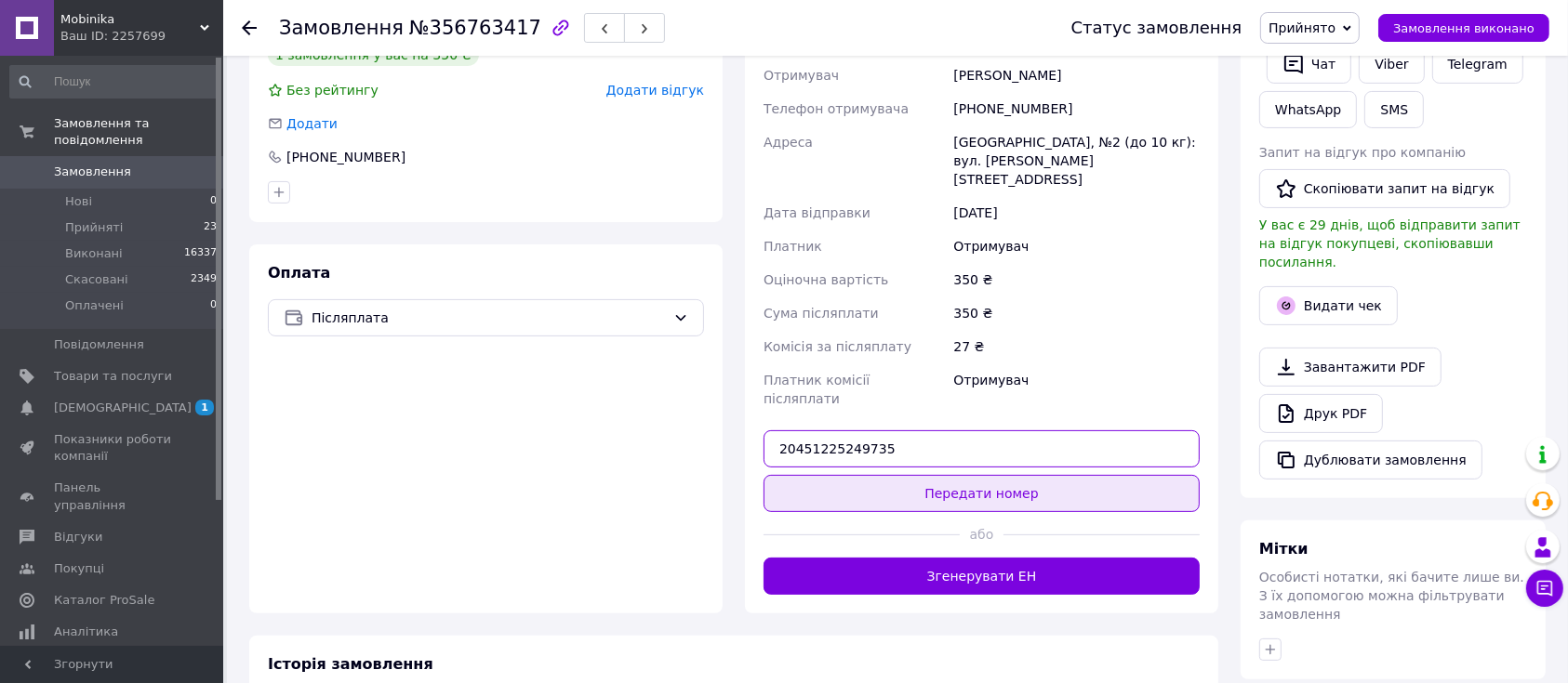
type input "20451225249735"
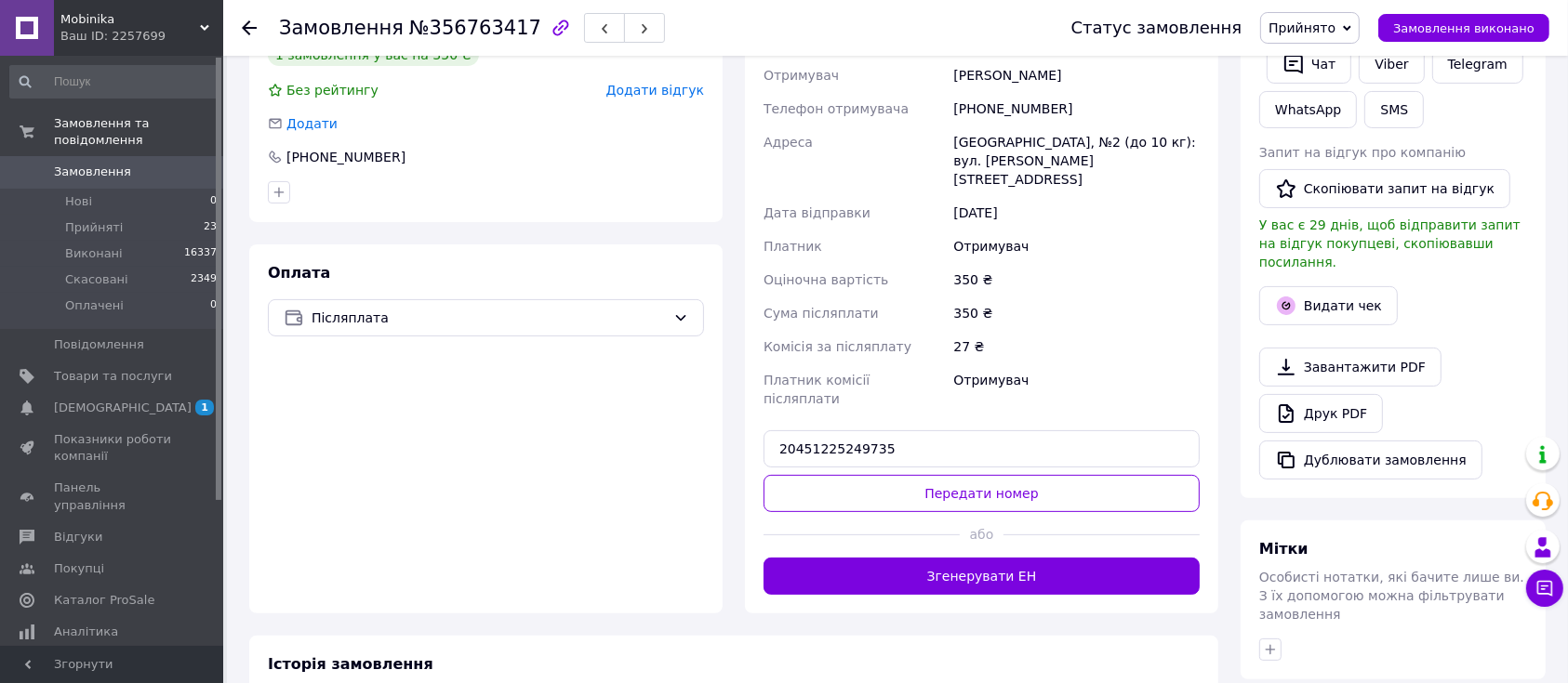
click at [898, 475] on button "Передати номер" at bounding box center [982, 494] width 436 height 37
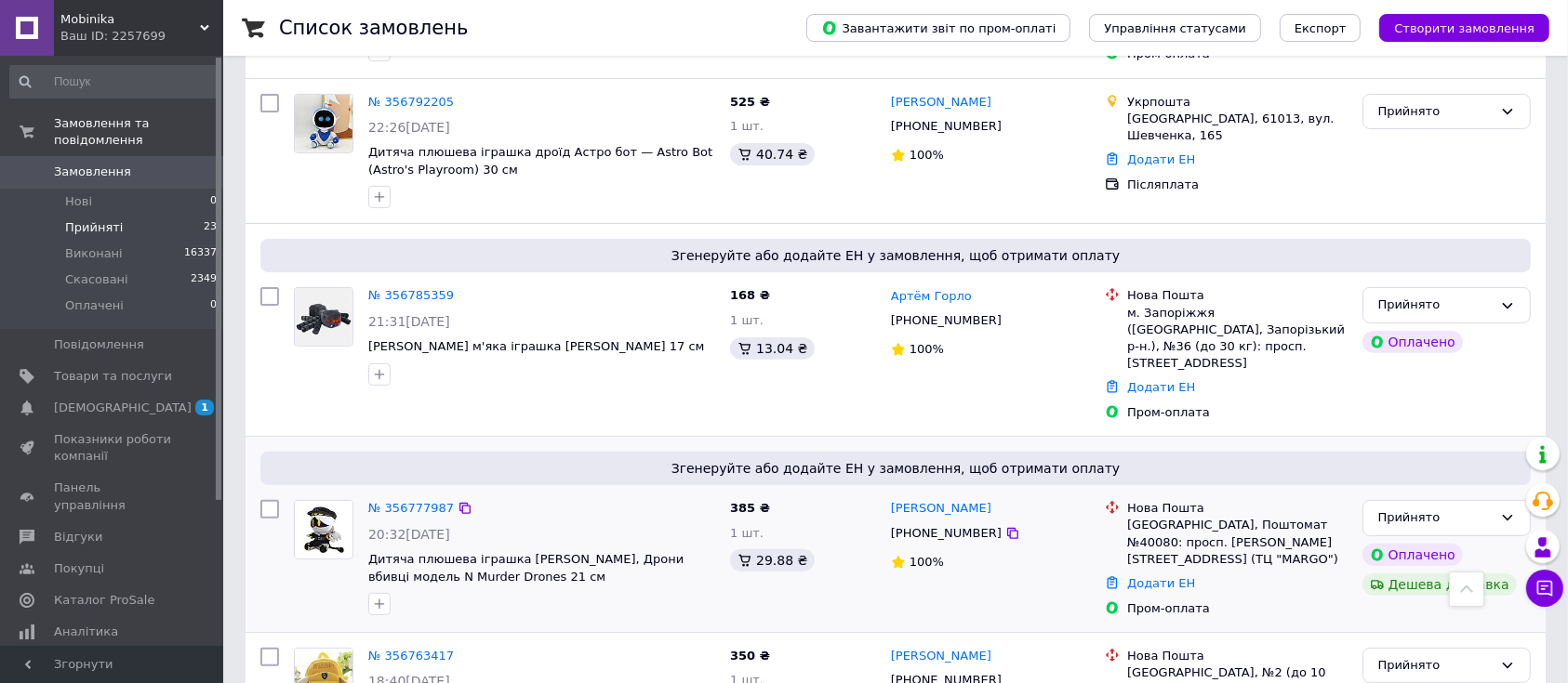
scroll to position [496, 0]
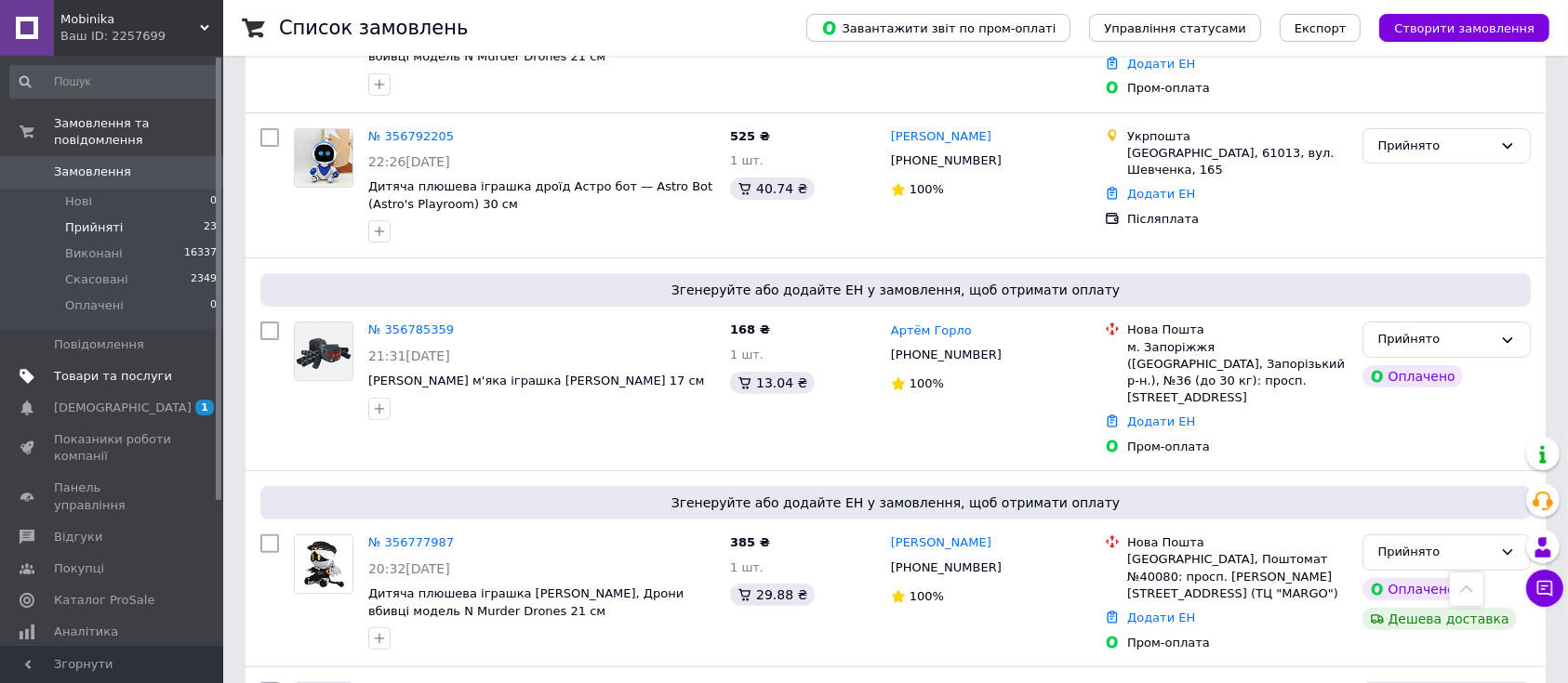
click at [79, 368] on span "Товари та послуги" at bounding box center [113, 376] width 118 height 17
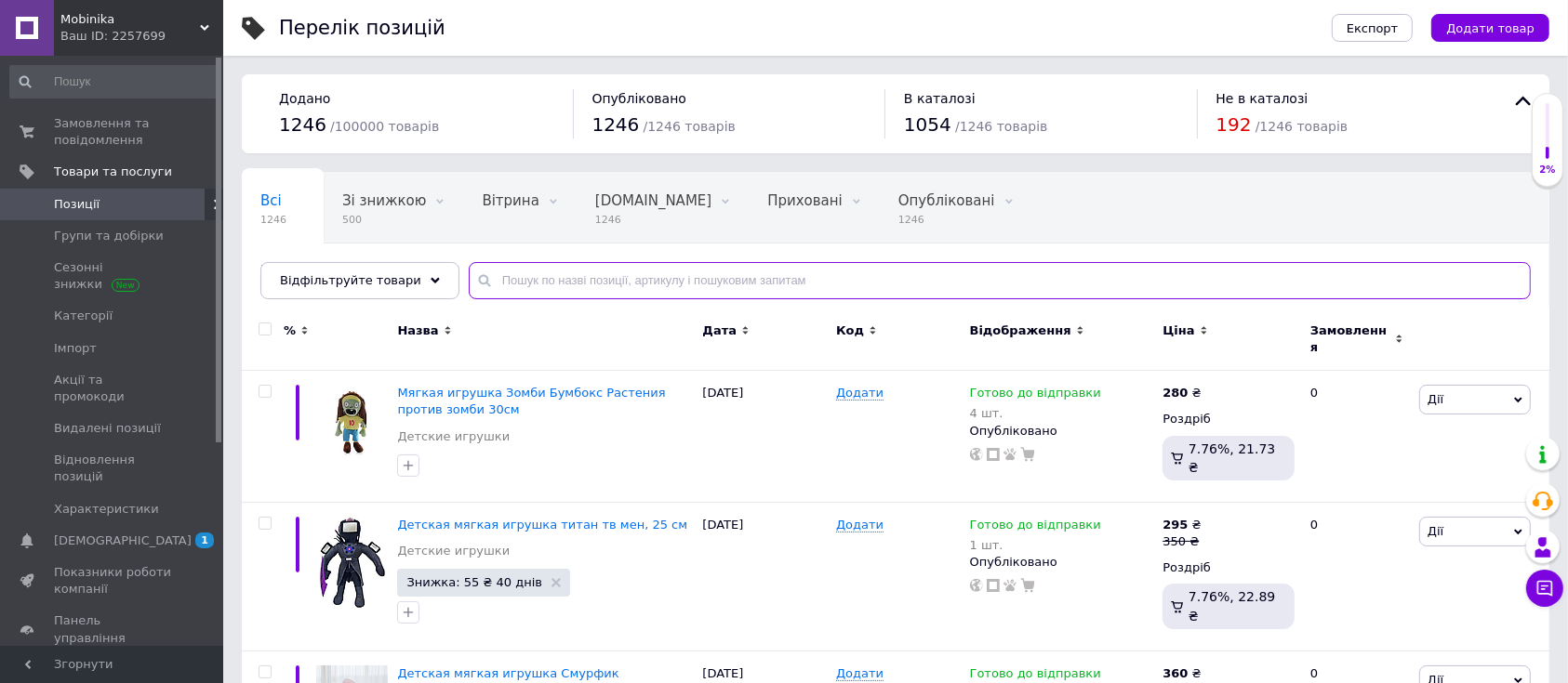
click at [504, 281] on input "text" at bounding box center [999, 280] width 1062 height 37
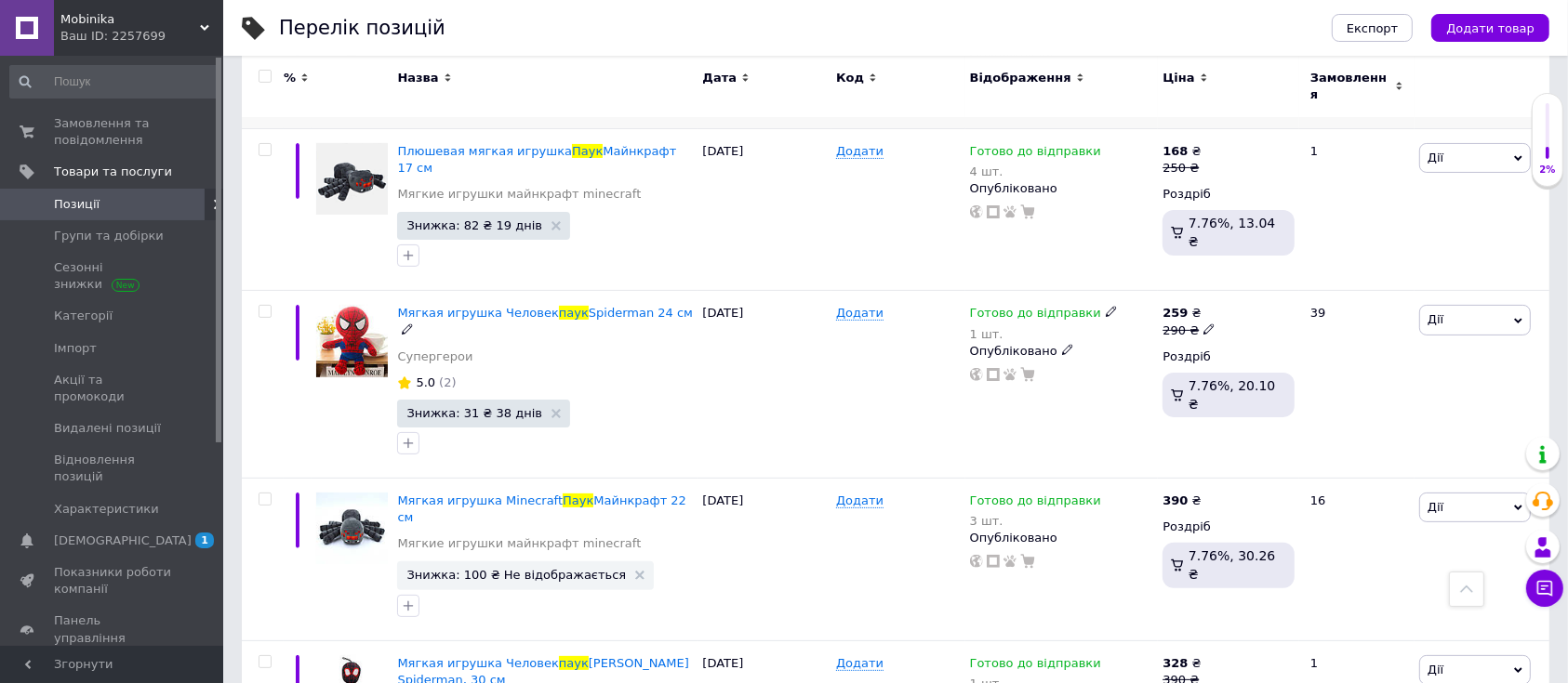
scroll to position [247, 0]
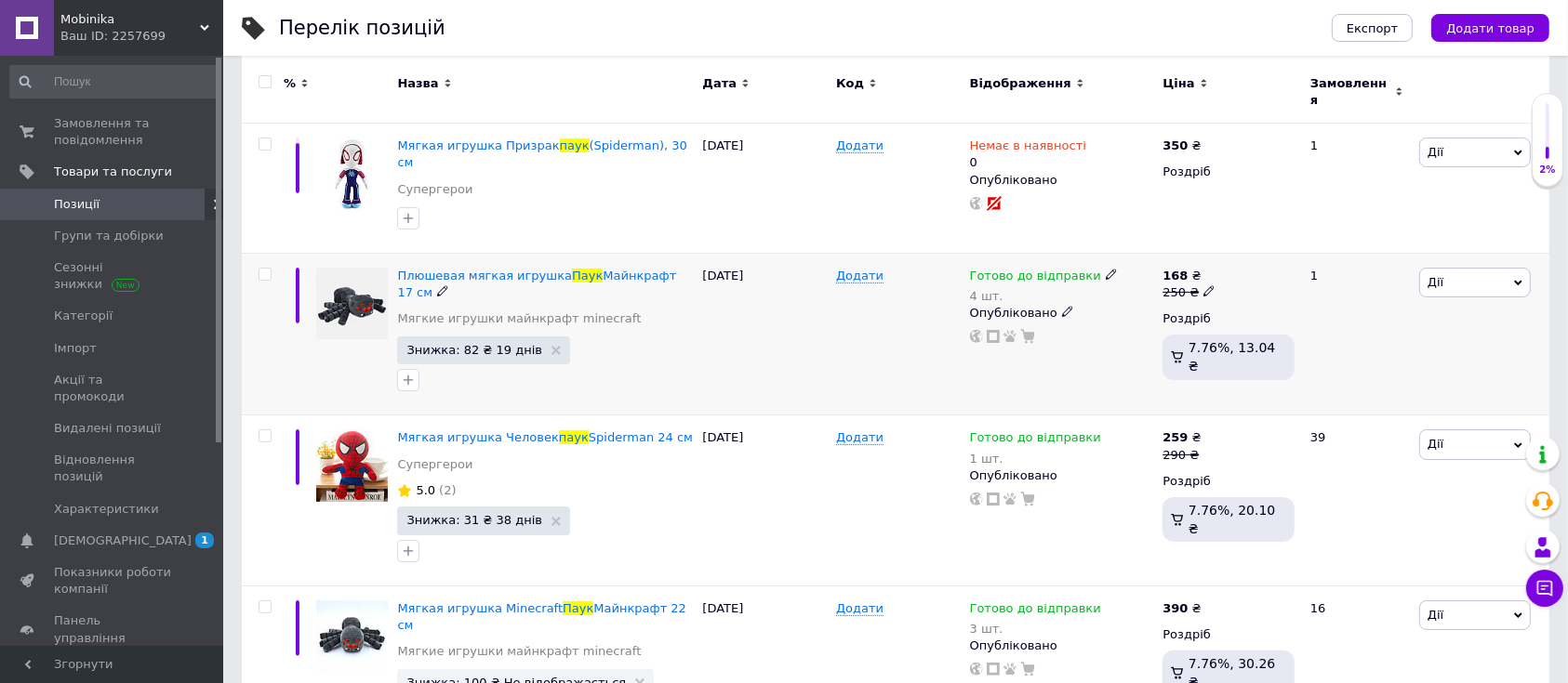
type input "паук"
click at [466, 336] on span "Знижка: 82 ₴ 19 днів" at bounding box center [483, 350] width 173 height 27
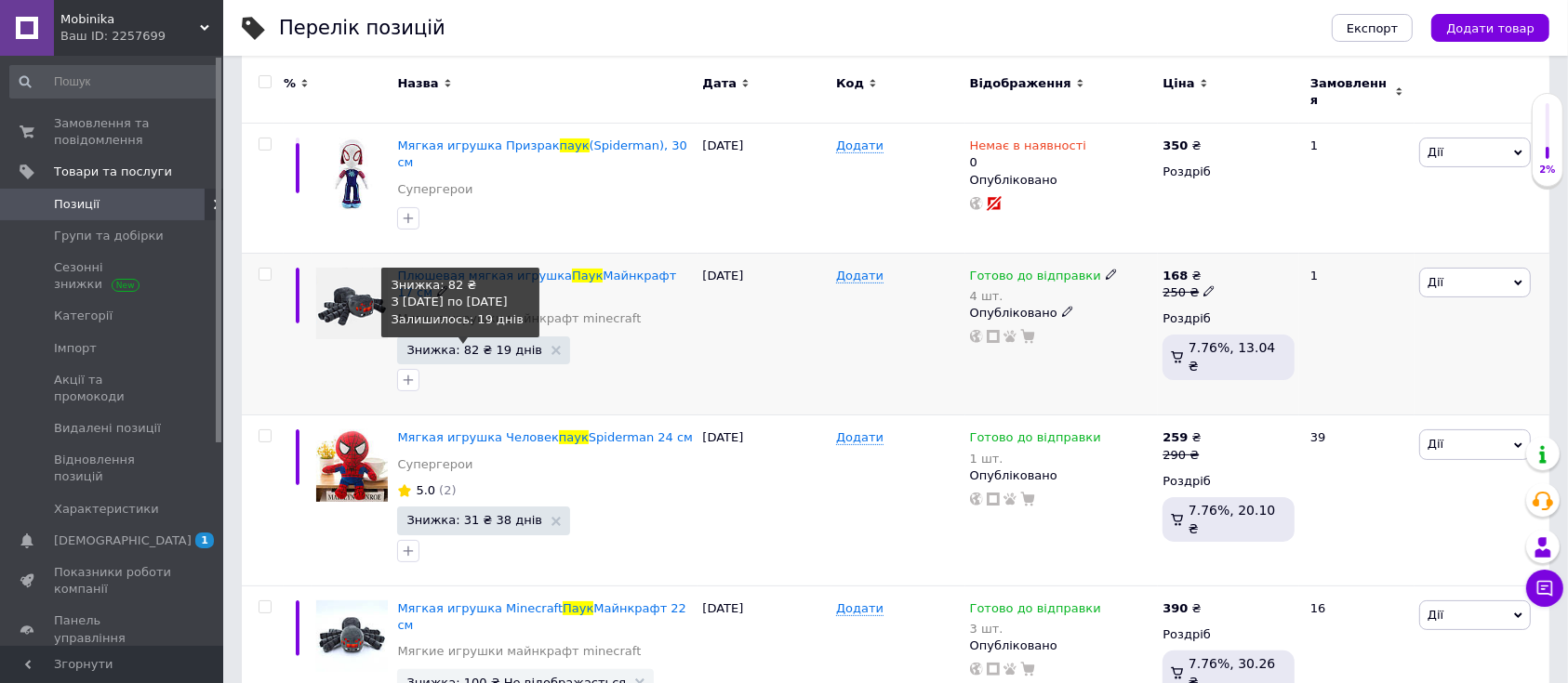
click at [468, 344] on span "Знижка: 82 ₴ 19 днів" at bounding box center [475, 350] width 135 height 12
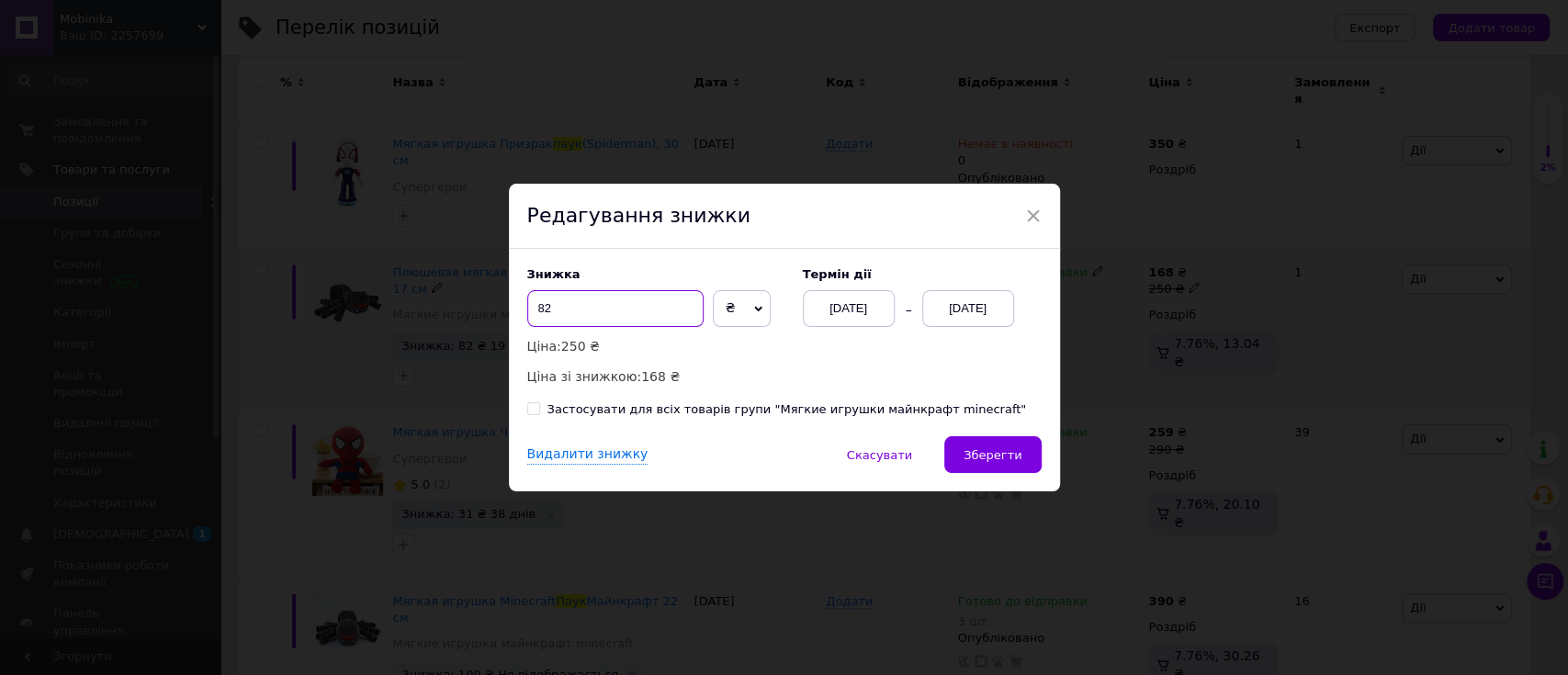
click at [617, 305] on input "82" at bounding box center [615, 309] width 176 height 37
type input "81"
click at [999, 452] on span "Зберегти" at bounding box center [993, 455] width 58 height 14
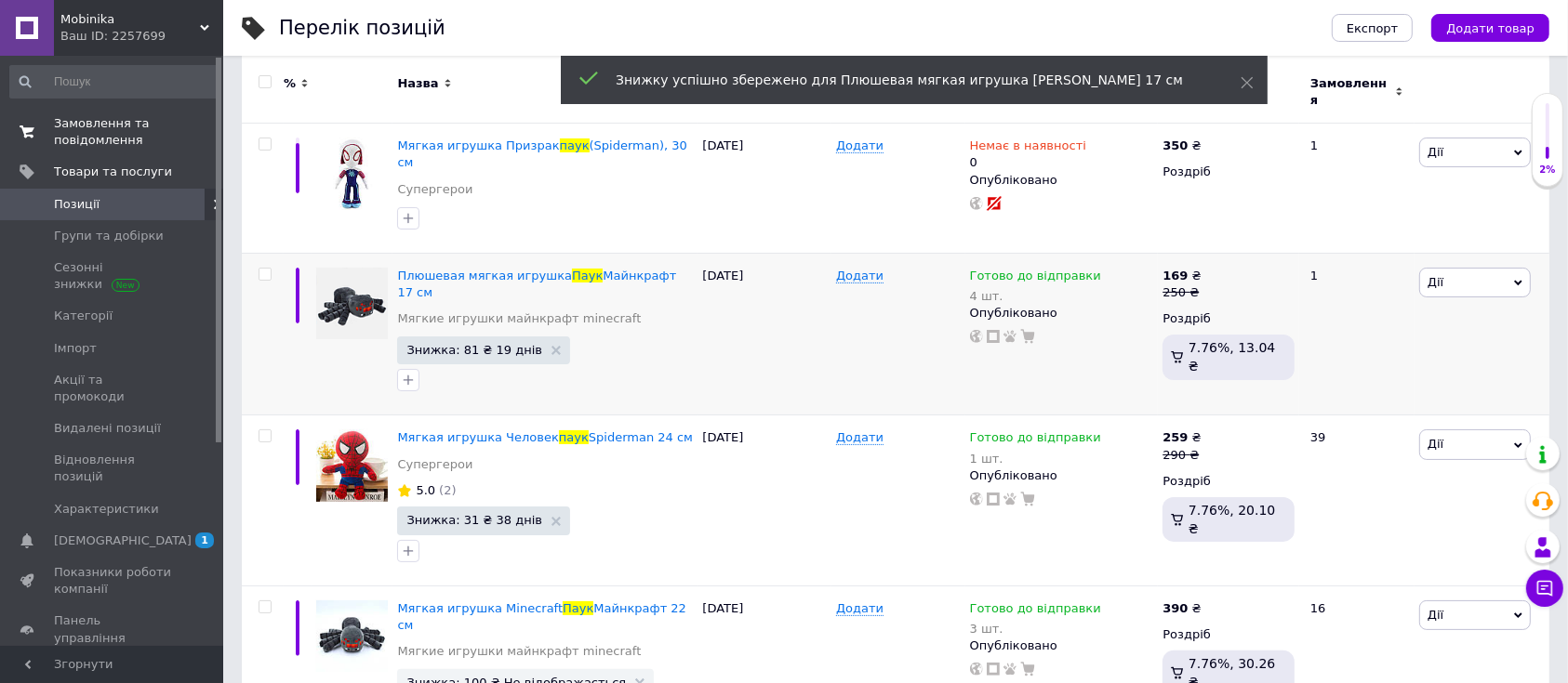
click at [71, 133] on span "Замовлення та повідомлення" at bounding box center [113, 132] width 118 height 33
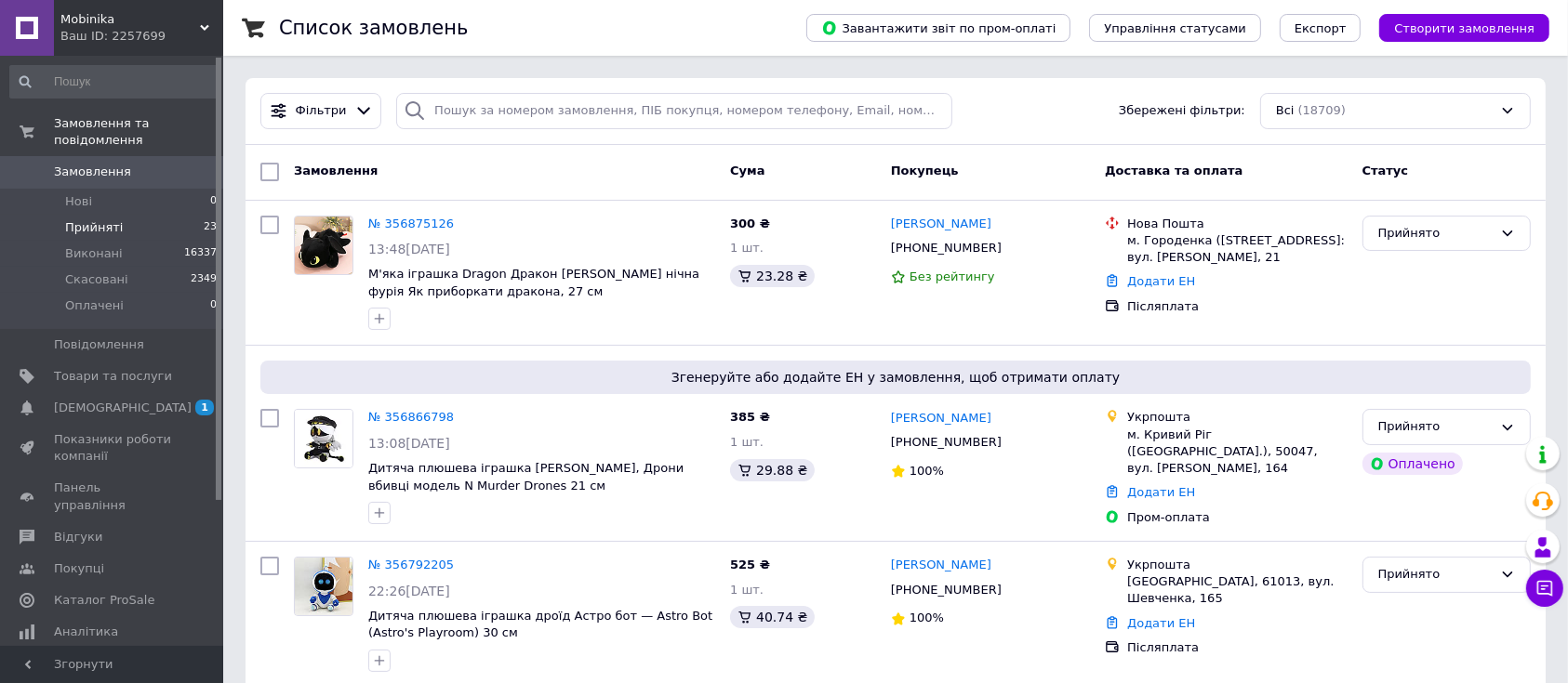
click at [81, 220] on span "Прийняті" at bounding box center [93, 227] width 58 height 17
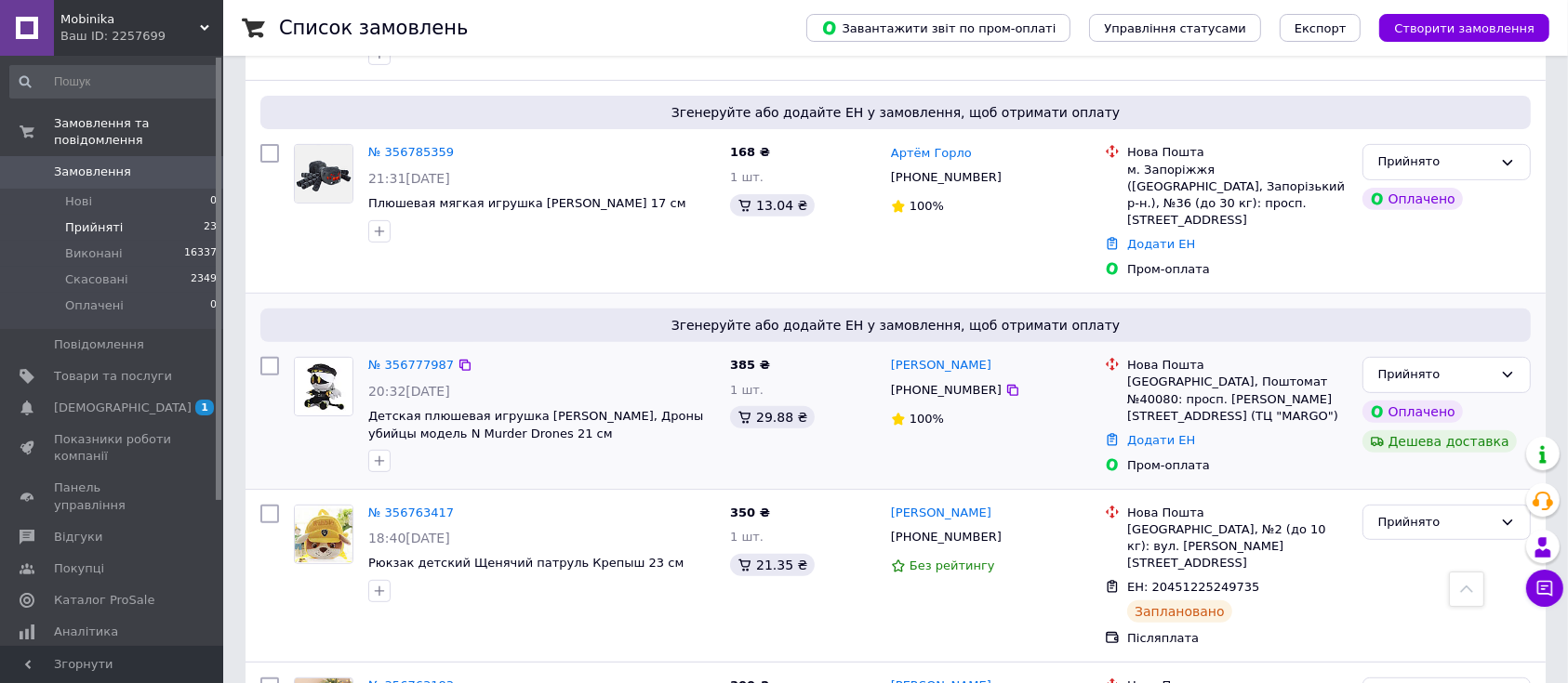
scroll to position [515, 0]
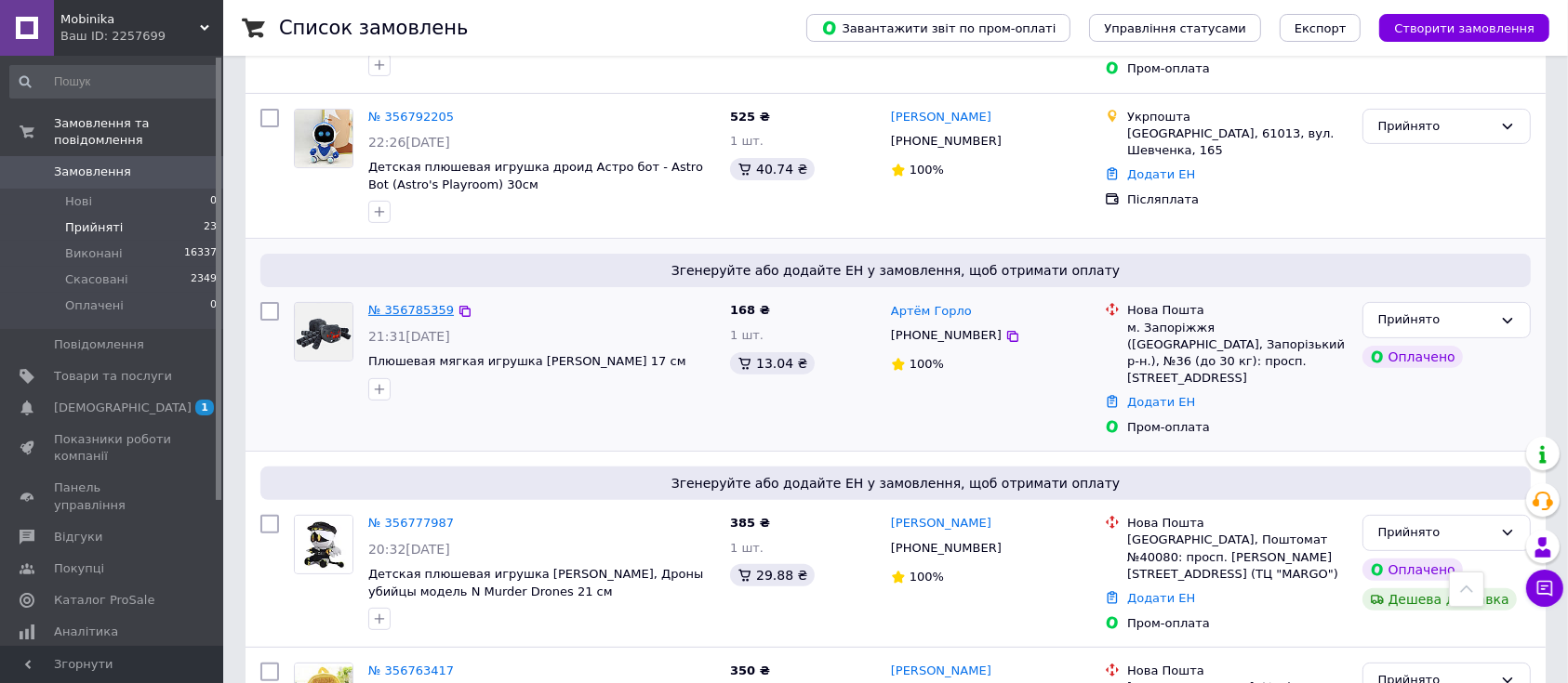
click at [416, 312] on link "№ 356785359" at bounding box center [411, 310] width 85 height 14
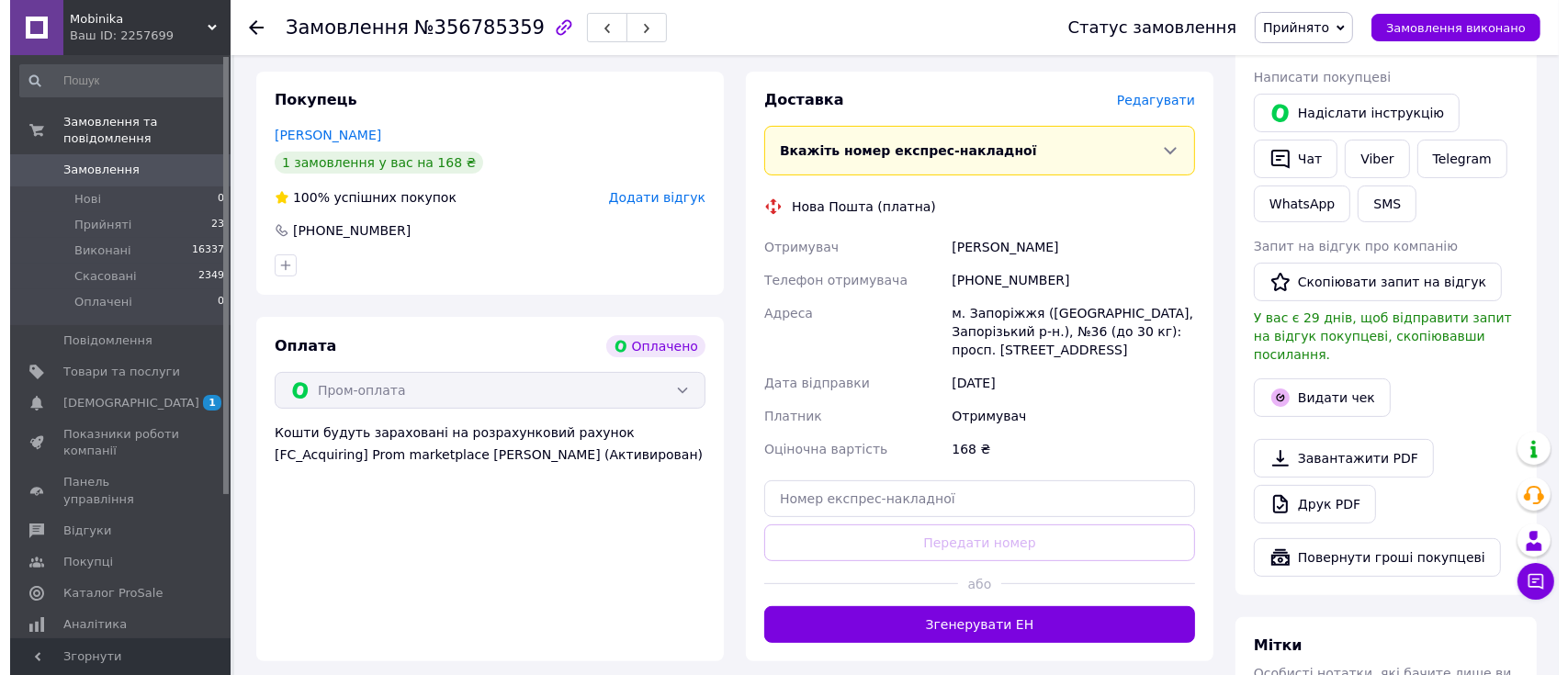
scroll to position [386, 0]
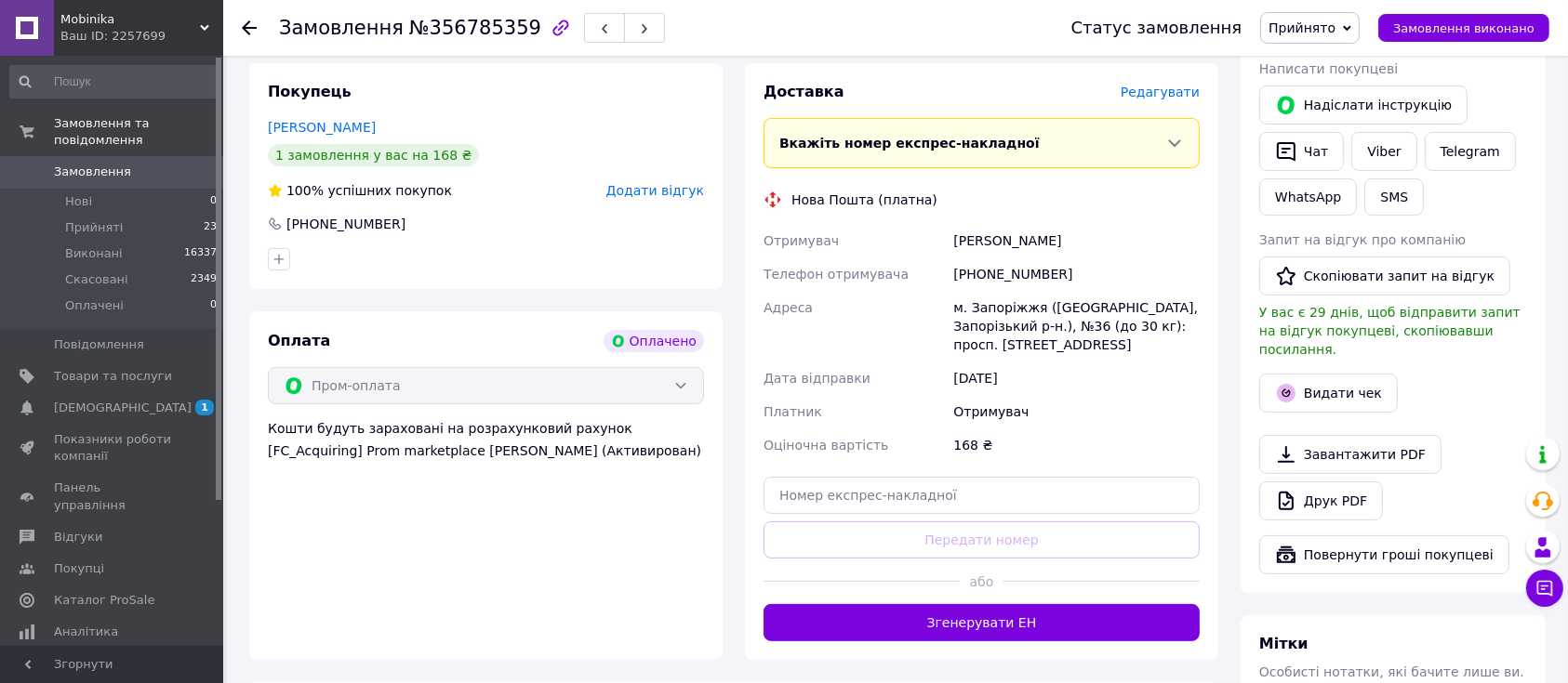
click at [1152, 88] on span "Редагувати" at bounding box center [1160, 91] width 79 height 15
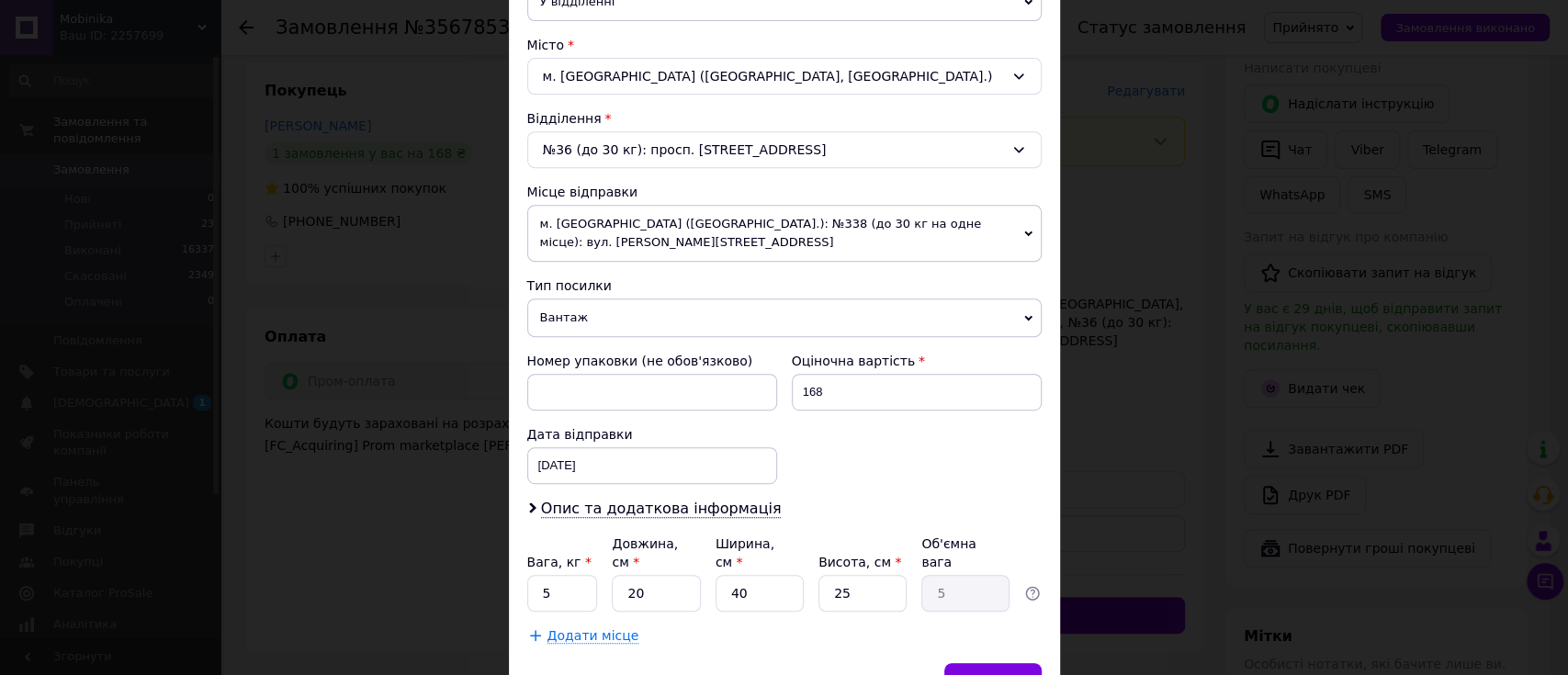
scroll to position [560, 0]
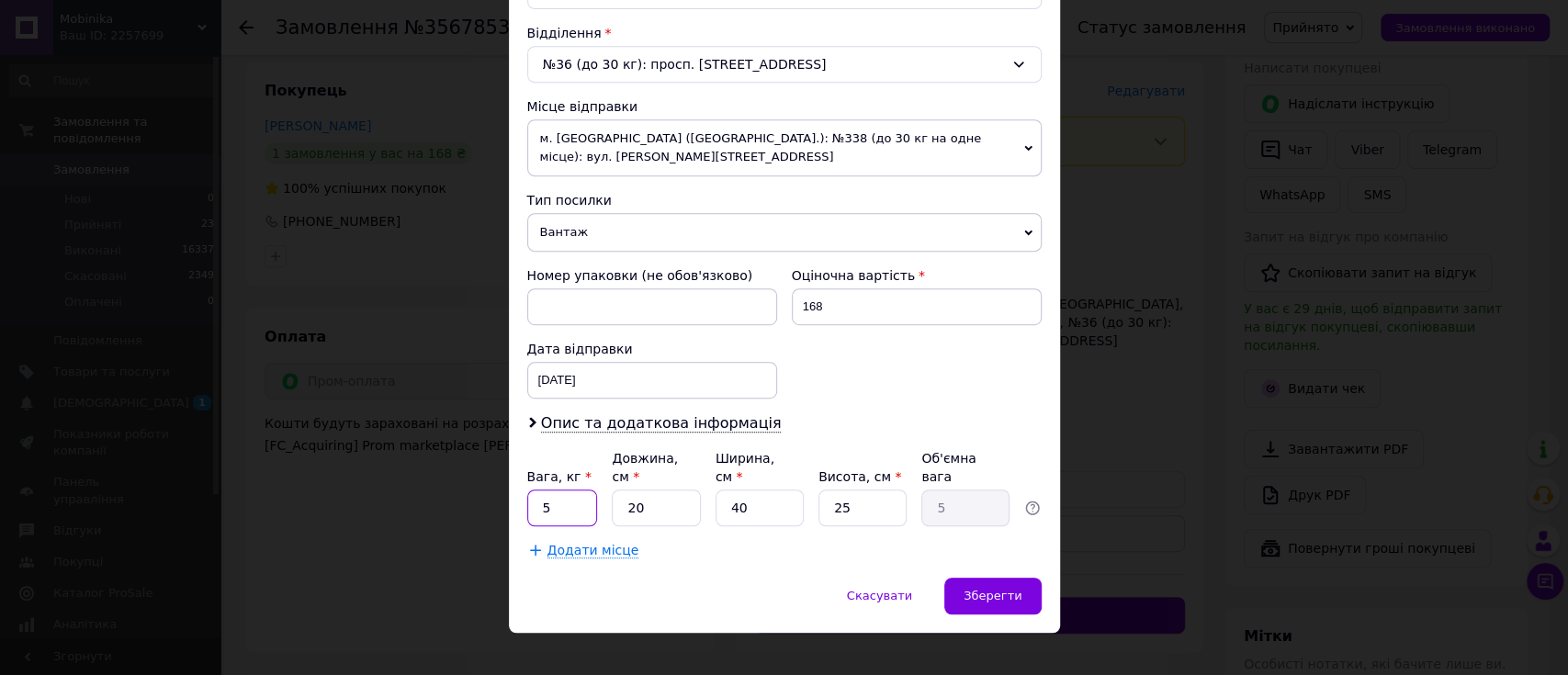
click at [532, 490] on input "5" at bounding box center [562, 508] width 71 height 37
type input "0.5"
drag, startPoint x: 749, startPoint y: 485, endPoint x: 723, endPoint y: 489, distance: 26.3
click at [723, 490] on input "40" at bounding box center [759, 508] width 88 height 37
type input "2"
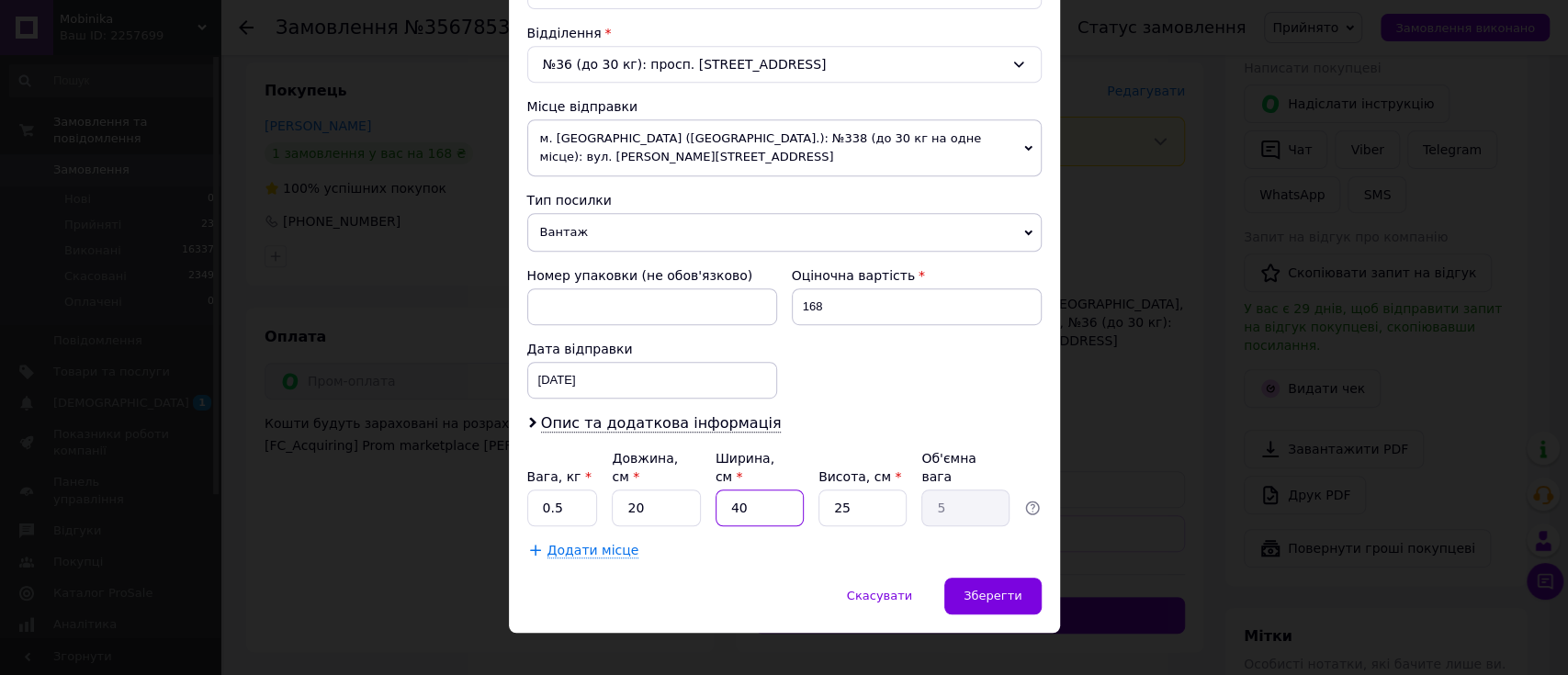
type input "0.25"
type input "20"
type input "2.5"
type input "20"
drag, startPoint x: 851, startPoint y: 481, endPoint x: 818, endPoint y: 485, distance: 33.2
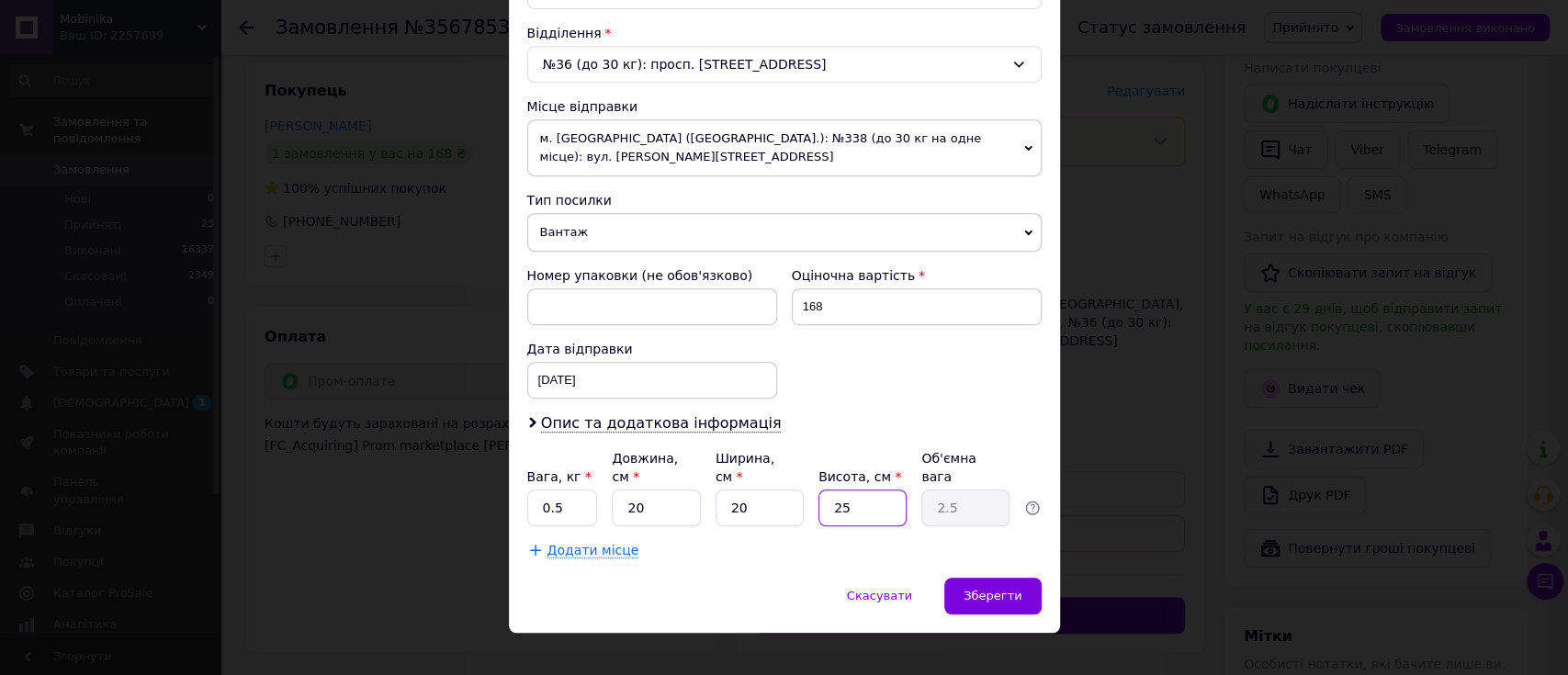
click at [818, 490] on input "25" at bounding box center [862, 508] width 88 height 37
type input "5"
type input "0.5"
type input "5"
drag, startPoint x: 692, startPoint y: 422, endPoint x: 715, endPoint y: 397, distance: 34.0
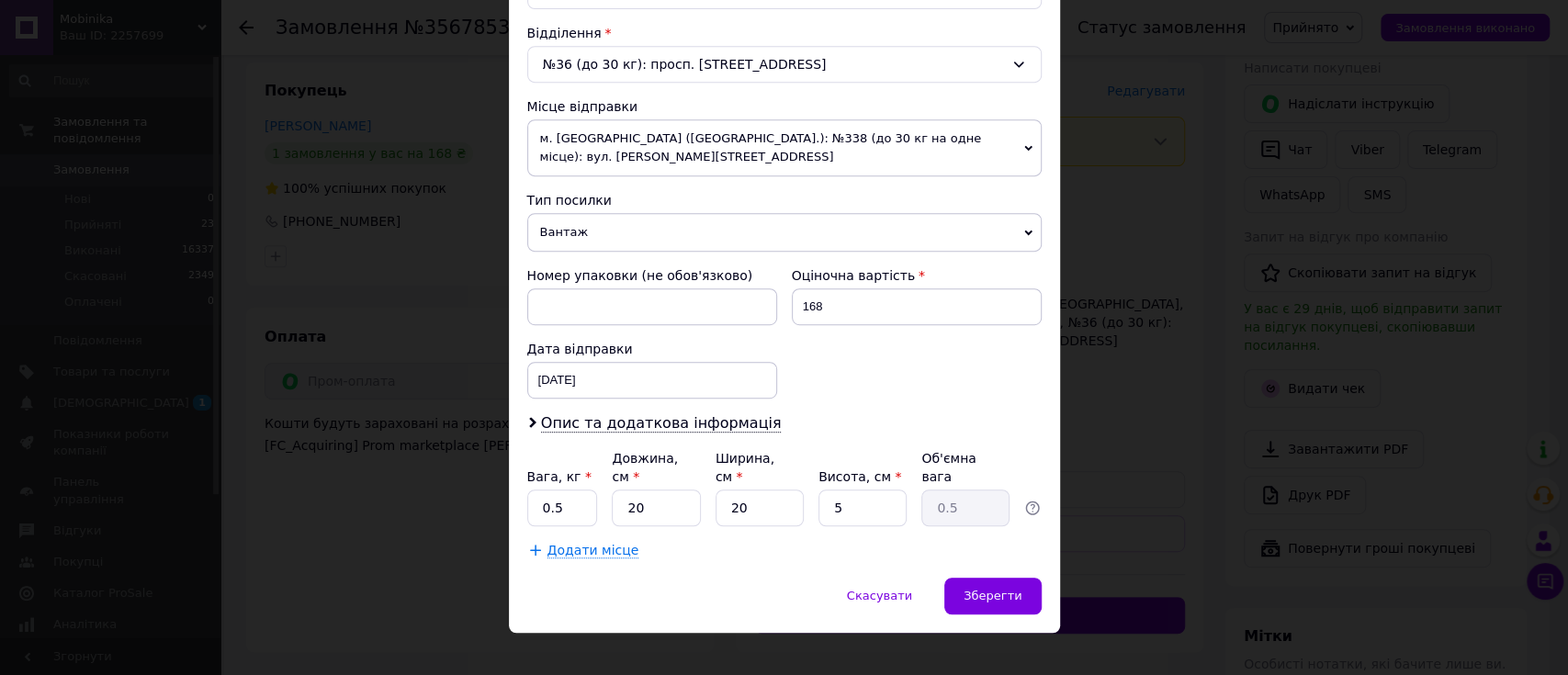
click at [693, 421] on span "Опис та додаткова інформація" at bounding box center [661, 423] width 241 height 18
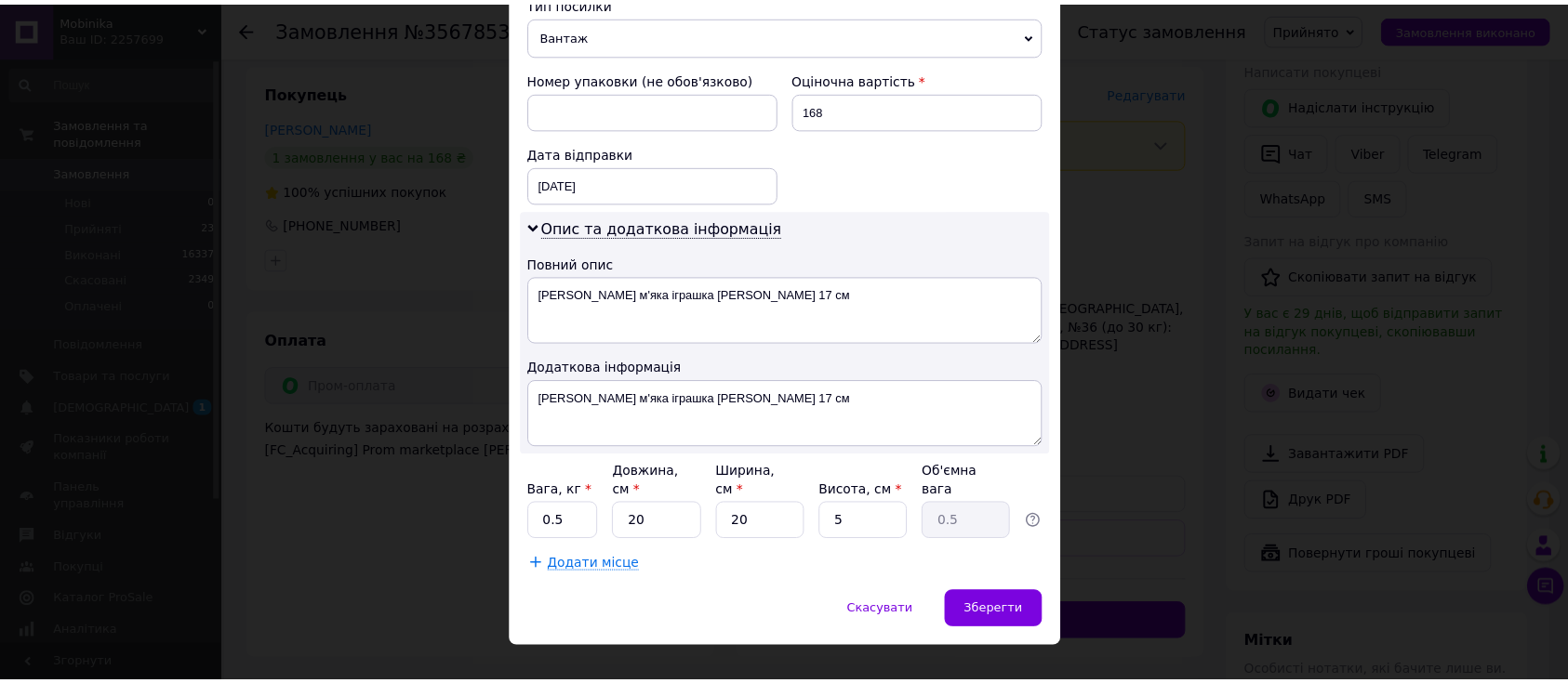
scroll to position [773, 0]
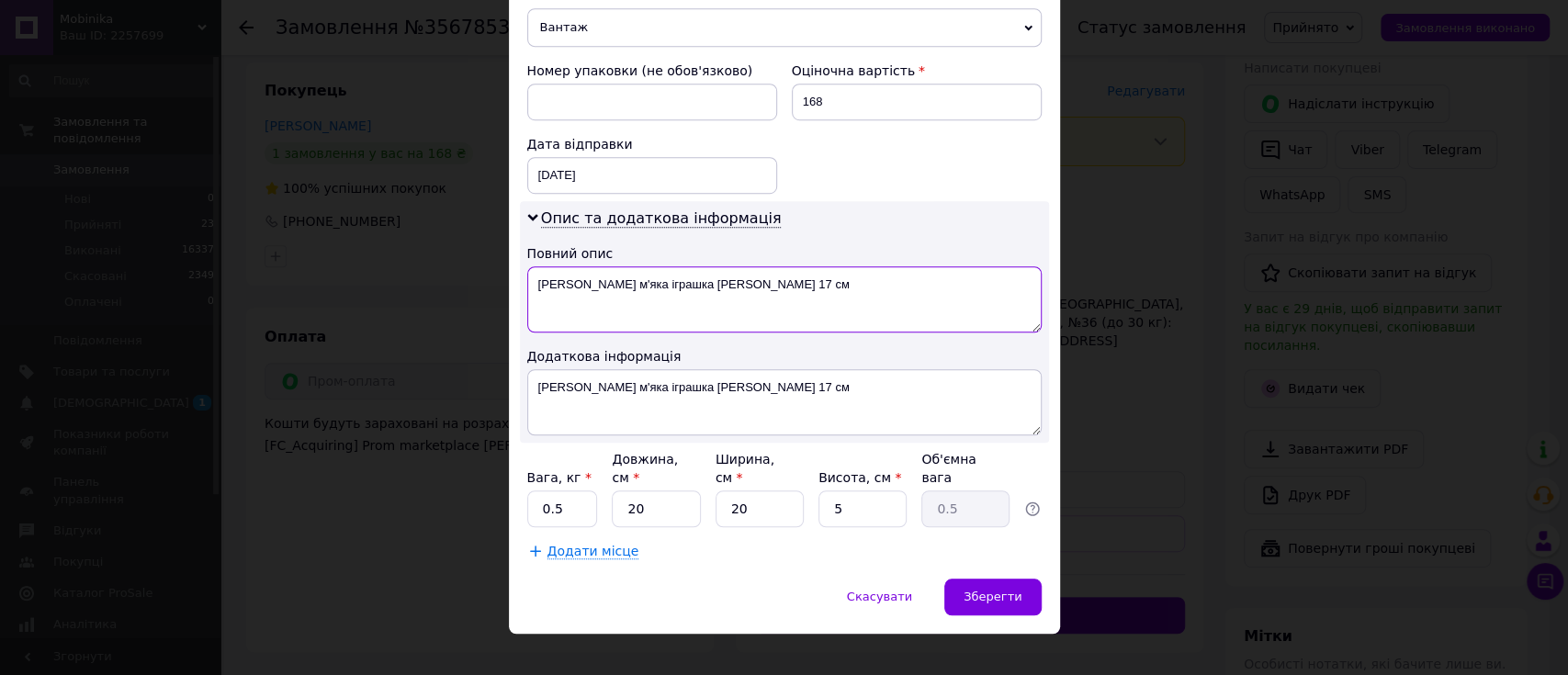
drag, startPoint x: 859, startPoint y: 269, endPoint x: 671, endPoint y: 291, distance: 189.3
click at [671, 291] on textarea "[PERSON_NAME] м'яка іграшка [PERSON_NAME] 17 см" at bounding box center [784, 299] width 514 height 66
type textarea "[PERSON_NAME] м'яка іграшка"
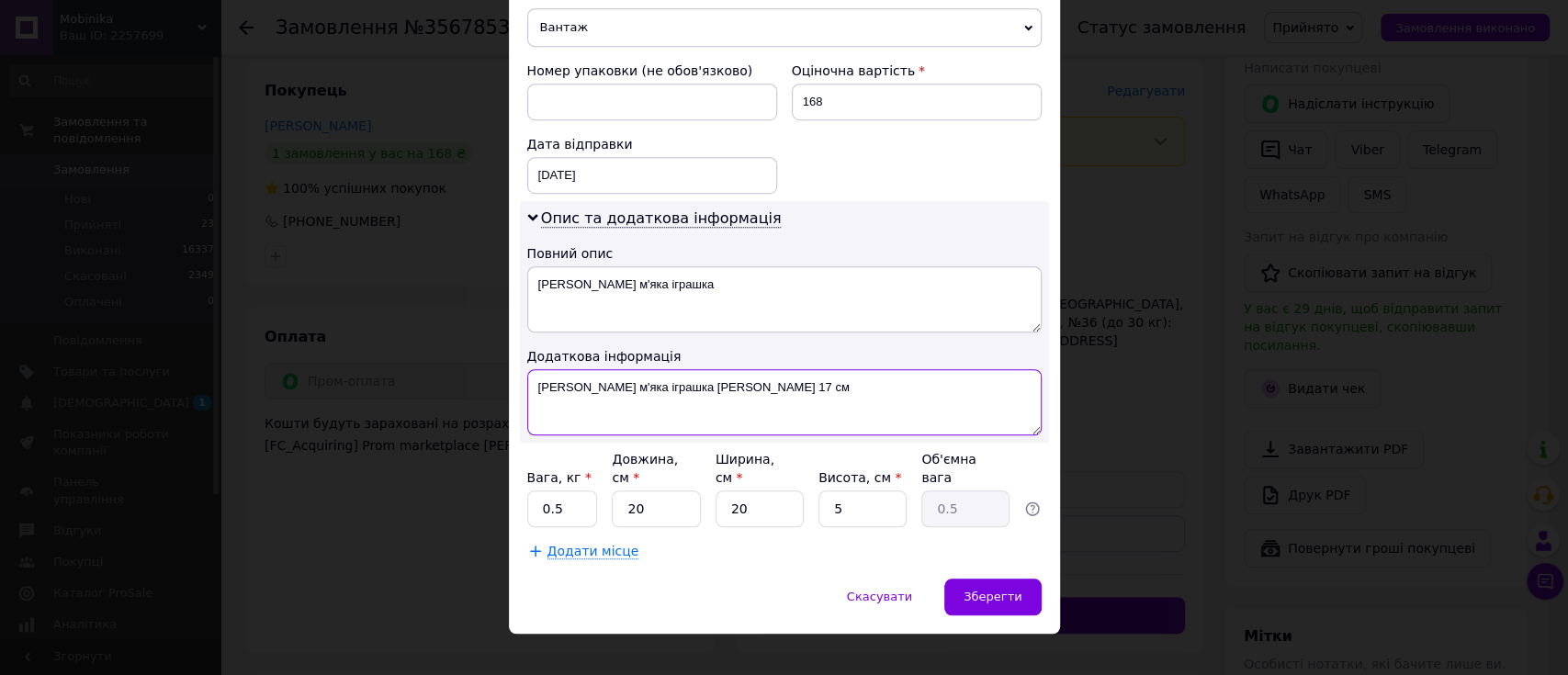
drag, startPoint x: 830, startPoint y: 385, endPoint x: 670, endPoint y: 408, distance: 161.6
click at [670, 408] on textarea "[PERSON_NAME] м'яка іграшка [PERSON_NAME] 17 см" at bounding box center [784, 402] width 514 height 66
type textarea "[PERSON_NAME] м'яка іграшка"
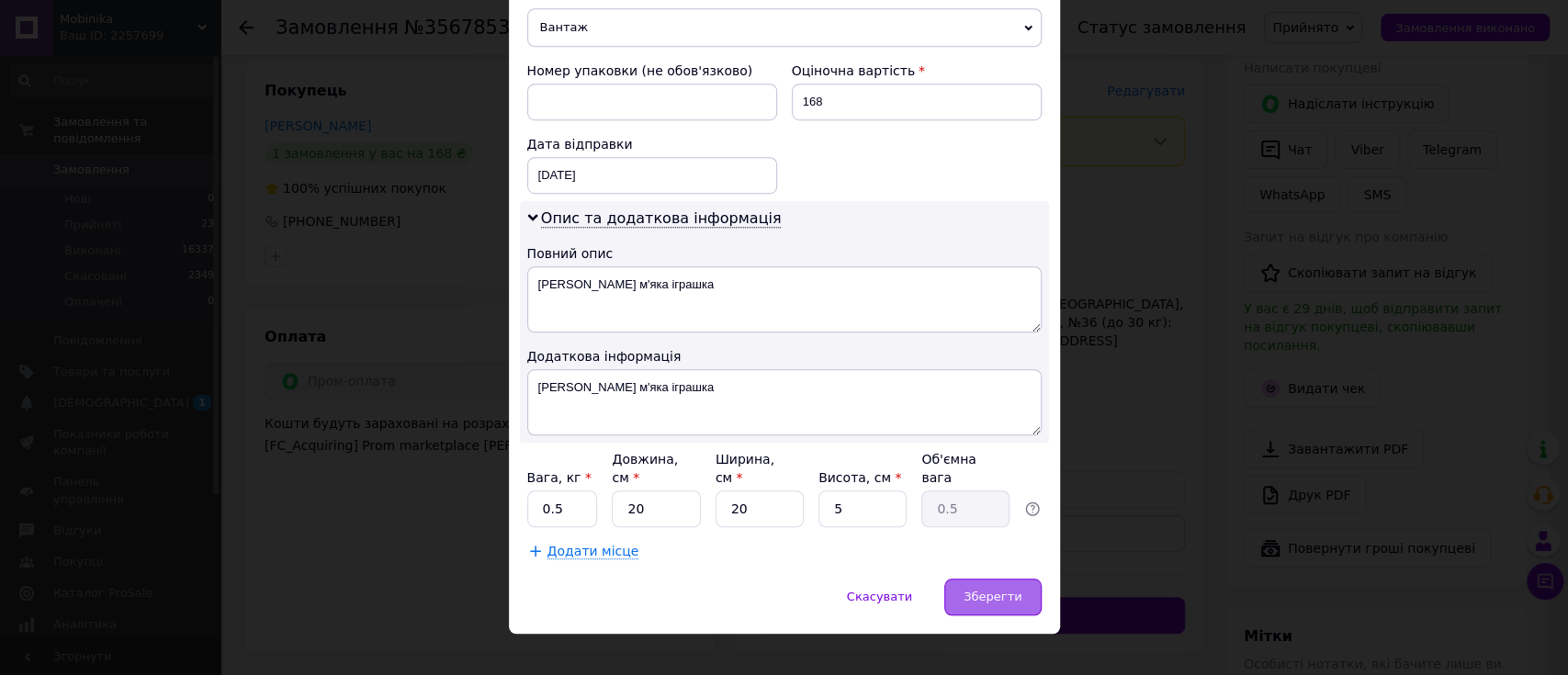
click at [985, 590] on span "Зберегти" at bounding box center [993, 597] width 58 height 14
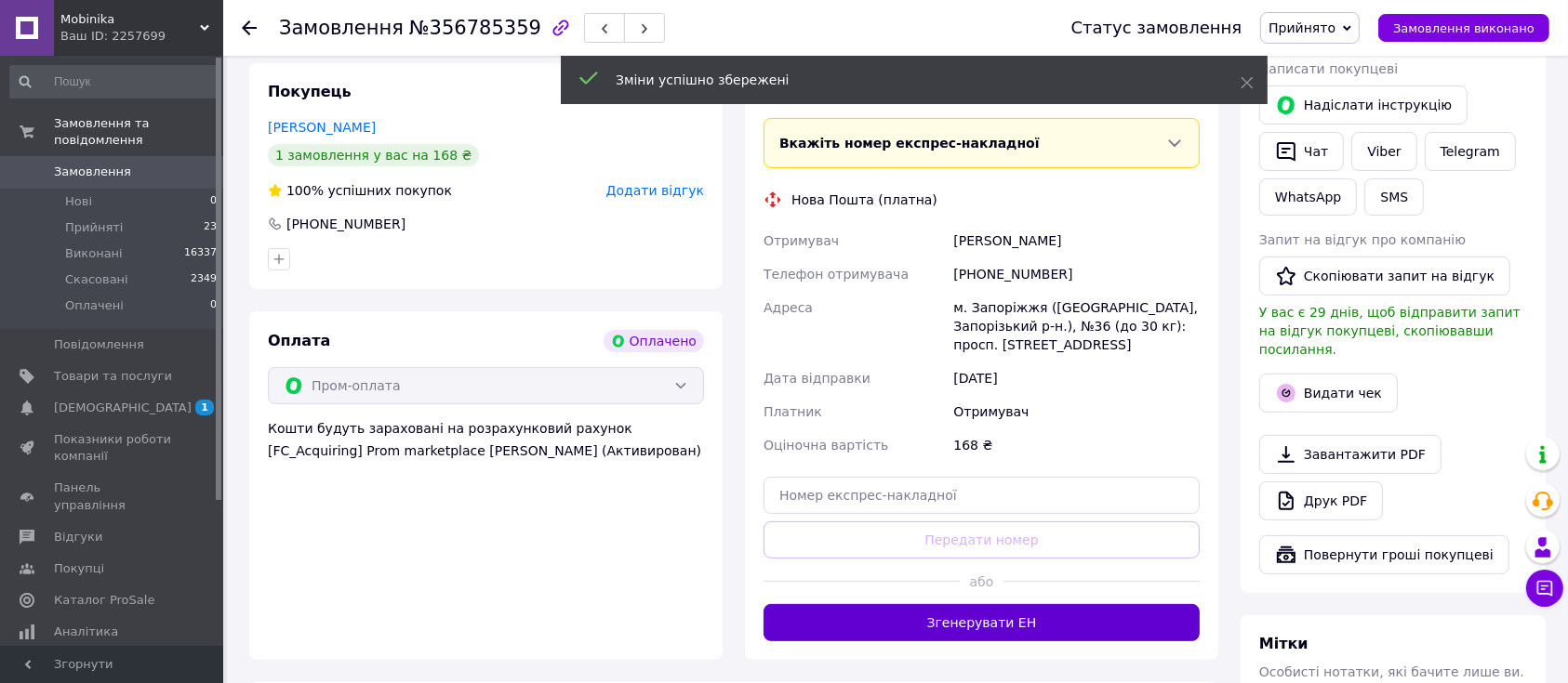
click at [961, 632] on button "Згенерувати ЕН" at bounding box center [982, 623] width 436 height 37
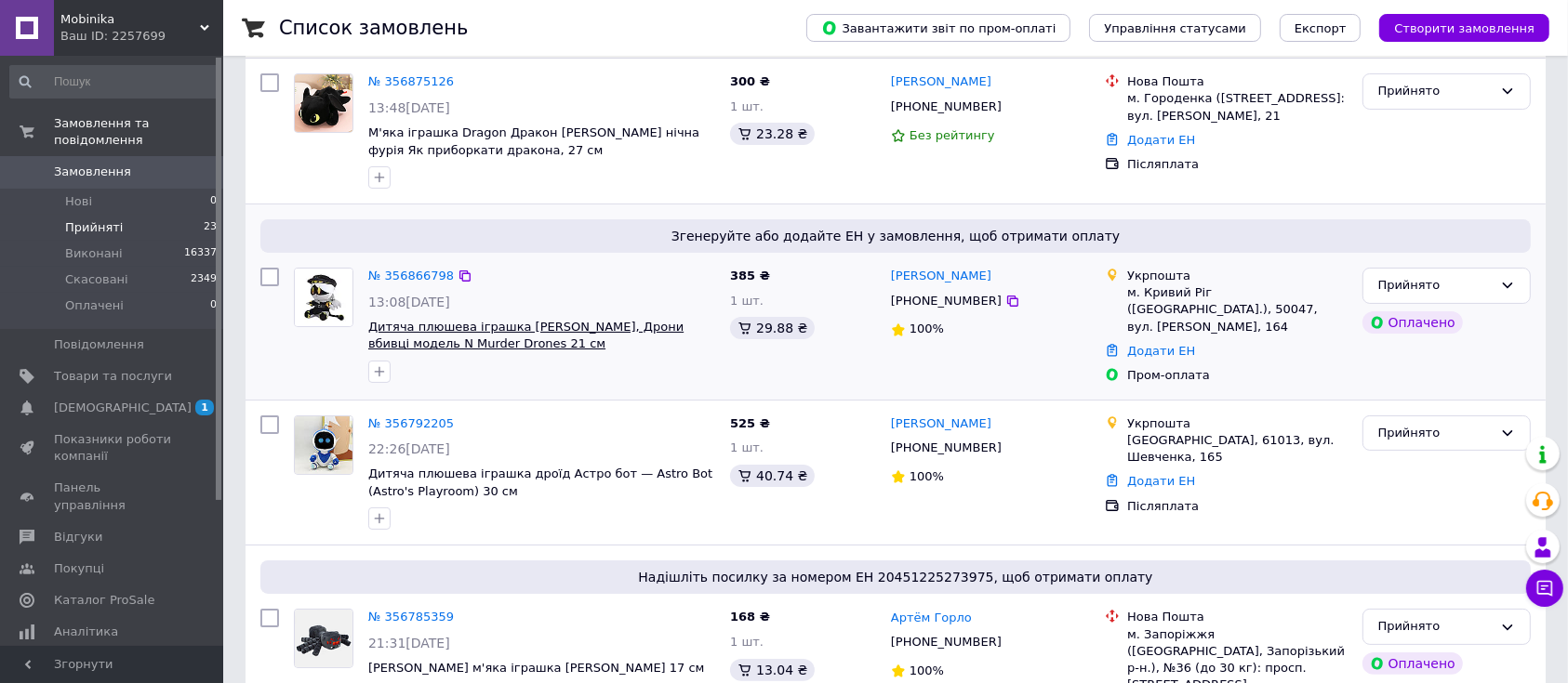
scroll to position [247, 0]
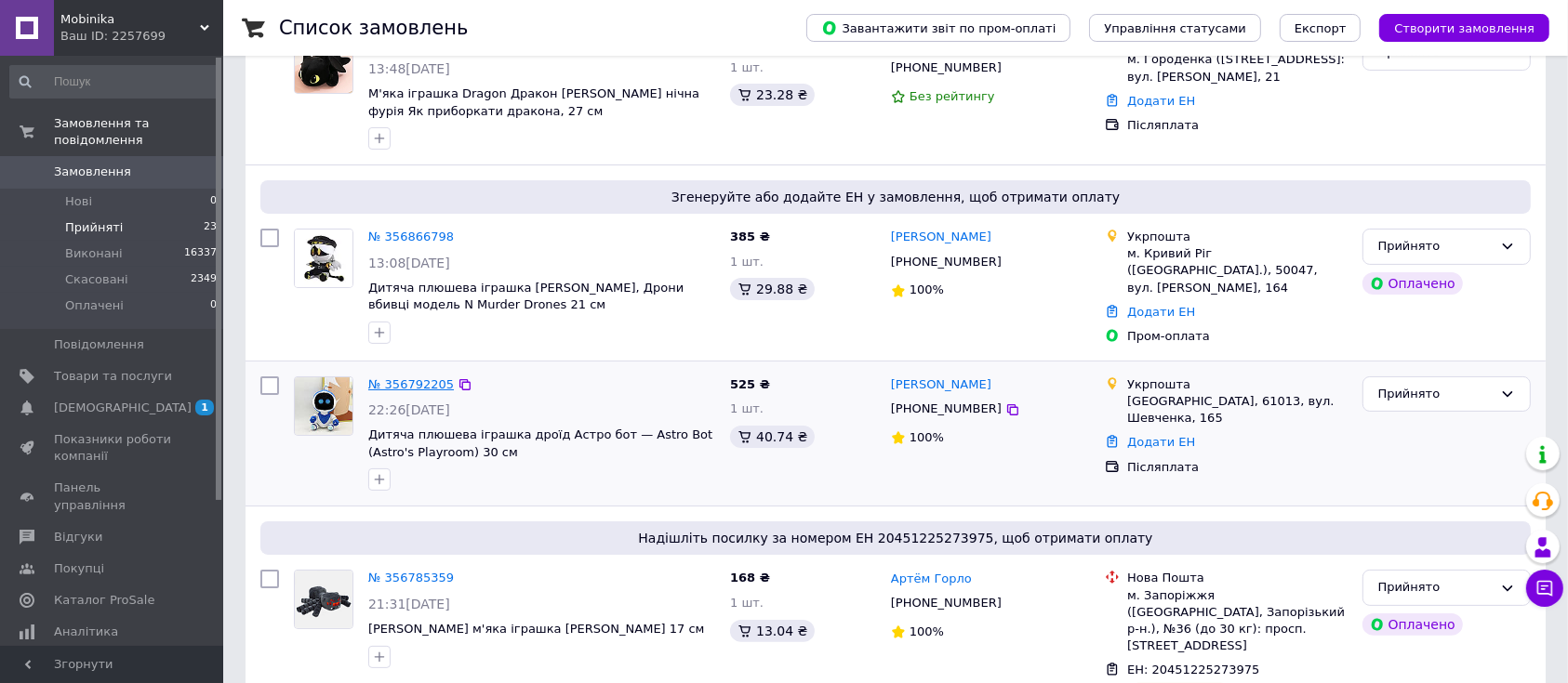
click at [405, 382] on link "№ 356792205" at bounding box center [411, 384] width 85 height 14
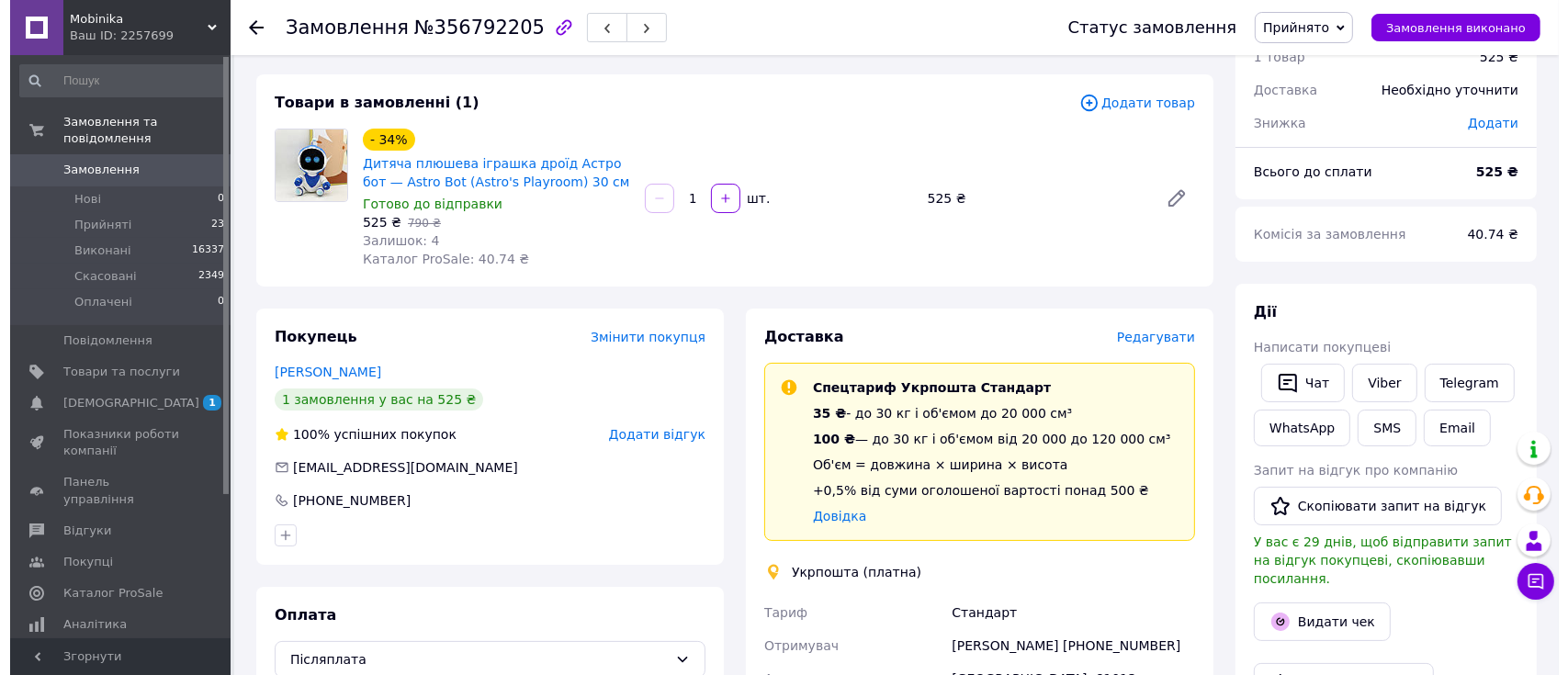
scroll to position [122, 0]
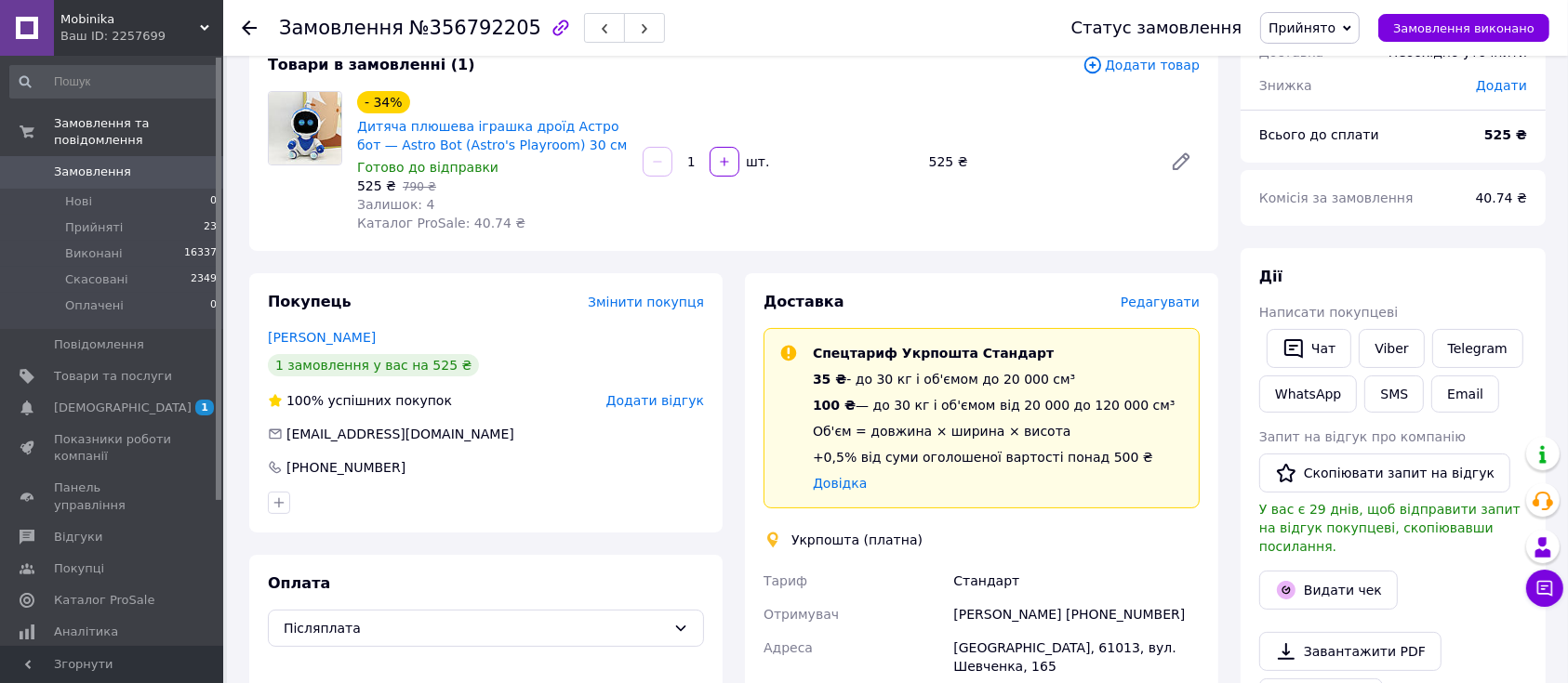
click at [1179, 305] on span "Редагувати" at bounding box center [1160, 302] width 79 height 15
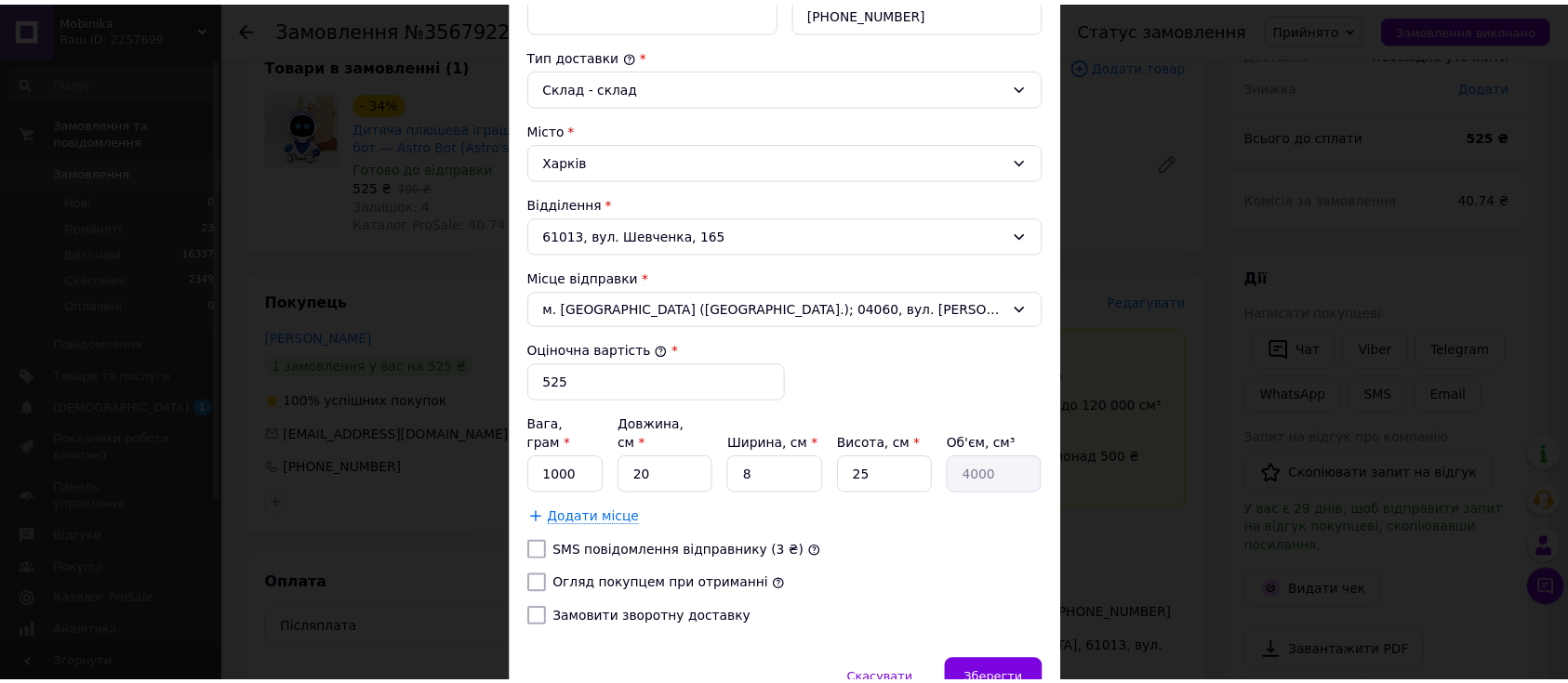
scroll to position [543, 0]
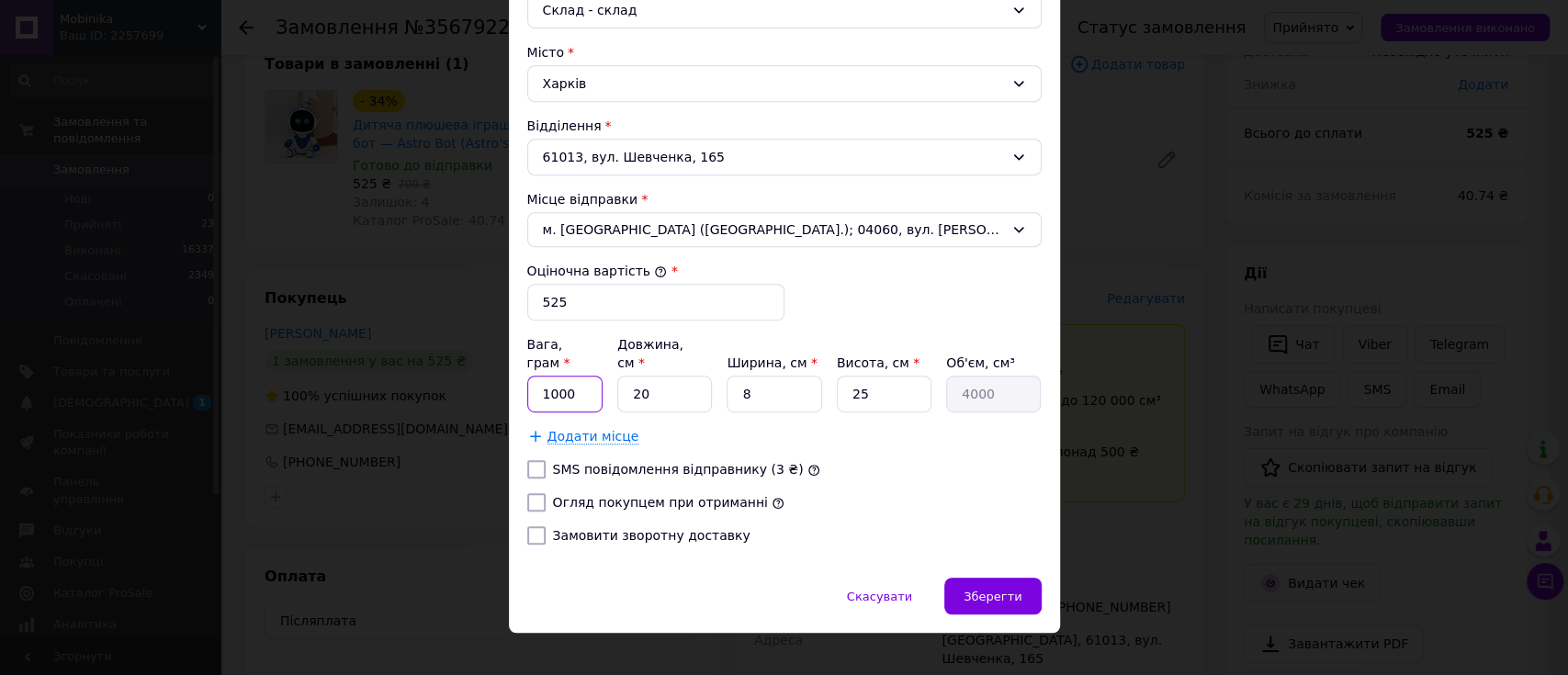
click at [578, 376] on input "1000" at bounding box center [565, 394] width 77 height 37
type input "1"
type input "250"
click at [985, 590] on span "Зберегти" at bounding box center [993, 597] width 58 height 14
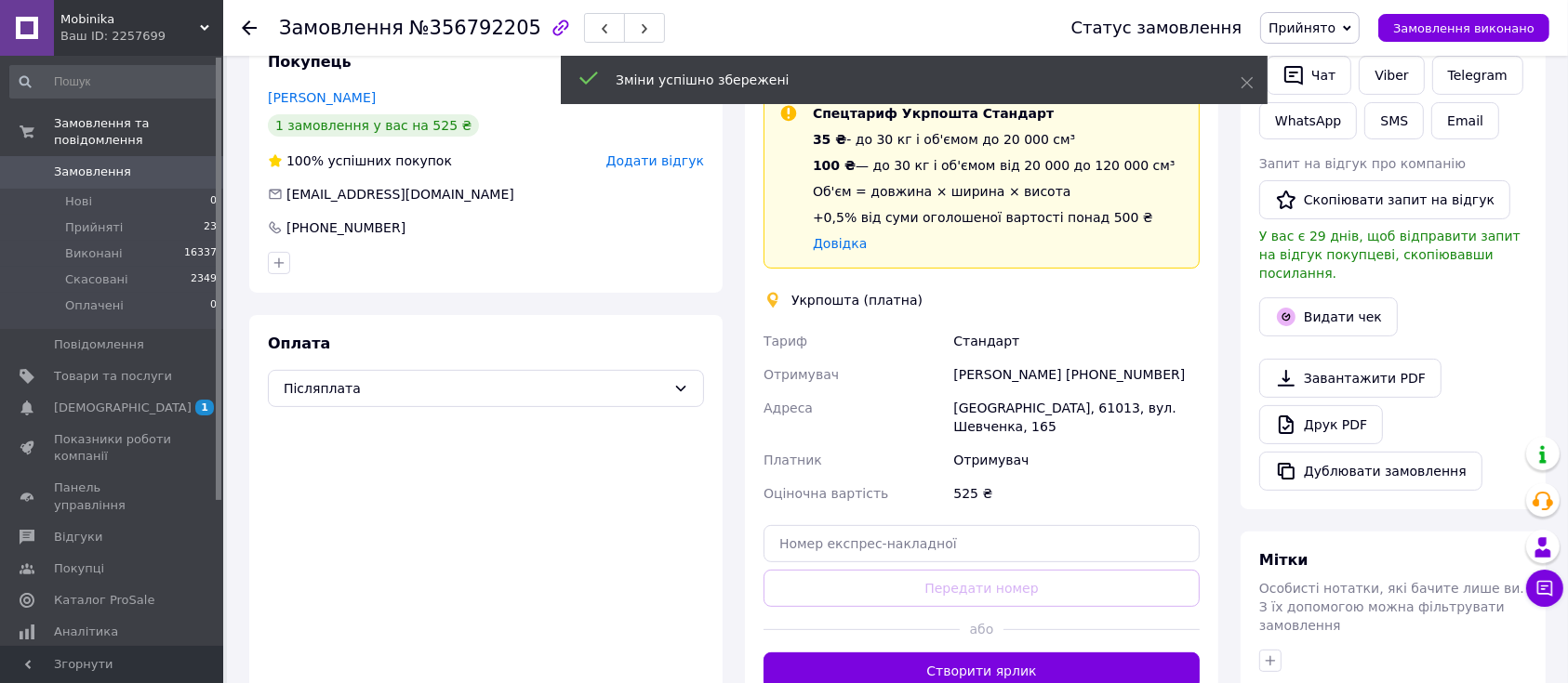
scroll to position [496, 0]
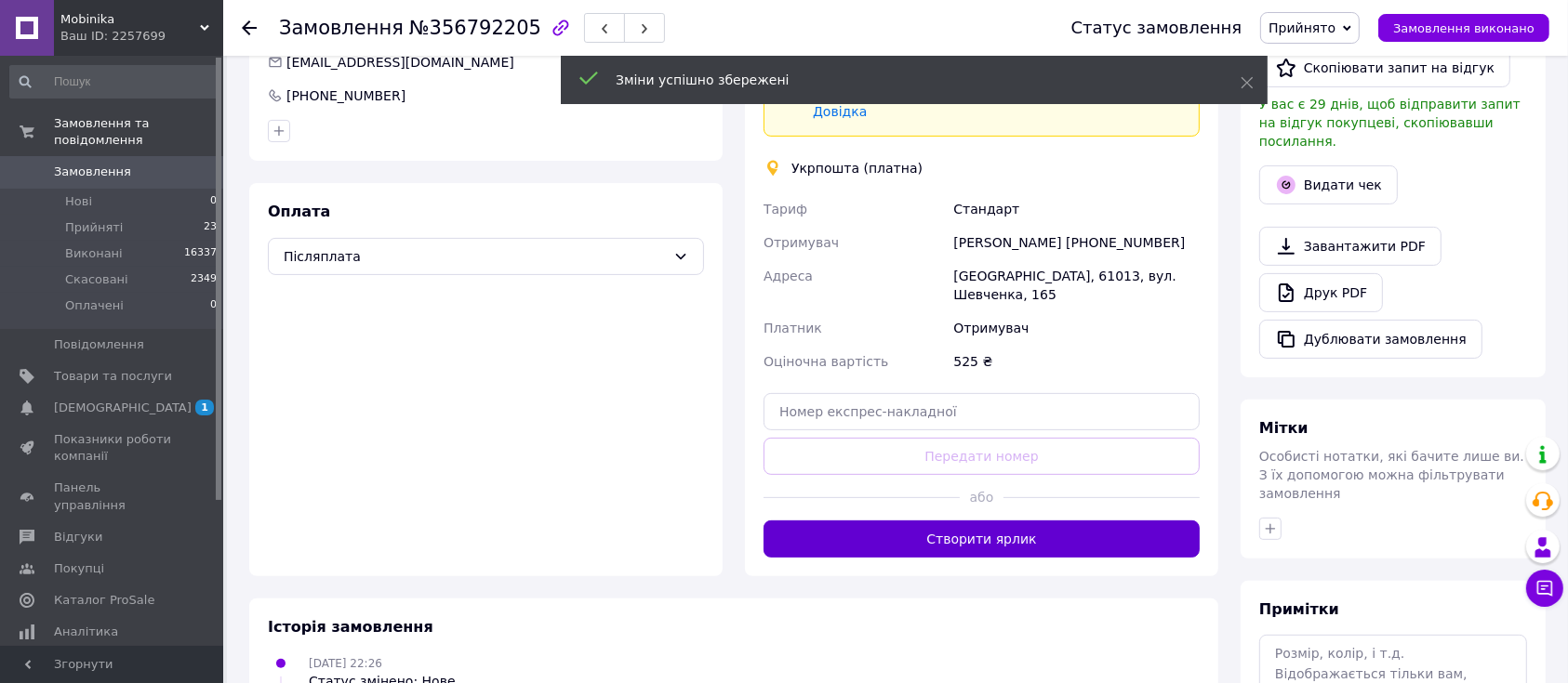
click at [1012, 520] on button "Створити ярлик" at bounding box center [982, 539] width 436 height 37
